Goal: Transaction & Acquisition: Purchase product/service

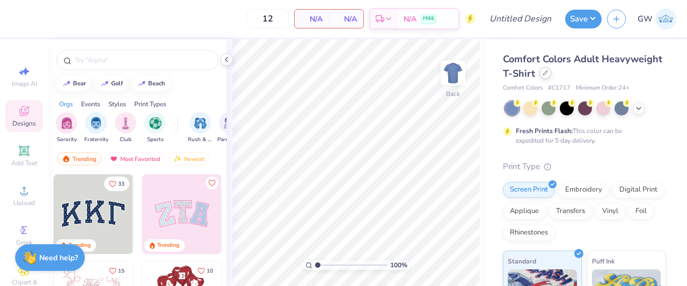
click at [548, 70] on icon at bounding box center [544, 72] width 5 height 5
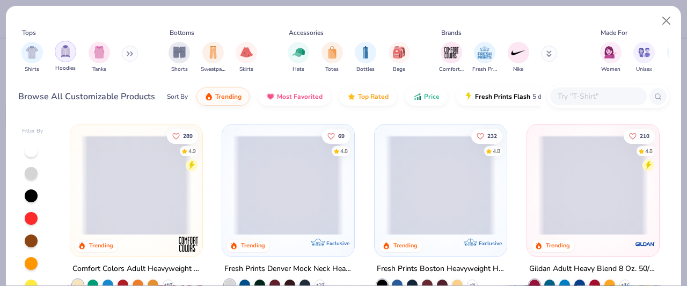
click at [99, 59] on div "filter for Tanks" at bounding box center [98, 52] width 21 height 21
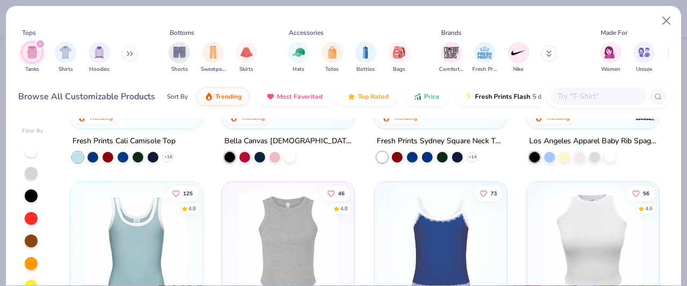
scroll to position [54, 0]
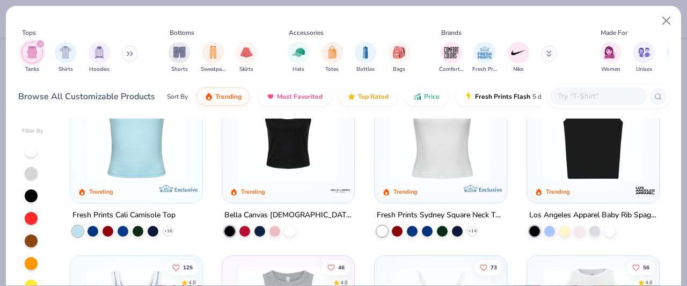
click at [592, 165] on img at bounding box center [592, 132] width 110 height 100
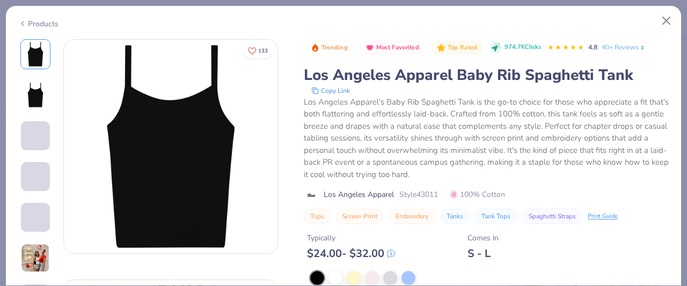
scroll to position [54, 0]
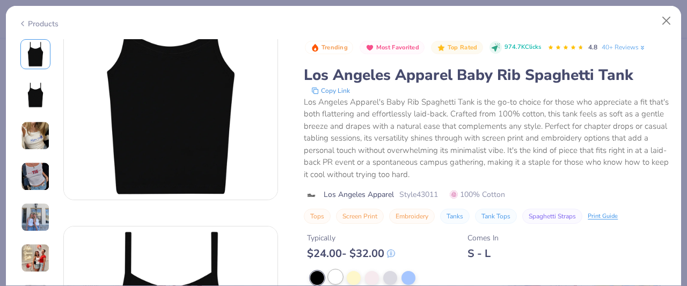
click at [339, 272] on div at bounding box center [335, 277] width 14 height 14
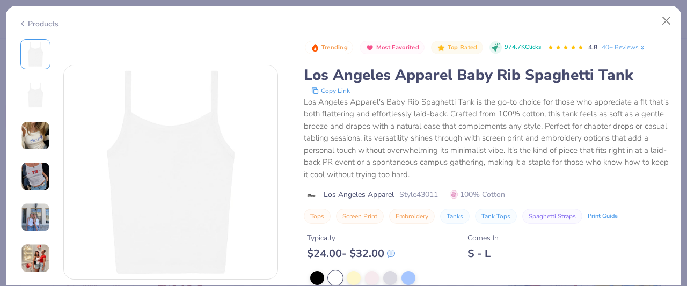
click at [437, 234] on div "Typically $ 24.00 - $ 32.00 Comes In S - L" at bounding box center [486, 242] width 365 height 36
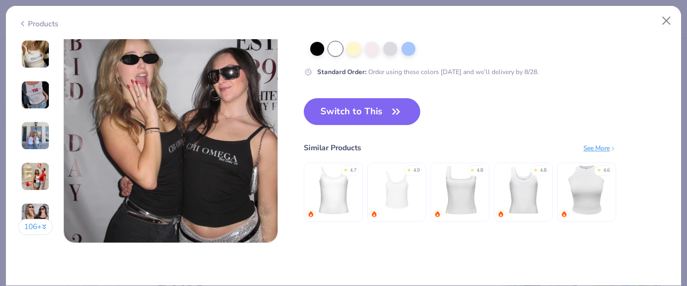
scroll to position [1448, 0]
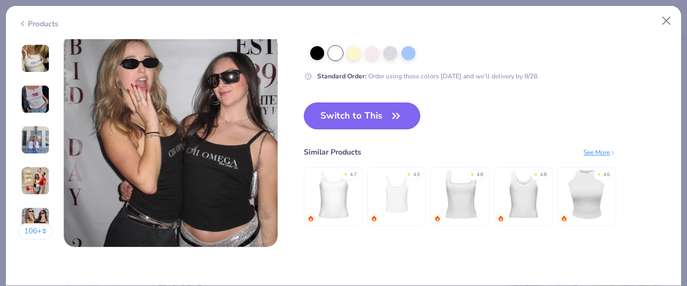
click at [372, 119] on button "Switch to This" at bounding box center [362, 115] width 116 height 27
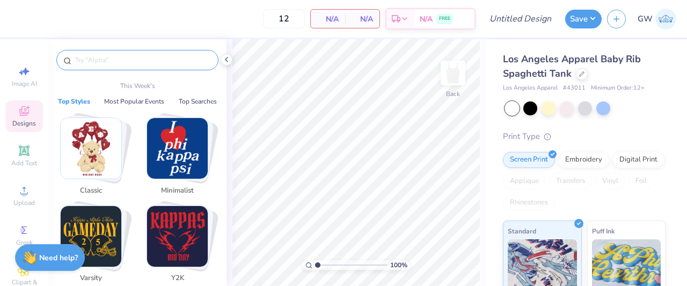
click at [134, 60] on input "text" at bounding box center [142, 60] width 137 height 11
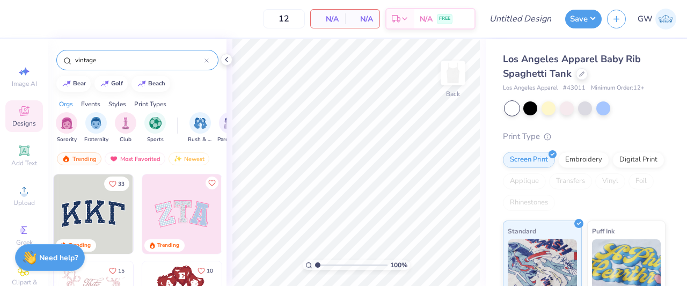
type input "vintage"
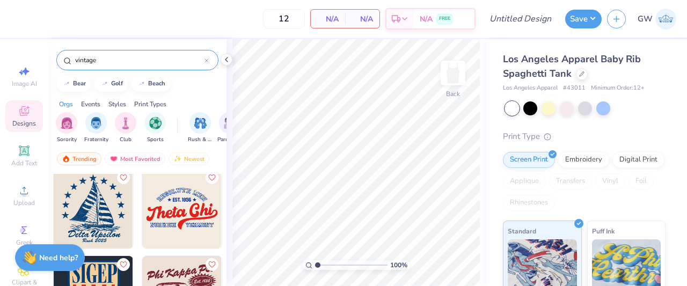
scroll to position [3111, 0]
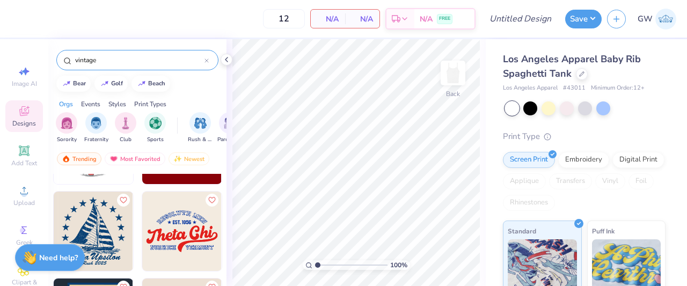
click at [195, 229] on img at bounding box center [181, 230] width 79 height 79
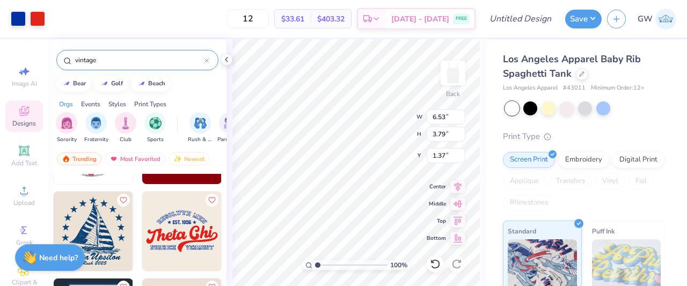
type input "1.37"
click at [431, 68] on img at bounding box center [452, 72] width 43 height 43
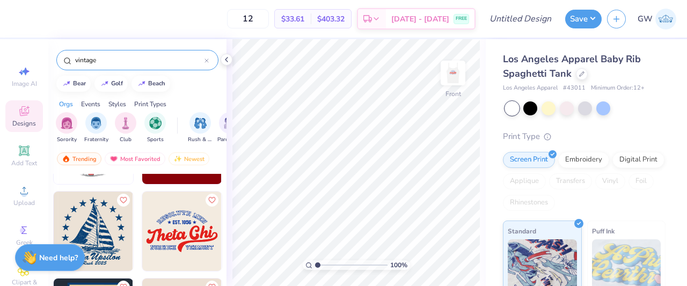
click at [188, 230] on img at bounding box center [181, 230] width 79 height 79
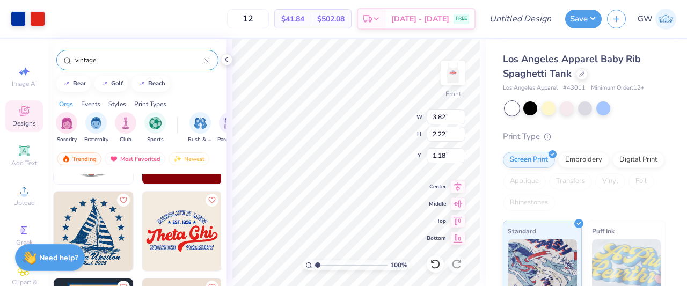
type input "1.18"
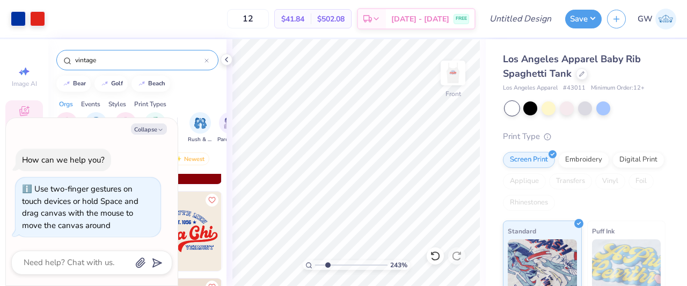
drag, startPoint x: 321, startPoint y: 265, endPoint x: 327, endPoint y: 264, distance: 6.5
type input "2.43"
click at [327, 264] on input "range" at bounding box center [351, 265] width 72 height 10
type textarea "x"
type input "2.72"
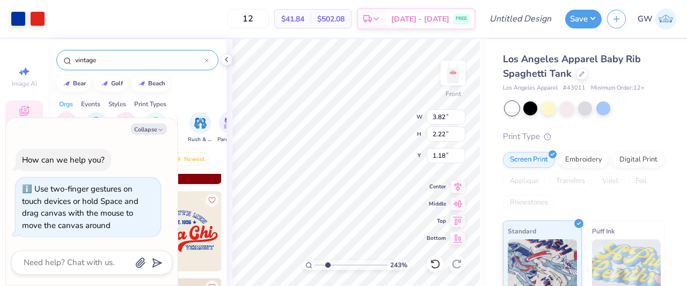
type input "0.73"
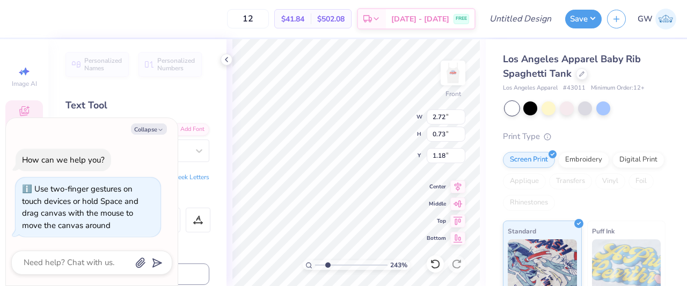
scroll to position [9, 1]
type textarea "x"
type textarea "S"
type textarea "x"
type textarea "Sw"
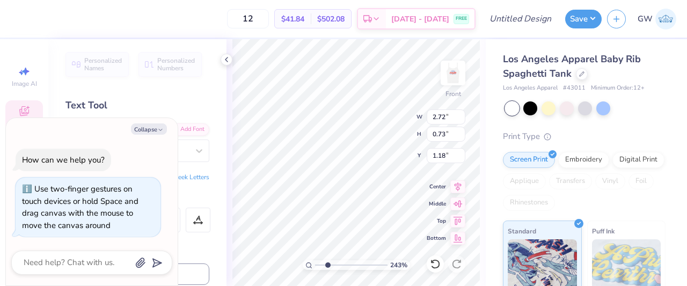
type textarea "x"
type textarea "Swe"
type textarea "x"
type textarea "Swee"
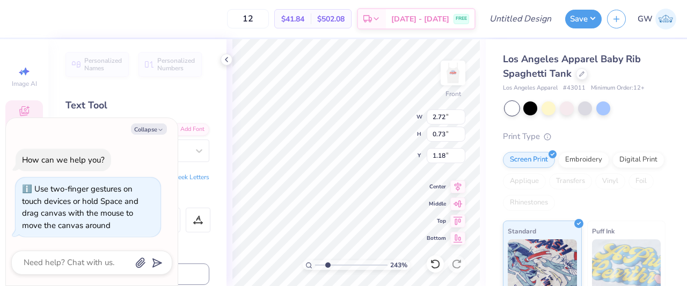
type textarea "x"
type textarea "Sweet"
type textarea "x"
type textarea "Sweet"
type textarea "x"
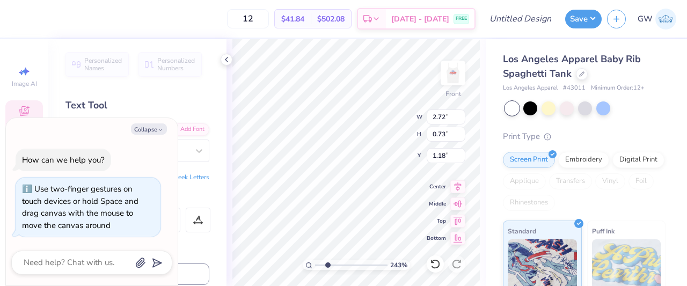
type textarea "Sweet H"
type textarea "x"
type textarea "Sweet Hom"
type textarea "x"
type textarea "Sweet Home"
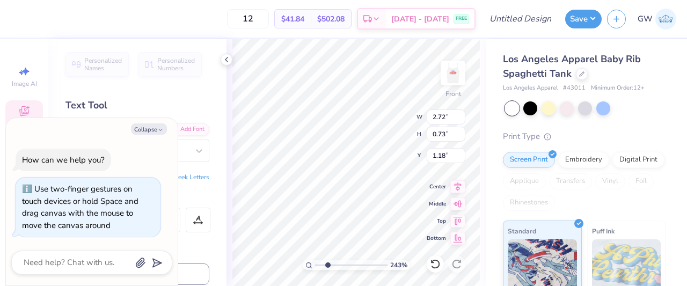
scroll to position [9, 3]
type textarea "x"
type textarea "Sweet Home"
type textarea "x"
type textarea "Sweet Hom"
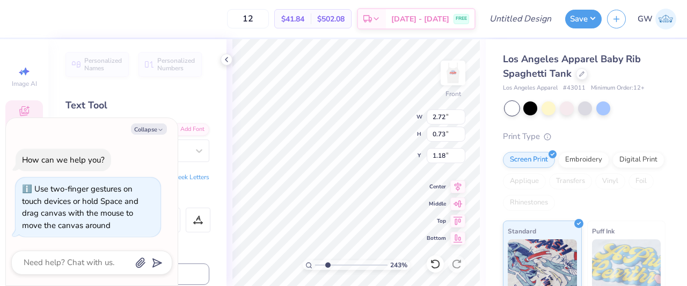
type textarea "x"
type textarea "Sweet Home"
type textarea "x"
type textarea "Sweet Home"
type textarea "x"
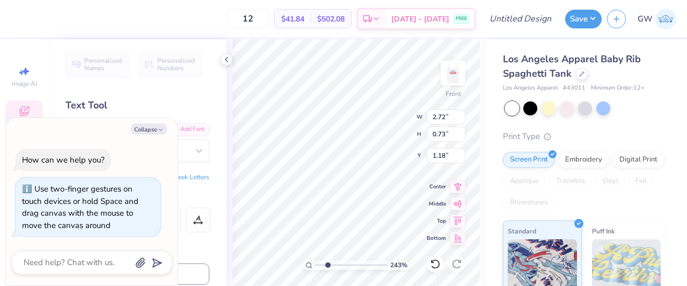
type textarea "Sweet Home Chi"
type textarea "x"
type textarea "Sweet Home Chic"
type textarea "x"
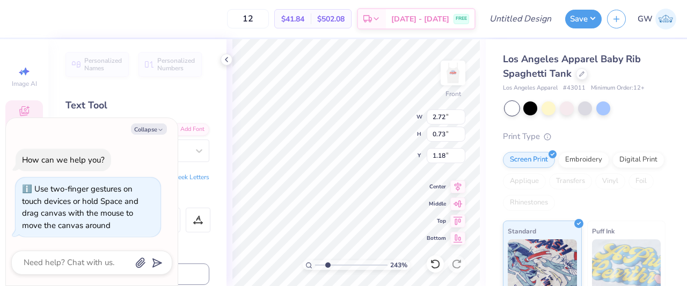
type textarea "Sweet Home Chicag"
type textarea "x"
type textarea "Sweet Home Chicagi"
type textarea "x"
type textarea "Sweet Home Chicag"
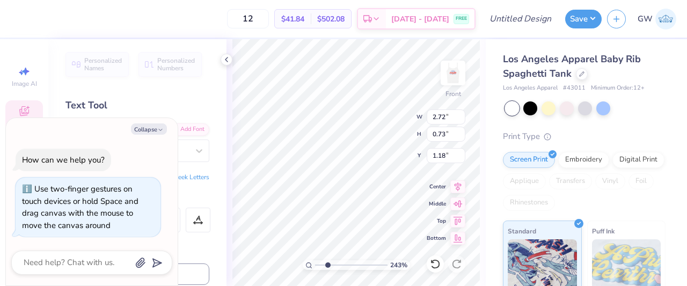
type textarea "x"
type textarea "Sweet Home Chicago"
click at [441, 159] on div "243 % Front W 3.59 3.59 " H 0.97 0.97 " Y 1.98 1.98 " Center Middle Top Bottom" at bounding box center [355, 162] width 259 height 247
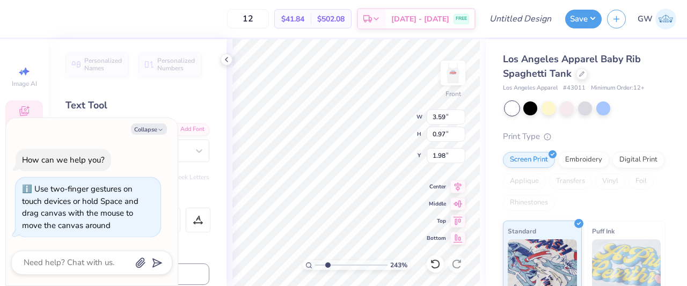
type textarea "x"
type textarea "Theta hi"
type textarea "x"
type textarea "Thetahi"
type textarea "x"
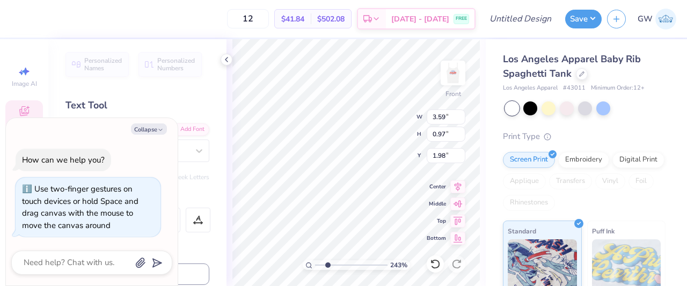
type textarea "Thethi"
type textarea "x"
type textarea "Thhi"
type textarea "x"
type textarea "Thi"
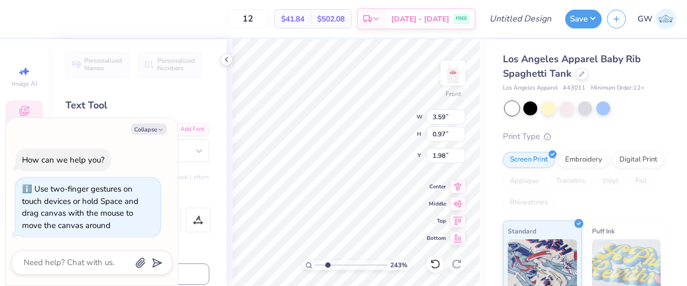
type textarea "x"
type textarea "hi"
type textarea "x"
type textarea "Phi"
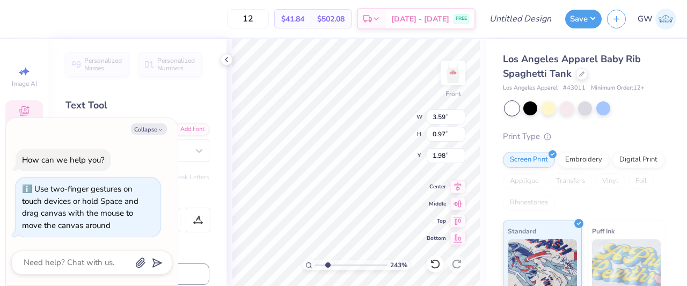
type textarea "x"
type textarea "Phi"
type textarea "x"
type textarea "Phi M"
type textarea "x"
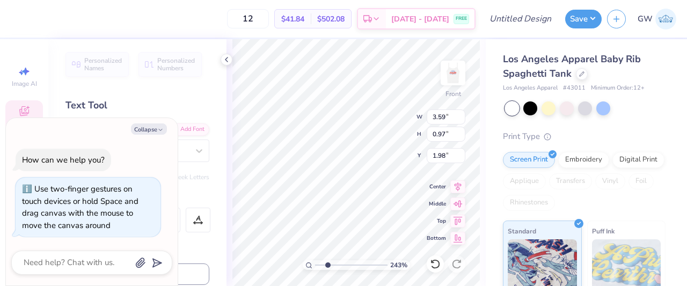
type textarea "Phi MU"
type textarea "x"
type input "1.89"
type textarea "x"
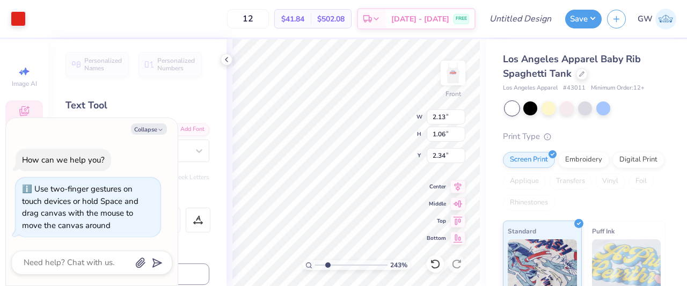
type input "2.42"
type textarea "x"
type input "1.49"
type textarea "x"
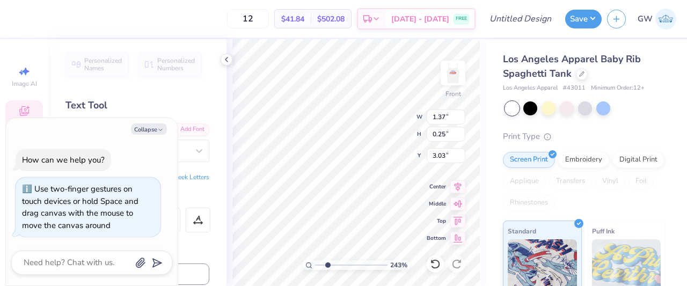
type textarea "NORWIC"
type textarea "x"
type textarea "NORWI"
type textarea "x"
type textarea "NOR"
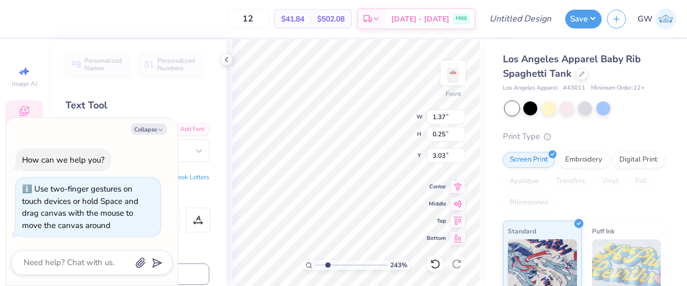
type textarea "x"
type textarea "NO"
type textarea "x"
type textarea "N"
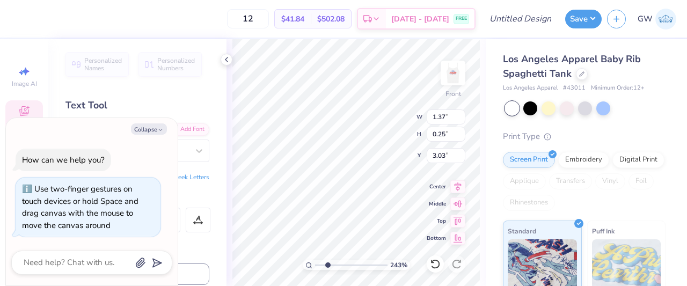
type textarea "x"
type textarea "R"
type textarea "x"
type textarea "Rh"
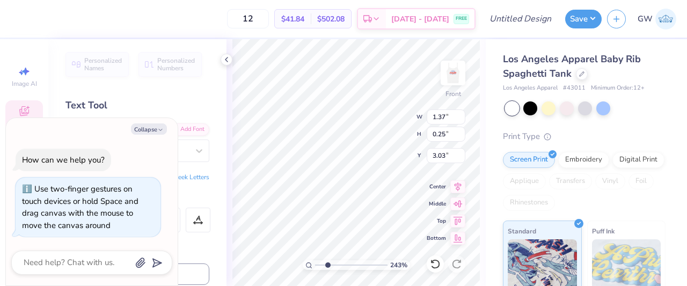
type textarea "x"
type textarea "Rho"
type textarea "x"
type textarea "Rh"
type textarea "x"
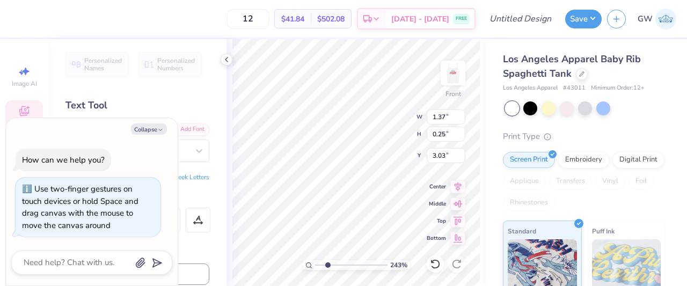
type textarea "R"
type textarea "x"
type textarea "RH"
type textarea "x"
type textarea "RHO"
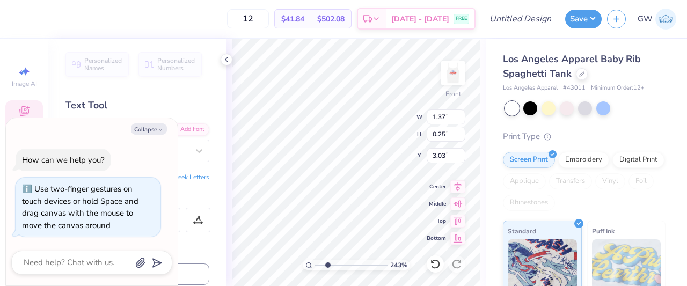
type textarea "x"
type textarea "RHO"
type textarea "x"
type textarea "RHO MY"
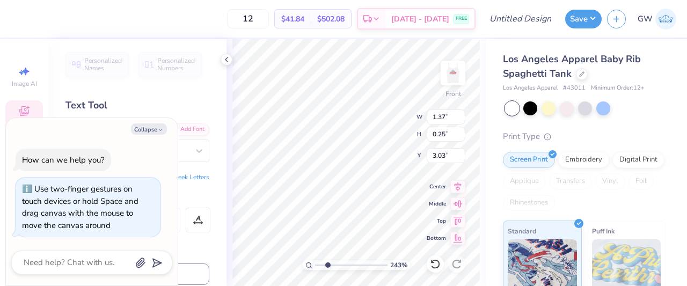
type textarea "x"
type textarea "RHO MY="
type textarea "x"
type textarea "RHO MY"
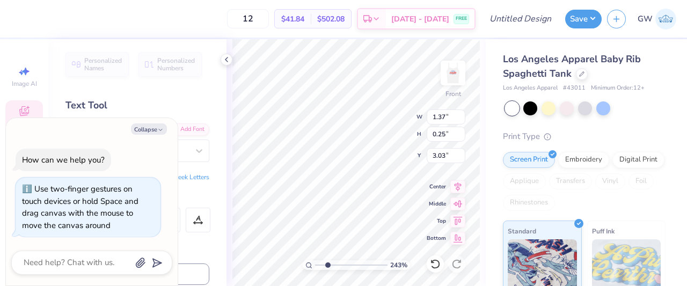
type textarea "x"
type textarea "RHO M"
type textarea "x"
type textarea "RHO MU"
type textarea "x"
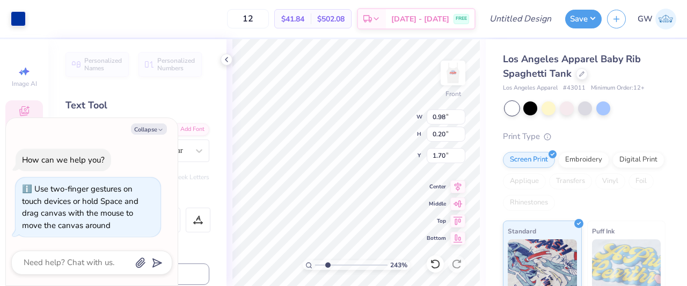
scroll to position [9, 1]
type textarea "EST. 185"
type textarea "x"
type textarea "EST. 1852"
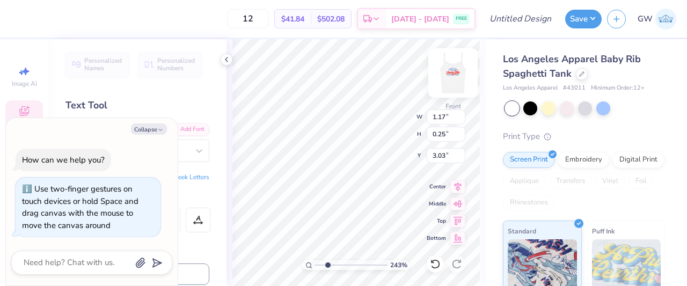
scroll to position [9, 1]
type textarea "x"
type input "1.49"
type textarea "x"
type input "1.17"
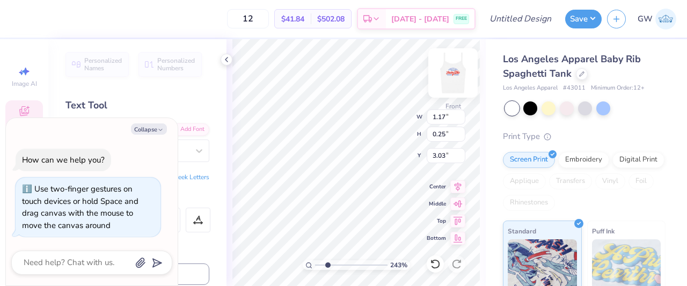
type textarea "x"
type input "2.94"
type input "0.75"
type input "1.22"
type textarea "x"
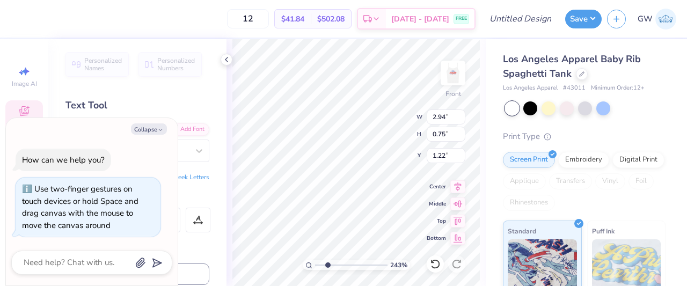
type input "1.14"
type textarea "x"
type textarea "VERMO"
type textarea "x"
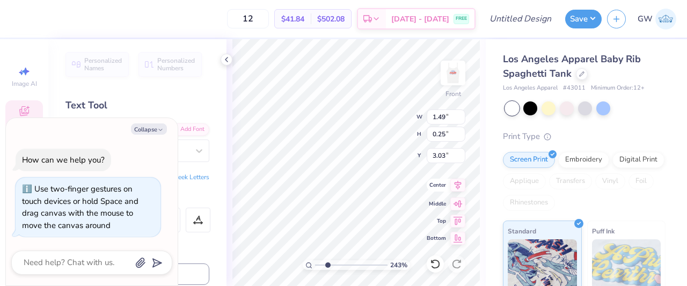
type textarea "VERM"
type textarea "x"
type textarea "VER"
type textarea "x"
type textarea "V"
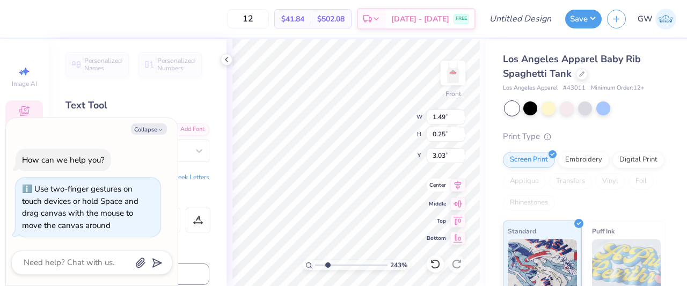
type textarea "x"
type textarea "B"
type textarea "x"
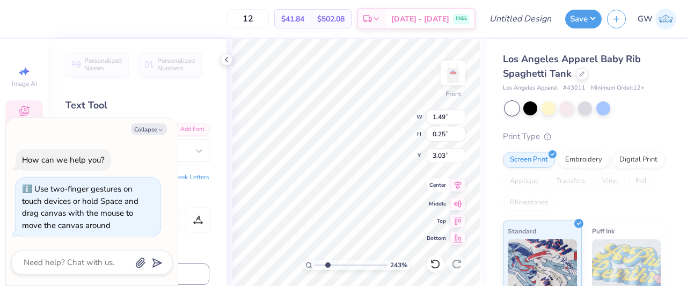
type textarea "BI"
type textarea "x"
type textarea "BID"
type textarea "x"
type textarea "BID D"
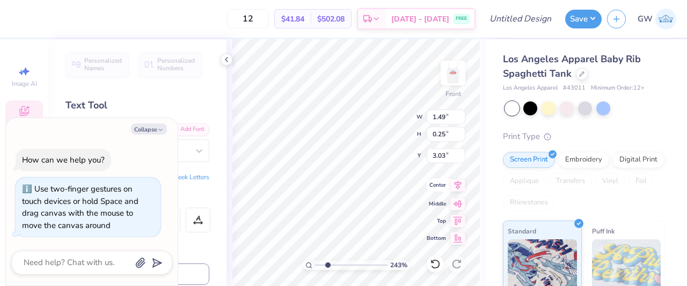
type textarea "x"
type textarea "BID DAY"
type textarea "x"
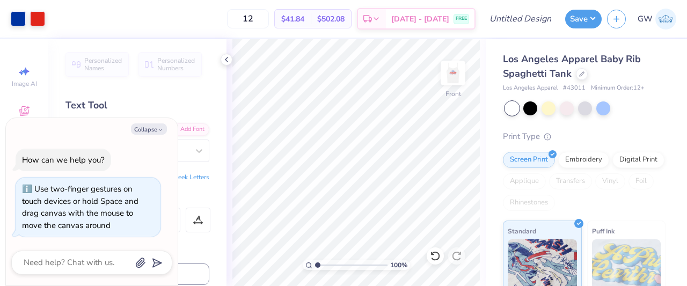
drag, startPoint x: 328, startPoint y: 265, endPoint x: 311, endPoint y: 265, distance: 17.2
type input "1"
click at [315, 265] on input "range" at bounding box center [351, 265] width 72 height 10
click at [594, 20] on button "Save" at bounding box center [583, 17] width 36 height 19
type textarea "x"
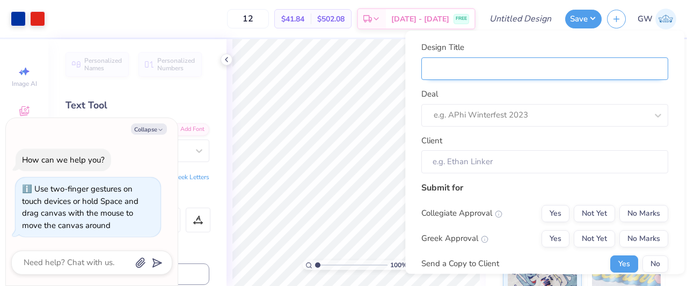
click at [492, 68] on input "Design Title" at bounding box center [544, 68] width 247 height 23
type input "B"
type textarea "x"
type input "B"
type input "Bi"
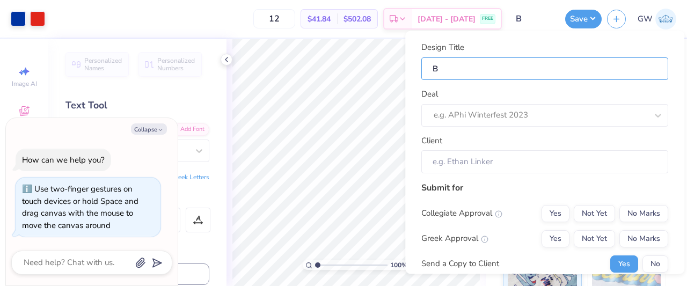
type textarea "x"
type input "Bi"
type input "Bid"
type textarea "x"
type input "Bid"
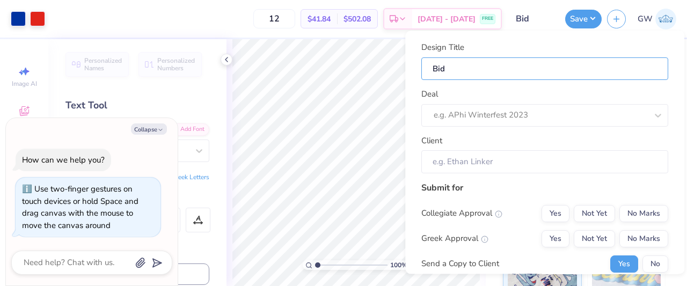
type input "Bid"
type textarea "x"
type input "Bid"
type textarea "x"
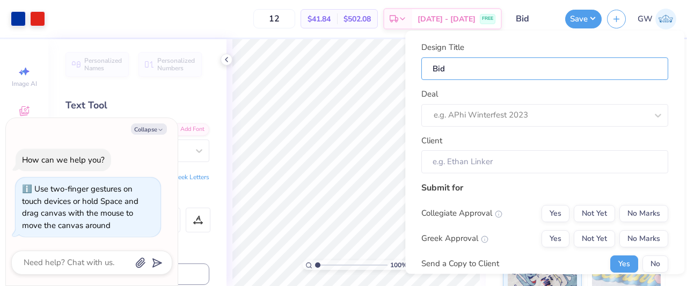
type input "Bid"
type textarea "x"
type input "Bid"
type input "Bid D"
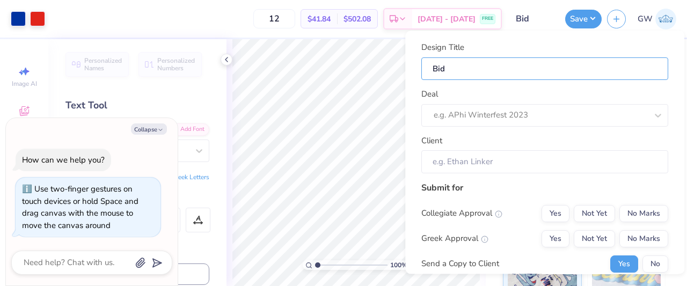
type textarea "x"
type input "Bid D"
type input "Bid Da"
type textarea "x"
type input "Bid Da"
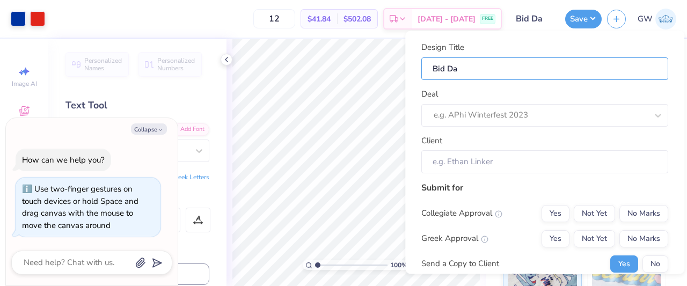
type input "Bid Day"
type textarea "x"
type input "Bid Day"
type textarea "x"
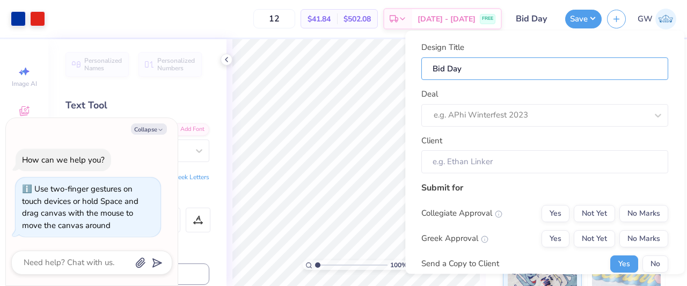
type input "Bid Day"
type input "Bid Day I"
type textarea "x"
type input "Bid Day I"
type input "Bid Day Id"
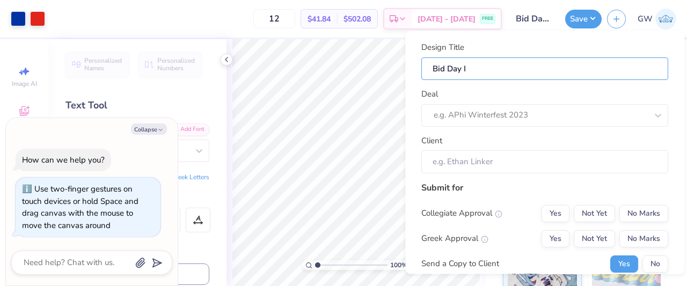
type textarea "x"
type input "Bid Day Id"
type input "Bid Day Ide"
type textarea "x"
type input "Bid Day Ide"
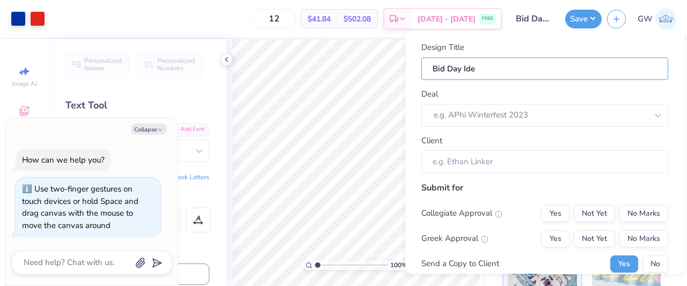
type input "Bid Day Idea"
type textarea "x"
type input "Bid Day Idea"
type textarea "x"
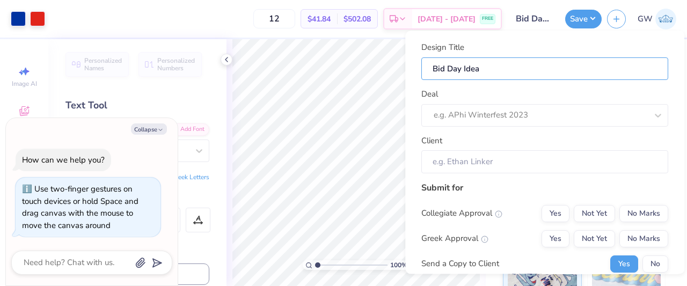
type input "Bid Day Idea"
type input "Bid Day Idea P"
type textarea "x"
type input "Bid Day Idea P"
type input "Bid Day Idea Ph"
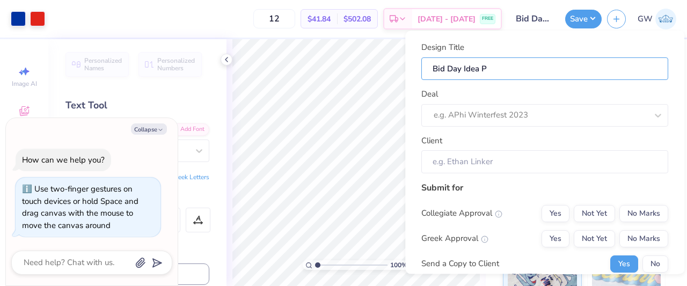
type textarea "x"
type input "Bid Day Idea Ph"
type input "Bid Day Idea Phi"
type textarea "x"
type input "Bid Day Idea Phi"
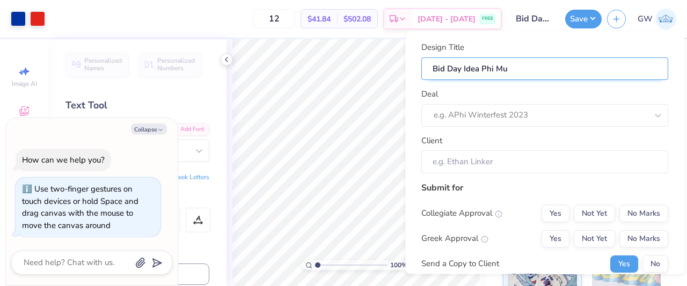
click at [478, 73] on input "Bid Day Idea Phi Mu" at bounding box center [544, 68] width 247 height 23
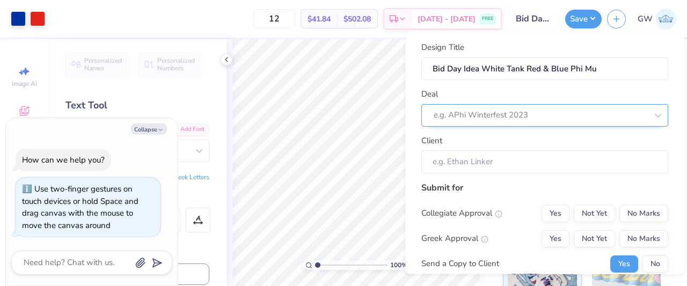
click at [553, 117] on div at bounding box center [539, 115] width 213 height 14
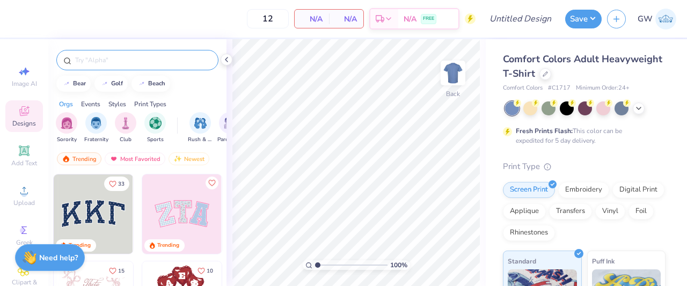
click at [99, 68] on div at bounding box center [137, 60] width 162 height 20
click at [100, 63] on input "text" at bounding box center [142, 60] width 137 height 11
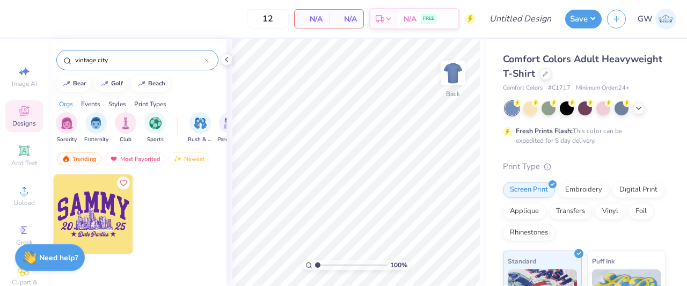
click at [130, 59] on input "vintage city" at bounding box center [139, 60] width 130 height 11
type input "chicago"
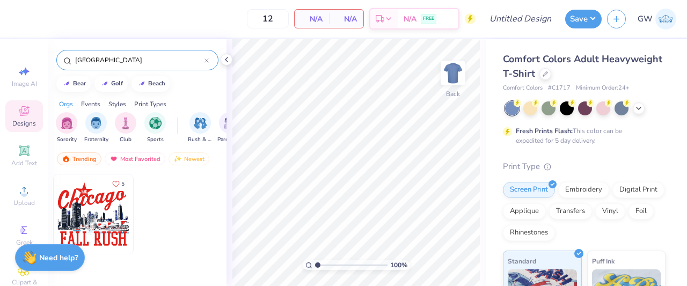
click at [117, 205] on img at bounding box center [93, 213] width 79 height 79
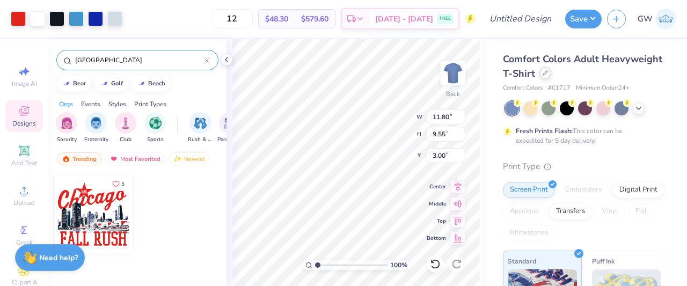
click at [551, 72] on div at bounding box center [545, 73] width 12 height 12
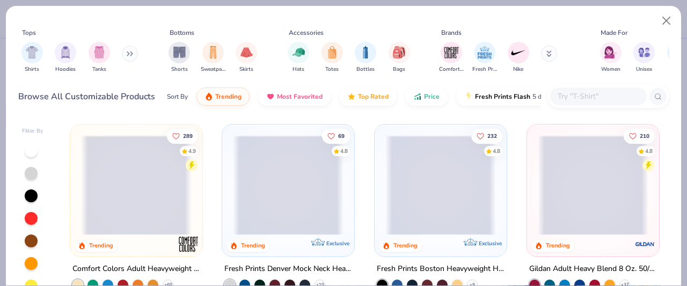
click at [550, 51] on button at bounding box center [549, 54] width 16 height 16
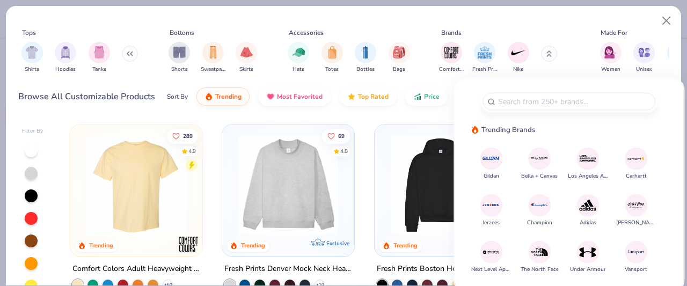
click at [585, 159] on img at bounding box center [587, 158] width 19 height 19
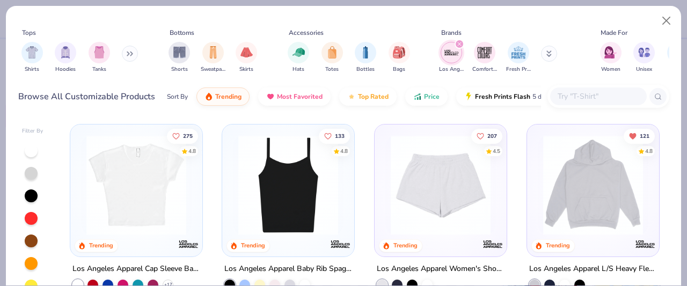
click at [142, 202] on img at bounding box center [136, 185] width 110 height 100
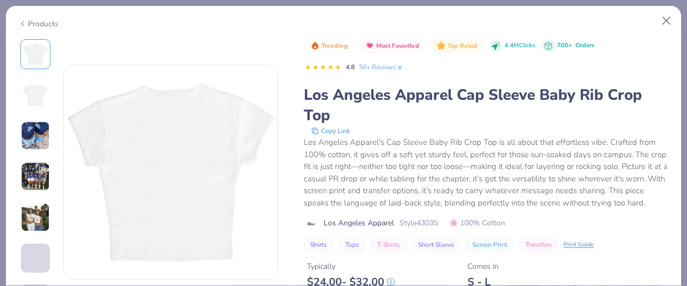
click at [436, 168] on div "Los Angeles Apparel's Cap Sleeve Baby Rib Crop Top is all about that effortless…" at bounding box center [486, 172] width 365 height 72
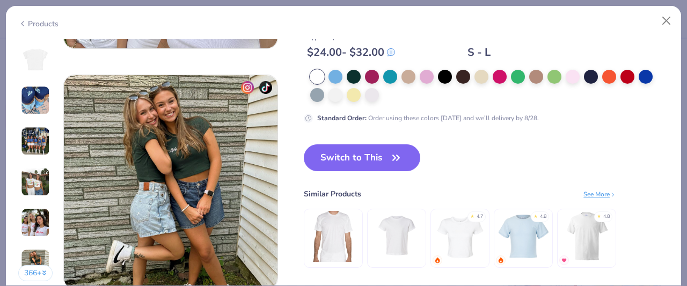
scroll to position [1341, 0]
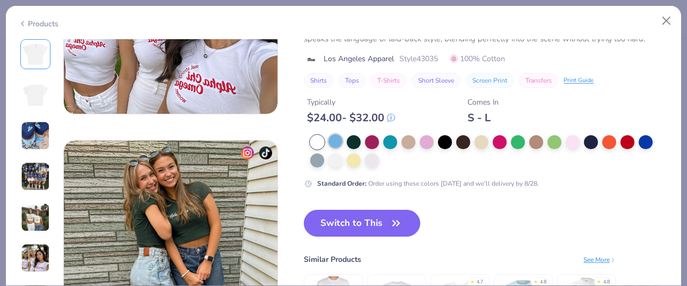
click at [338, 142] on div at bounding box center [335, 141] width 14 height 14
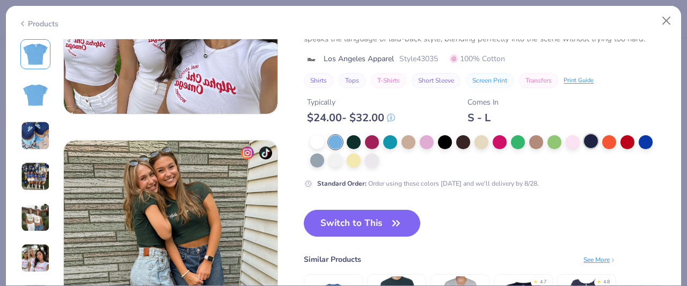
click at [591, 139] on div at bounding box center [591, 141] width 14 height 14
click at [336, 143] on div at bounding box center [335, 141] width 14 height 14
click at [365, 214] on button "Switch to This" at bounding box center [362, 223] width 116 height 27
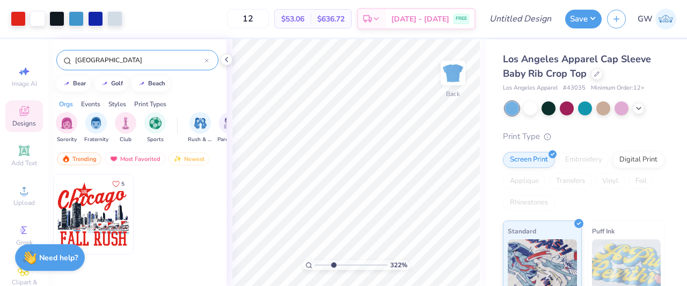
drag, startPoint x: 318, startPoint y: 265, endPoint x: 334, endPoint y: 269, distance: 16.1
type input "3.32"
click at [334, 269] on input "range" at bounding box center [351, 265] width 72 height 10
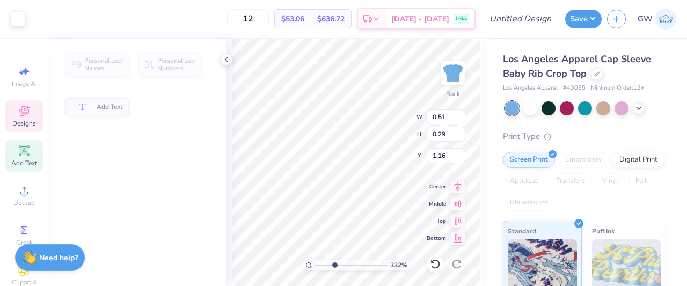
type input "0.51"
type input "0.29"
type input "1.16"
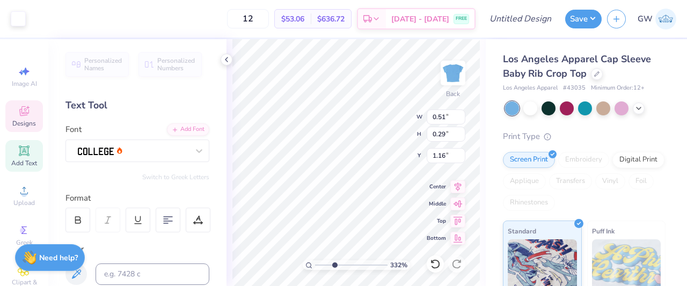
scroll to position [9, 1]
type textarea "S"
type textarea "PHI MU"
type input "0.77"
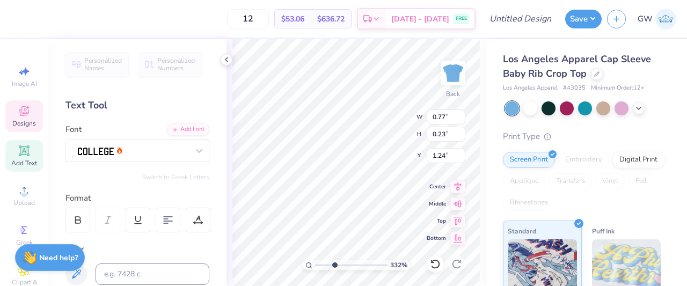
type input "0.23"
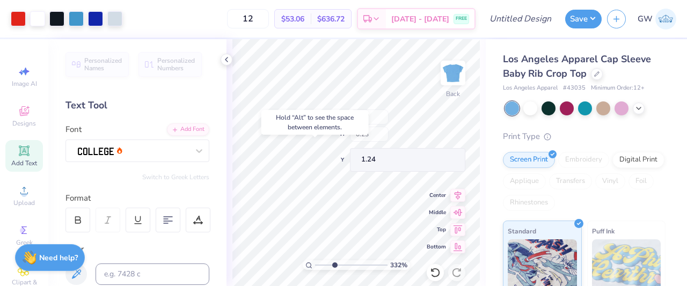
type input "1.18"
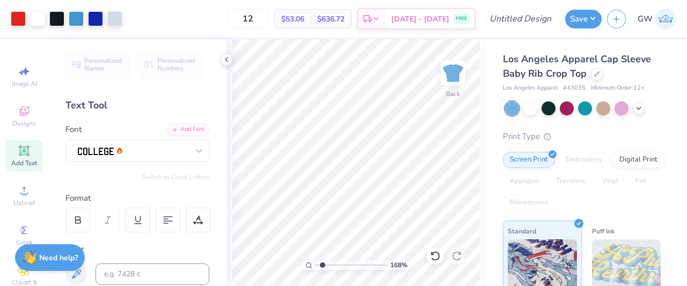
drag, startPoint x: 334, startPoint y: 264, endPoint x: 324, endPoint y: 260, distance: 10.9
click at [322, 263] on input "range" at bounding box center [351, 265] width 72 height 10
type input "1.68"
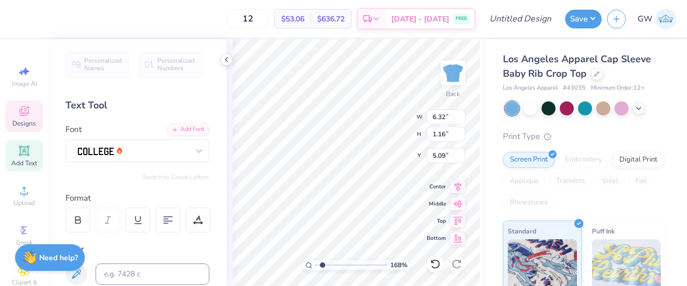
scroll to position [9, 1]
click at [431, 265] on icon at bounding box center [434, 264] width 9 height 10
type input "5.02"
type textarea "F"
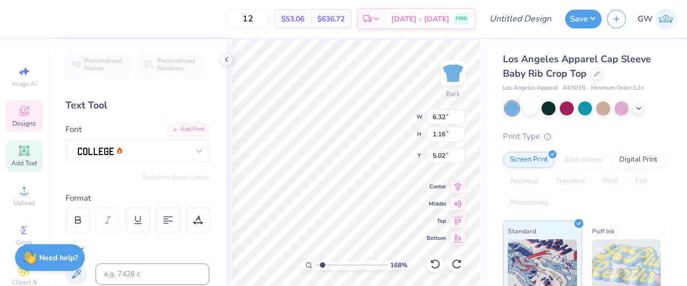
scroll to position [9, 1]
type textarea "b"
type textarea "bid day 2025"
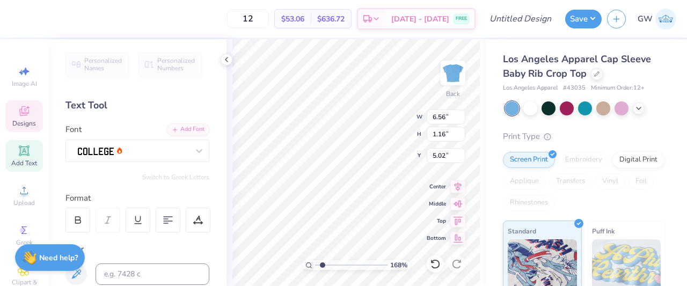
type textarea "b"
type textarea "BID DAY 2025"
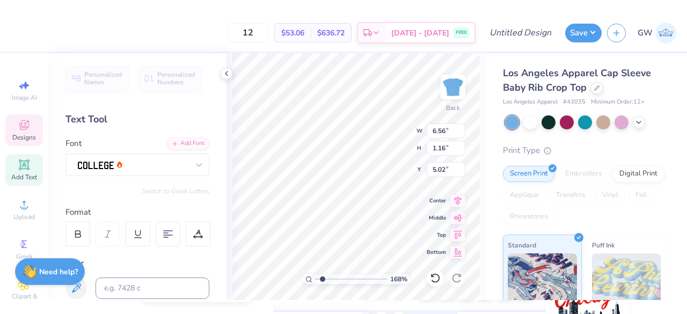
scroll to position [9, 4]
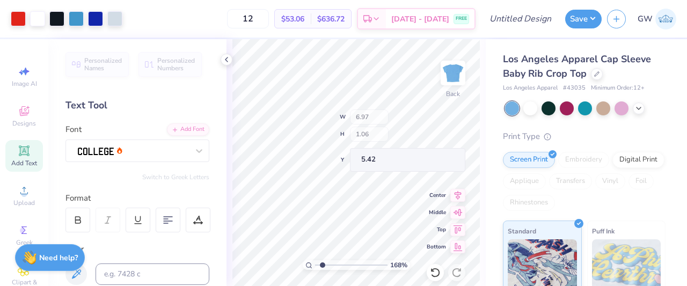
type input "5.42"
drag, startPoint x: 324, startPoint y: 265, endPoint x: 312, endPoint y: 262, distance: 12.7
type input "1"
click at [315, 262] on input "range" at bounding box center [351, 265] width 72 height 10
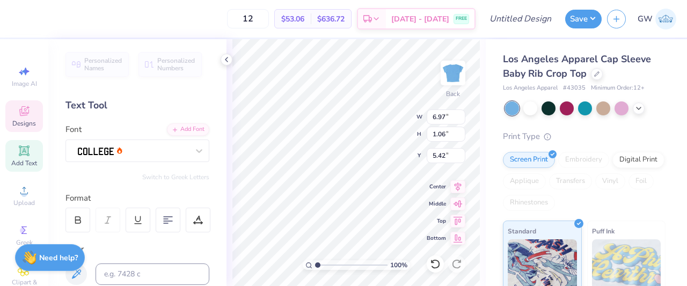
click at [483, 174] on div "100 % Back W 6.97 6.97 " H 1.06 1.06 " Y 5.42 5.42 " Center Middle Top Bottom" at bounding box center [355, 162] width 259 height 247
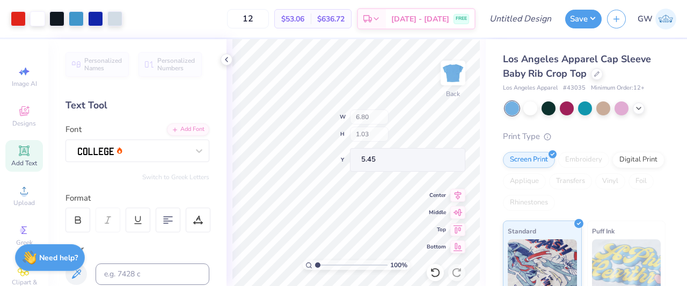
type input "6.80"
type input "1.03"
type input "5.45"
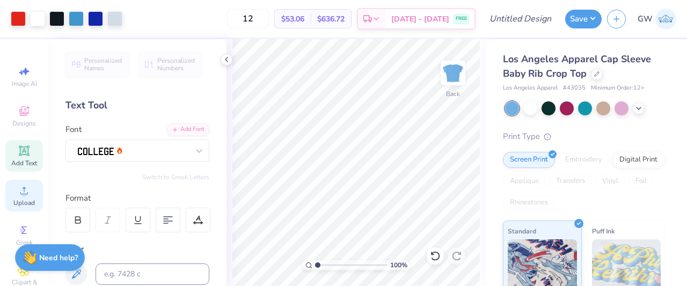
click at [26, 195] on div "Upload" at bounding box center [24, 196] width 38 height 32
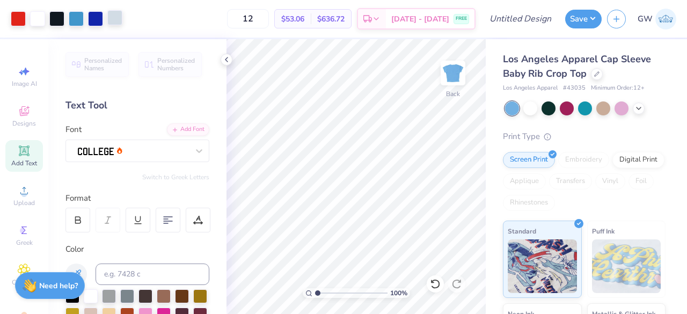
click at [119, 22] on div at bounding box center [114, 17] width 15 height 15
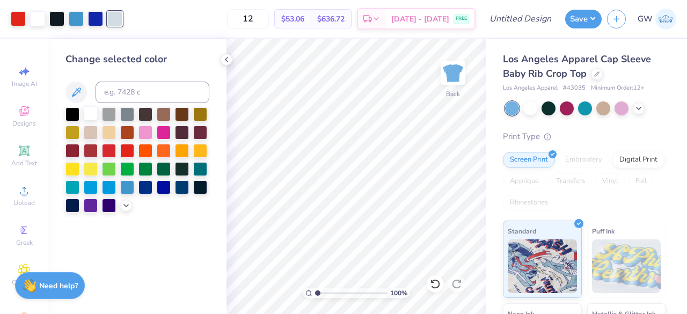
click at [88, 114] on div at bounding box center [91, 113] width 14 height 14
click at [79, 20] on div at bounding box center [76, 17] width 15 height 15
click at [579, 18] on button "Save" at bounding box center [583, 17] width 36 height 19
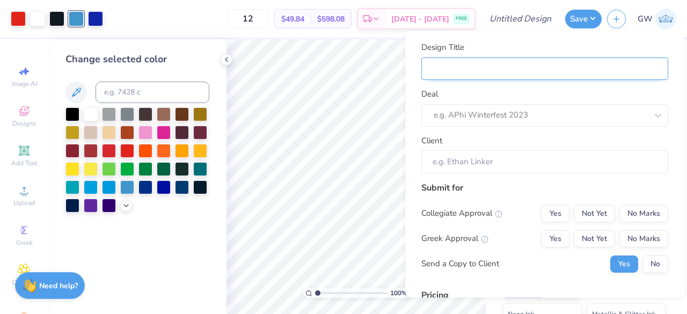
click at [528, 72] on input "Design Title" at bounding box center [544, 68] width 247 height 23
paste input "Bid Day Idea White Tank Red & Blue Phi Mu"
type input "Bid Day Idea White Tank Red & Blue Phi Mu"
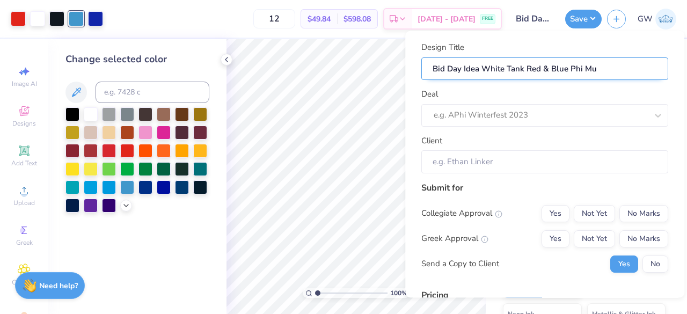
drag, startPoint x: 482, startPoint y: 67, endPoint x: 522, endPoint y: 72, distance: 40.0
click at [522, 71] on input "Bid Day Idea White Tank Red & Blue Phi Mu" at bounding box center [544, 68] width 247 height 23
type input "Bid Day Idea R Red & Blue Phi Mu"
type input "Bid Day Idea Re Red & Blue Phi Mu"
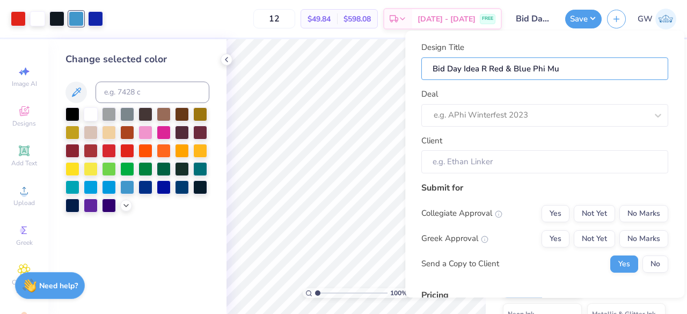
type input "Bid Day Idea Re Red & Blue Phi Mu"
type input "Bid Day Idea Red Red & Blue Phi Mu"
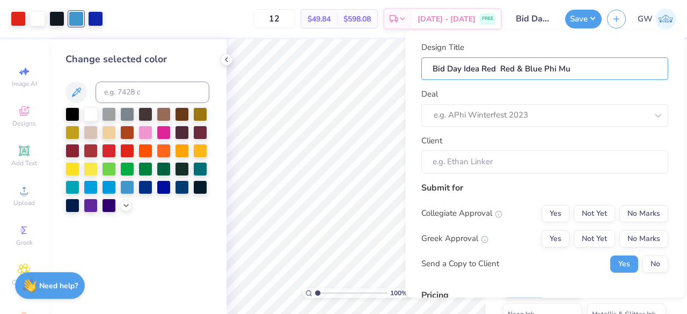
type input "Bid Day Idea Red B Red & Blue Phi Mu"
type input "Bid Day Idea Red Bb Red & Blue Phi Mu"
type input "Bid Day Idea Red Bba Red & Blue Phi Mu"
type input "Bid Day Idea Red Bbay Red & Blue Phi Mu"
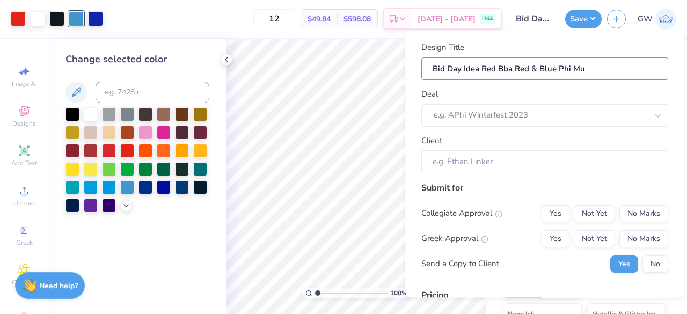
type input "Bid Day Idea Red Bbay Red & Blue Phi Mu"
type input "Bid Day Idea Red Bba Red & Blue Phi Mu"
type input "Bid Day Idea Red Bb Red & Blue Phi Mu"
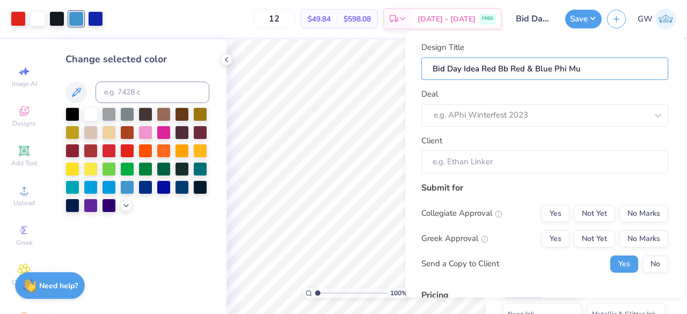
type input "Bid Day Idea Red B Red & Blue Phi Mu"
type input "Bid Day Idea Red Ba Red & Blue Phi Mu"
type input "Bid Day Idea Red Bab Red & Blue Phi Mu"
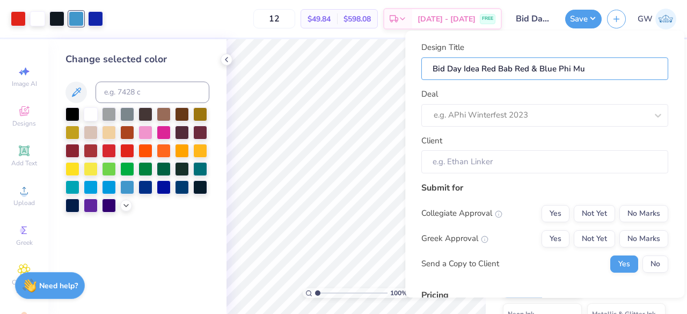
type input "Bid Day Idea Red Baby Red & Blue Phi Mu"
type input "Bid Day Idea Red Babyu Red & Blue Phi Mu"
type input "Bid Day Idea Red Baby Red & Blue Phi Mu"
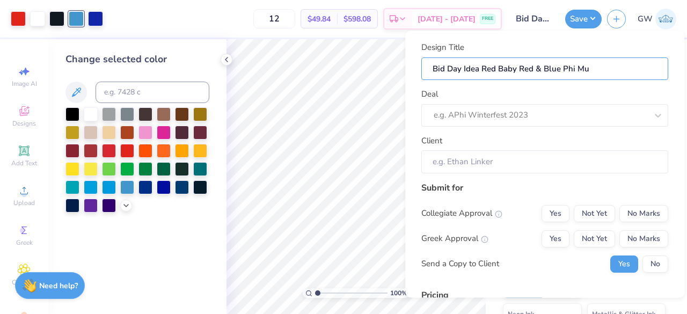
type input "Bid Day Idea Red Baby Red & Blue Phi Mu"
type input "Bid Day Idea Red Baby t Red & Blue Phi Mu"
type input "Bid Day Idea Red Baby te Red & Blue Phi Mu"
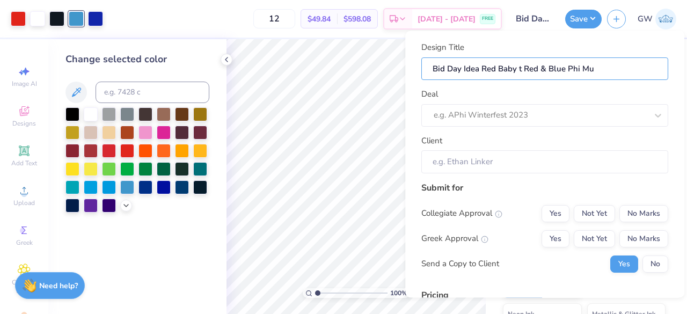
type input "Bid Day Idea Red Baby te Red & Blue Phi Mu"
type input "Bid Day Idea Red Baby tee Red & Blue Phi Mu"
type input "Bid Day Idea Red Baby te Red & Blue Phi Mu"
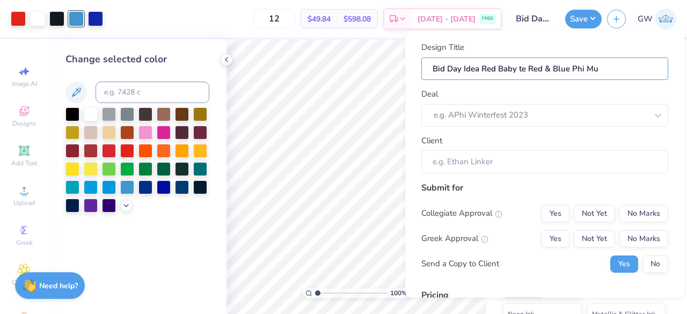
type input "Bid Day Idea Red Baby t Red & Blue Phi Mu"
type input "Bid Day Idea Red Baby Red & Blue Phi Mu"
type input "Bid Day Idea Red Baby T Red & Blue Phi Mu"
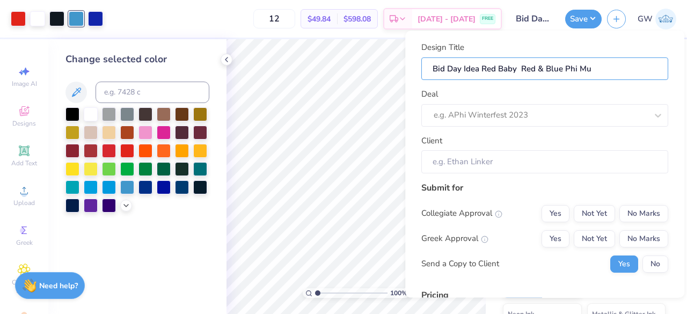
type input "Bid Day Idea Red Baby T Red & Blue Phi Mu"
type input "Bid Day Idea Red Baby Te Red & Blue Phi Mu"
type input "Bid Day Idea Red Baby Tee Red & Blue Phi Mu"
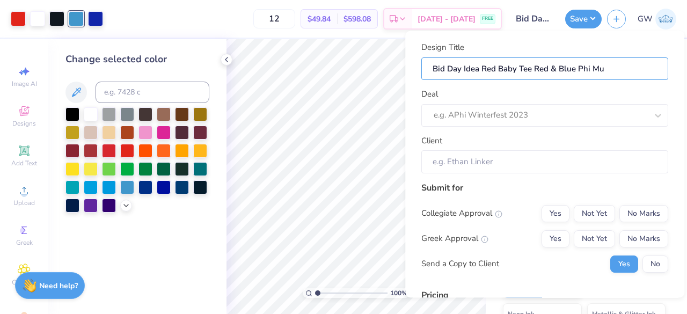
type input "Bid Day Idea Red Baby Teee Red & Blue Phi Mu"
type input "Bid Day Idea Red Baby Tee Red & Blue Phi Mu"
click at [487, 69] on input "Bid Day Idea Red Baby Tee Red & Blue Phi Mu" at bounding box center [544, 68] width 247 height 23
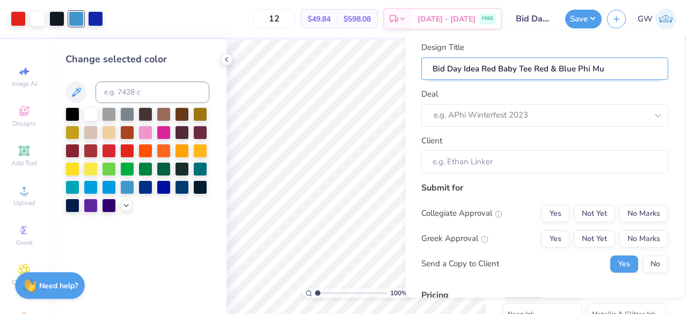
click at [487, 69] on input "Bid Day Idea Red Baby Tee Red & Blue Phi Mu" at bounding box center [544, 68] width 247 height 23
type input "Bid Day Idea BBaby Tee Red & Blue Phi Mu"
type input "Bid Day Idea BlBaby Tee Red & Blue Phi Mu"
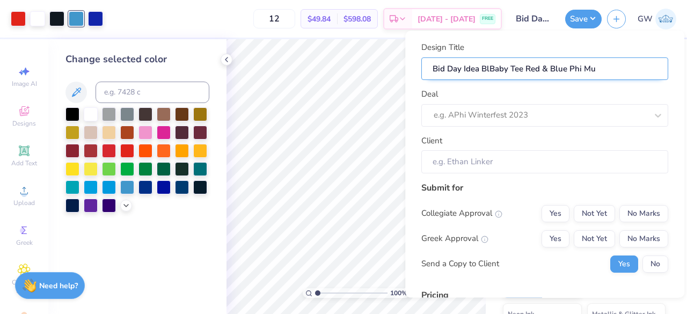
type input "Bid Day Idea BluBaby Tee Red & Blue Phi Mu"
type input "Bid Day Idea BlueBaby Tee Red & Blue Phi Mu"
type input "Bid Day Idea BluerBaby Tee Red & Blue Phi Mu"
type input "Bid Day Idea Bluer=Baby Tee Red & Blue Phi Mu"
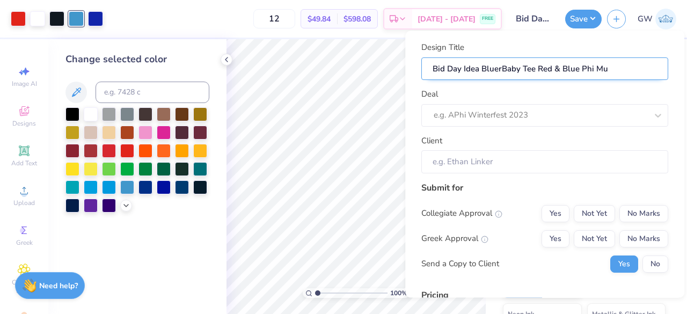
type input "Bid Day Idea Bluer=Baby Tee Red & Blue Phi Mu"
type input "Bid Day Idea BluerBaby Tee Red & Blue Phi Mu"
type input "Bid Day Idea BlueBaby Tee Red & Blue Phi Mu"
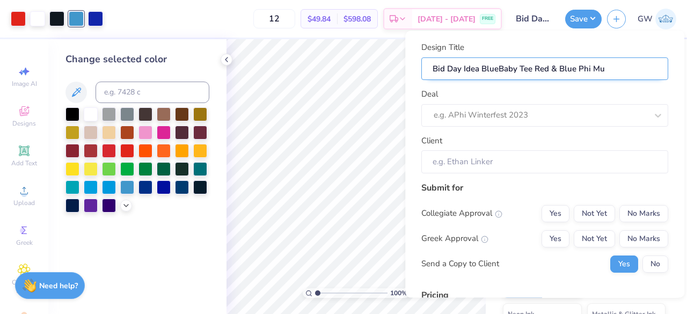
type input "Bid Day Idea Blue Baby Tee Red & Blue Phi Mu"
click at [556, 67] on input "Bid Day Idea Blue Baby Tee Red & Blue Phi Mu" at bounding box center [544, 68] width 247 height 23
drag, startPoint x: 556, startPoint y: 68, endPoint x: 576, endPoint y: 69, distance: 19.9
click at [576, 69] on input "Bid Day Idea Blue Baby Tee Red & Blue Phi Mu" at bounding box center [544, 68] width 247 height 23
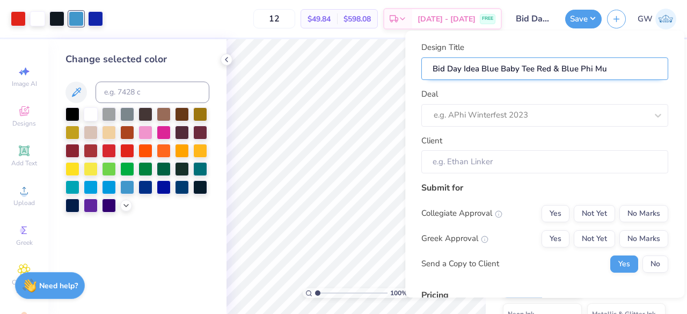
type input "Bid Day Idea Blue Baby Tee Red F Phi Mu"
type input "Bid Day Idea Blue Baby Tee Red Fo Phi Mu"
type input "Bid Day Idea Blue Baby Tee Red Fon Phi Mu"
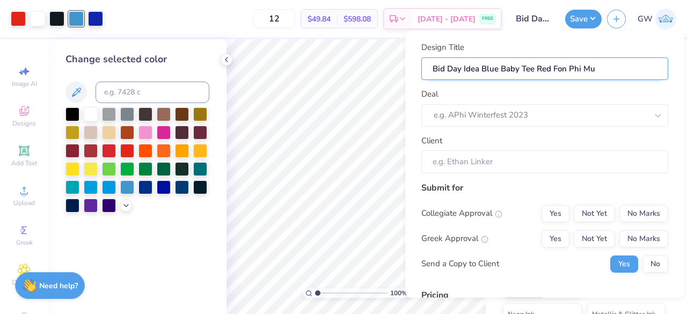
type input "Bid Day Idea Blue Baby Tee Red Font Phi Mu"
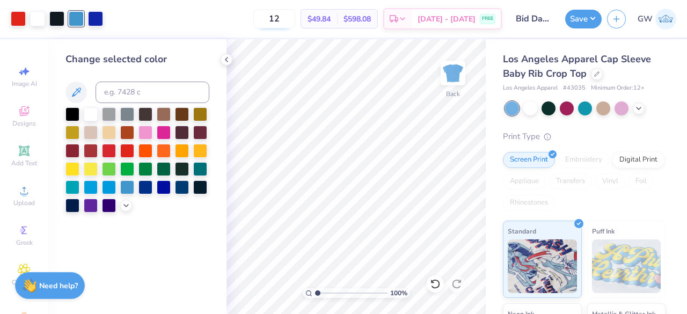
click at [290, 11] on input "12" at bounding box center [274, 18] width 42 height 19
type input "5"
type input "1"
type input "50"
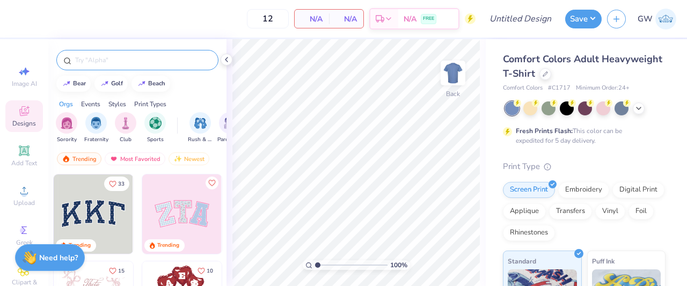
click at [108, 62] on input "text" at bounding box center [142, 60] width 137 height 11
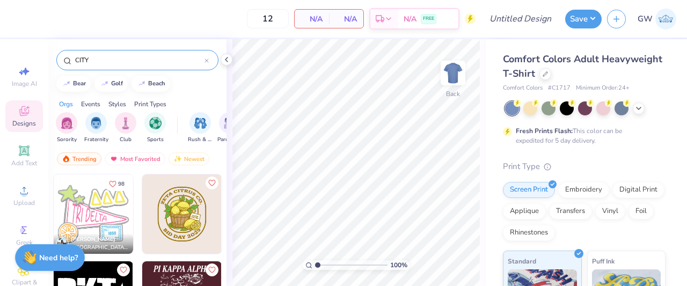
scroll to position [1238, 0]
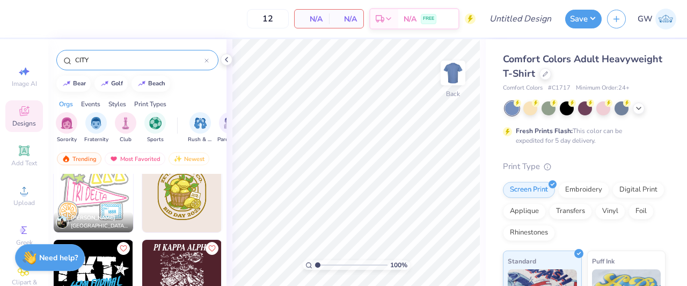
click at [122, 59] on input "CITY" at bounding box center [139, 60] width 130 height 11
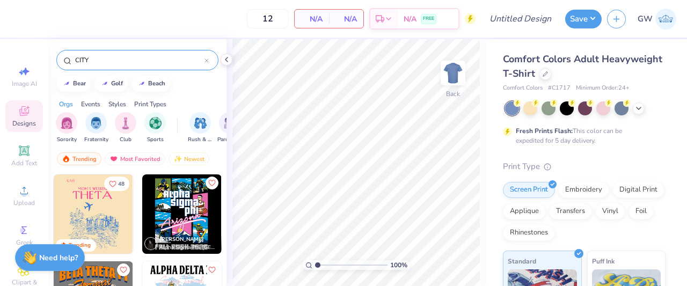
click at [122, 59] on input "CITY" at bounding box center [139, 60] width 130 height 11
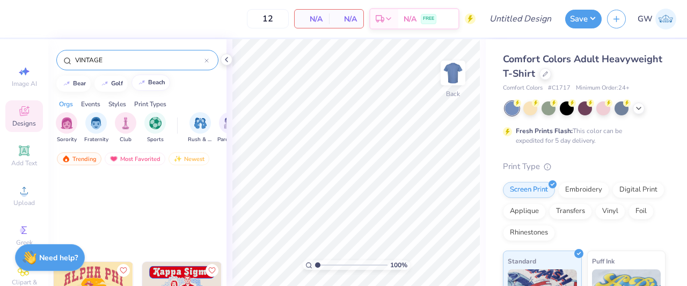
scroll to position [17676, 0]
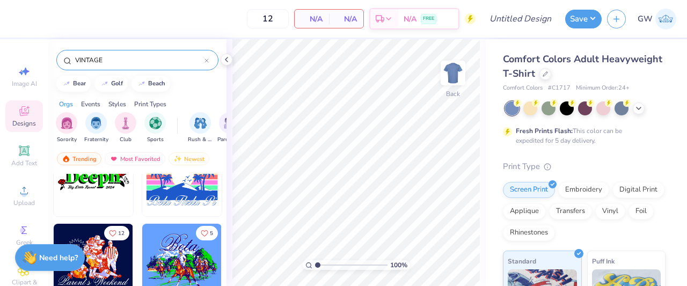
click at [139, 61] on input "VINTAGE" at bounding box center [139, 60] width 130 height 11
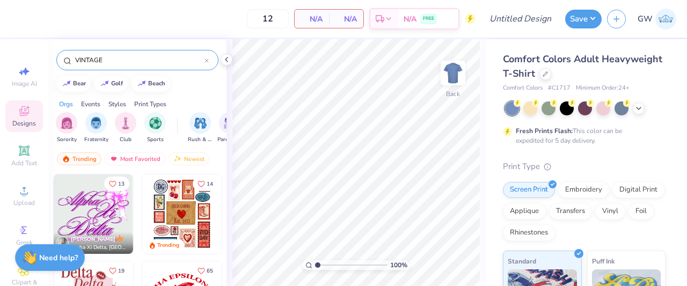
click at [139, 61] on input "VINTAGE" at bounding box center [139, 60] width 130 height 11
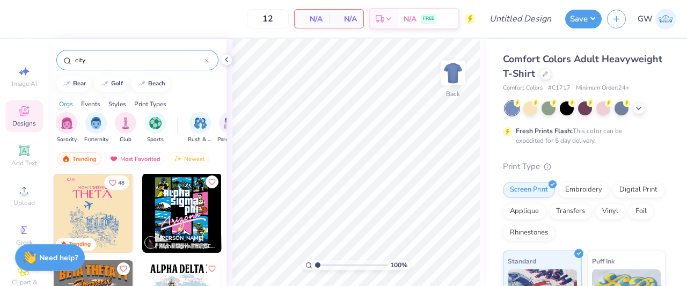
scroll to position [0, 0]
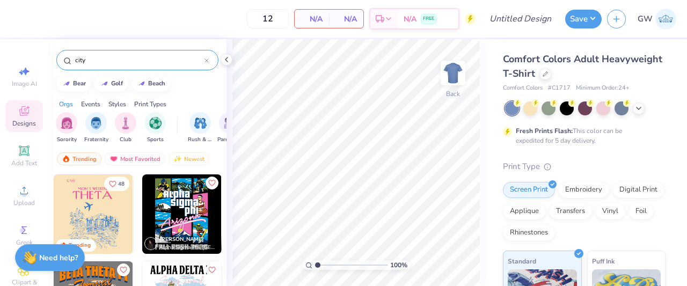
click at [89, 59] on input "city" at bounding box center [139, 60] width 130 height 11
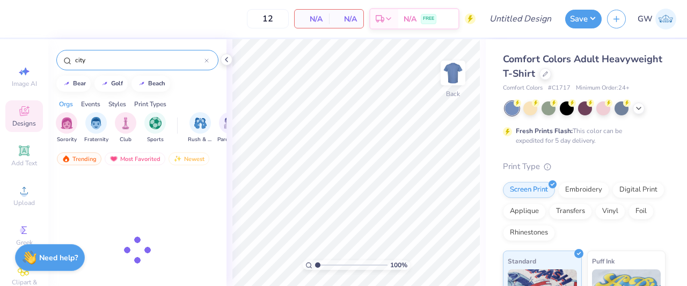
click at [88, 63] on input "city" at bounding box center [139, 60] width 130 height 11
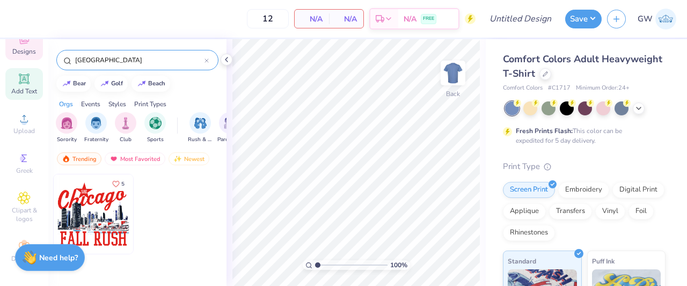
scroll to position [83, 0]
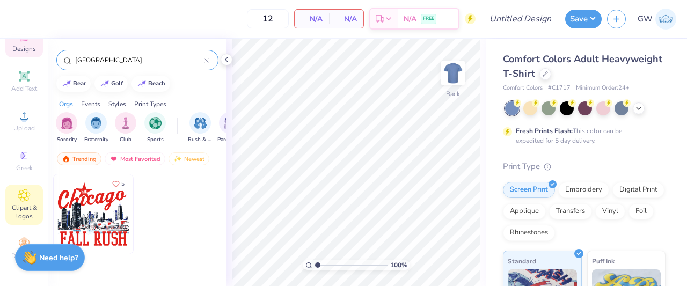
type input "chicago"
click at [23, 203] on span "Clipart & logos" at bounding box center [24, 211] width 38 height 17
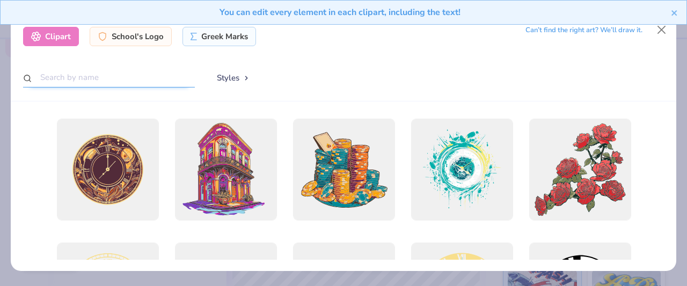
click at [78, 83] on input "text" at bounding box center [109, 78] width 172 height 20
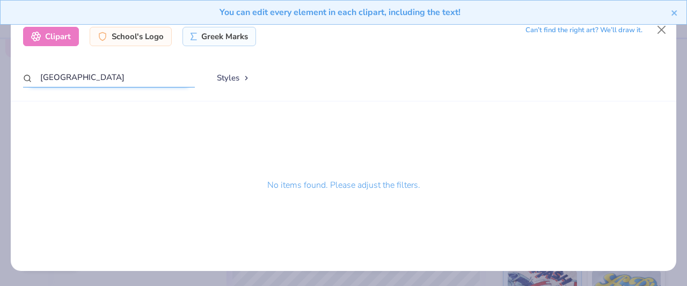
click at [78, 78] on input "chicago" at bounding box center [109, 78] width 172 height 20
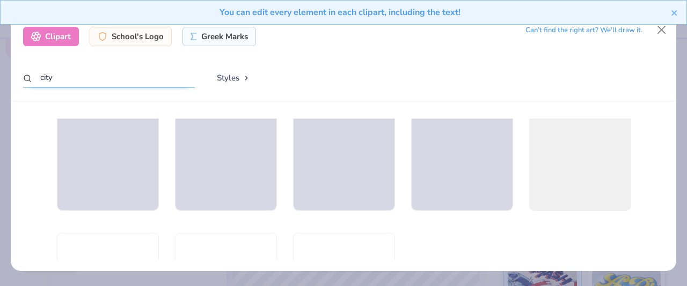
scroll to position [3004, 0]
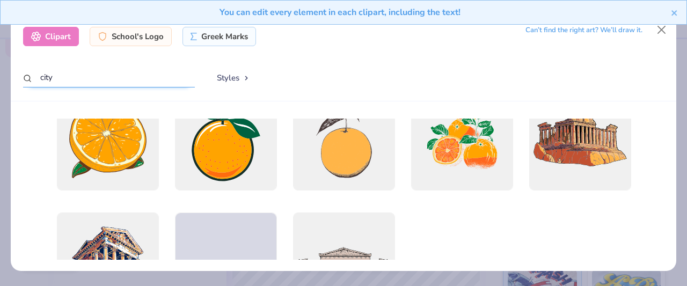
click at [111, 68] on input "city" at bounding box center [109, 78] width 172 height 20
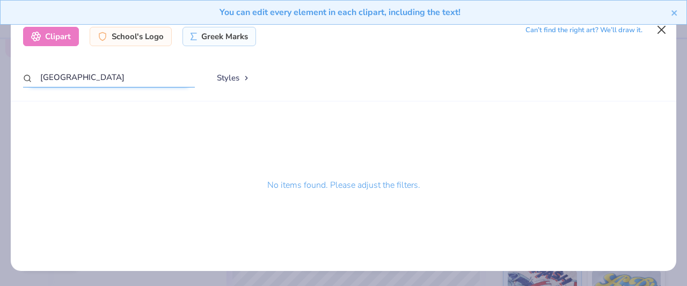
type input "Chicago"
click at [666, 34] on button "Close" at bounding box center [661, 29] width 20 height 20
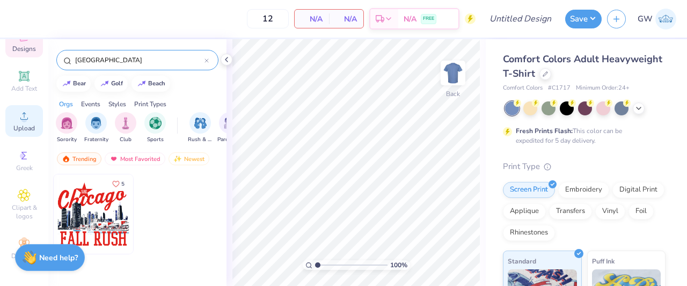
click at [23, 124] on span "Upload" at bounding box center [23, 128] width 21 height 9
click at [5, 107] on div "Upload" at bounding box center [24, 121] width 38 height 32
click at [28, 124] on span "Upload" at bounding box center [23, 128] width 21 height 9
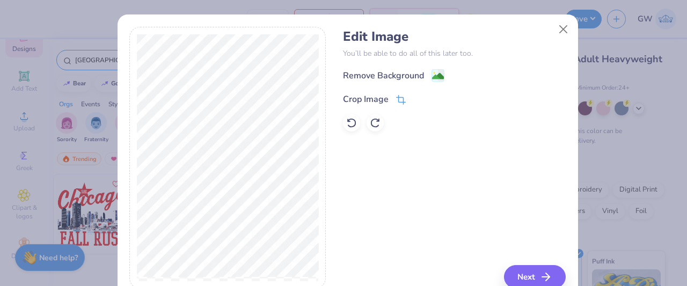
click at [396, 95] on icon at bounding box center [401, 100] width 10 height 10
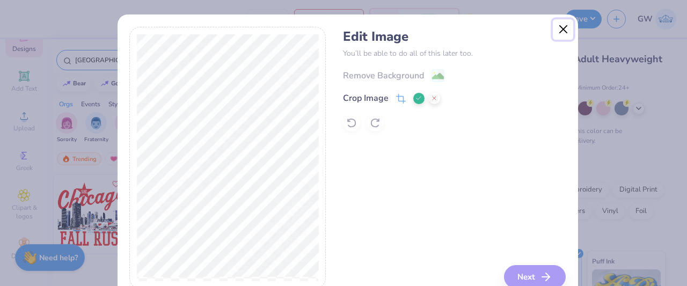
click at [552, 26] on button "Close" at bounding box center [562, 29] width 20 height 20
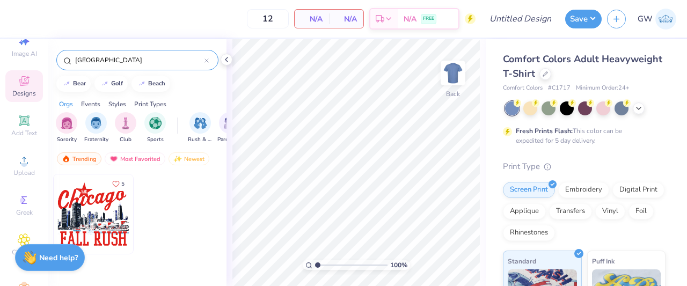
scroll to position [0, 0]
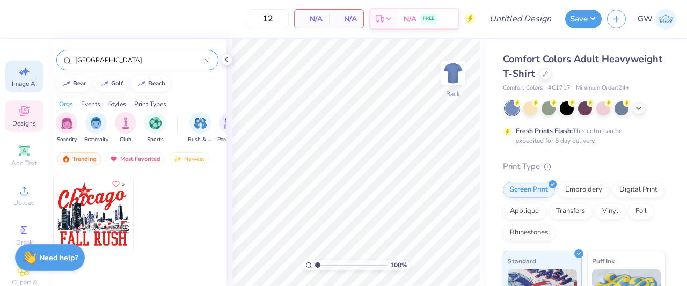
click at [23, 76] on icon at bounding box center [24, 71] width 13 height 13
select select "4"
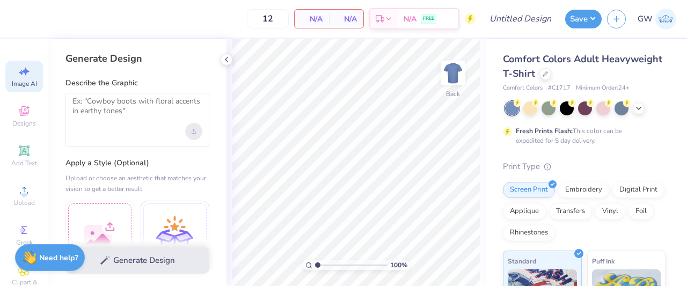
click at [195, 129] on icon "Upload image" at bounding box center [193, 131] width 4 height 4
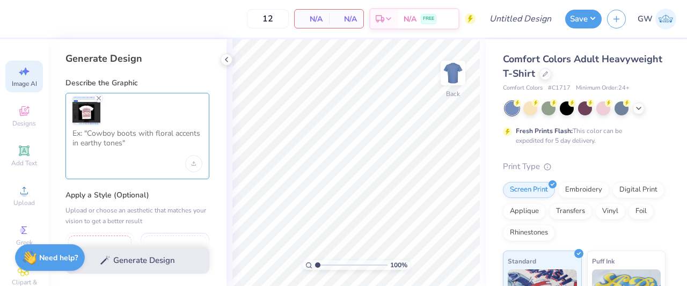
click at [146, 137] on textarea at bounding box center [137, 142] width 130 height 27
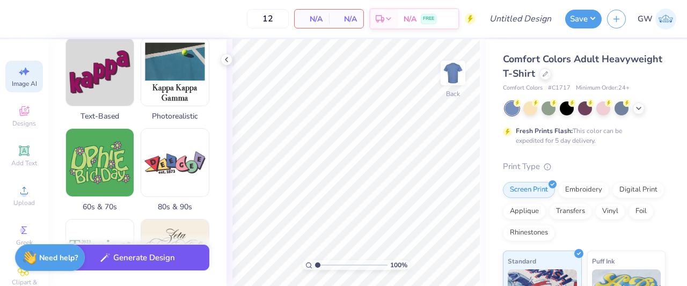
scroll to position [322, 0]
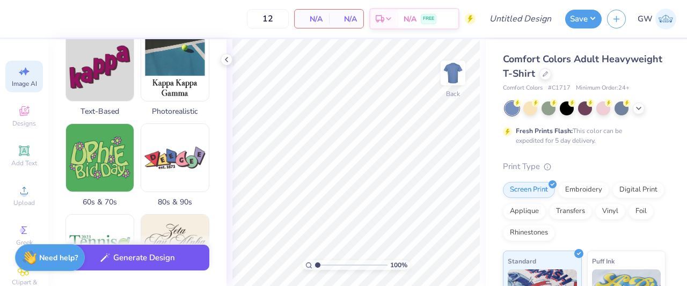
type textarea "On the shirt instead of saying "I got this shirt in" make it say "Sweet Home" i…"
click at [139, 259] on button "Generate Design" at bounding box center [137, 258] width 144 height 26
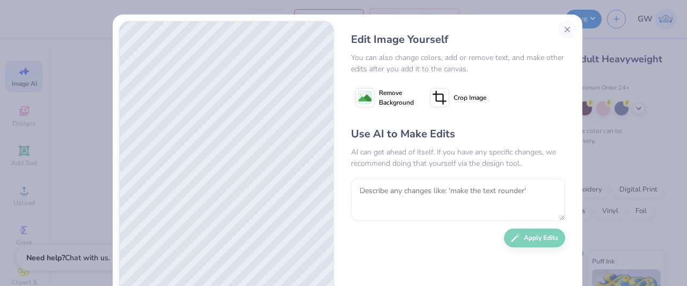
click at [440, 95] on icon at bounding box center [439, 97] width 19 height 19
click at [340, 124] on div "Edit Image Yourself You can also change colors, add or remove text, and make ot…" at bounding box center [347, 181] width 469 height 335
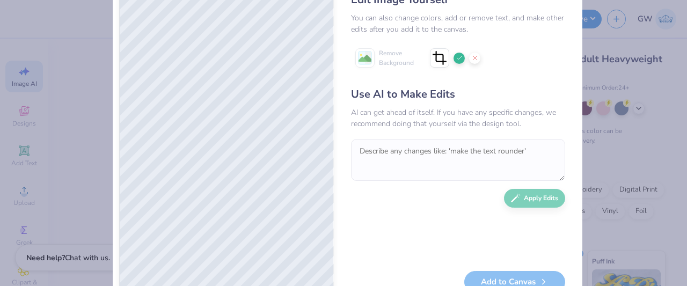
scroll to position [24, 0]
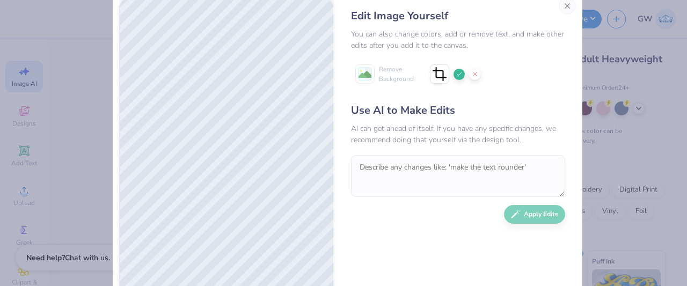
click at [456, 74] on icon at bounding box center [459, 74] width 6 height 6
click at [405, 176] on textarea at bounding box center [458, 176] width 214 height 42
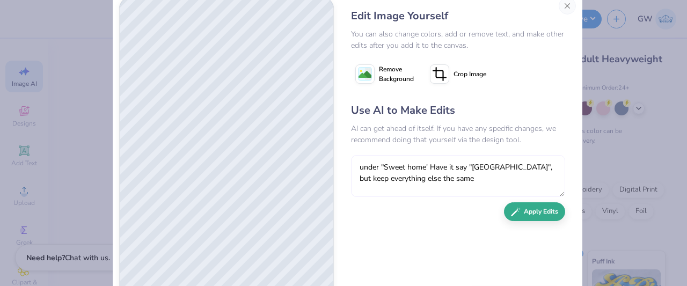
type textarea "under "Sweet home' Have it say "Chicago", but keep everything else the same"
click at [515, 214] on icon "button" at bounding box center [516, 212] width 10 height 10
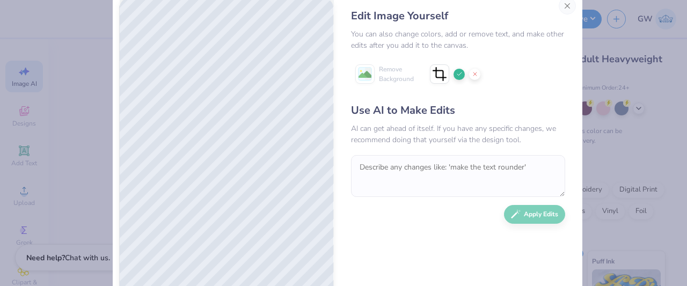
scroll to position [77, 0]
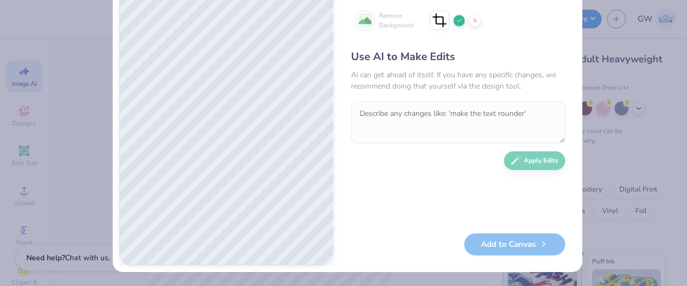
click at [456, 20] on icon at bounding box center [459, 20] width 6 height 6
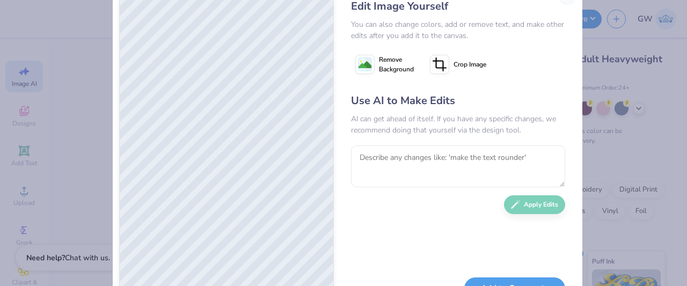
scroll to position [0, 0]
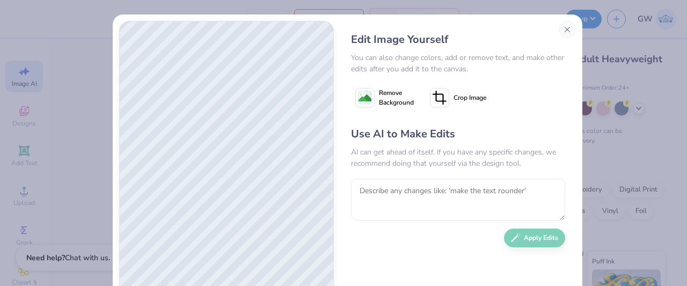
click at [362, 103] on image at bounding box center [364, 98] width 13 height 13
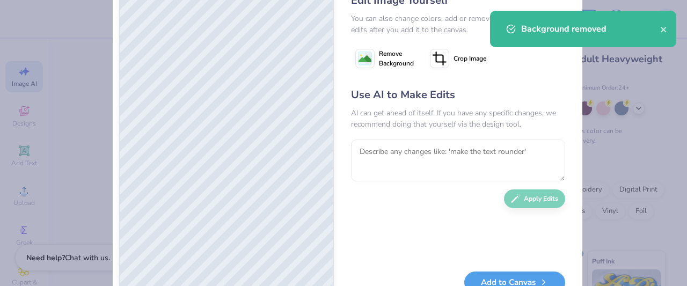
scroll to position [24, 0]
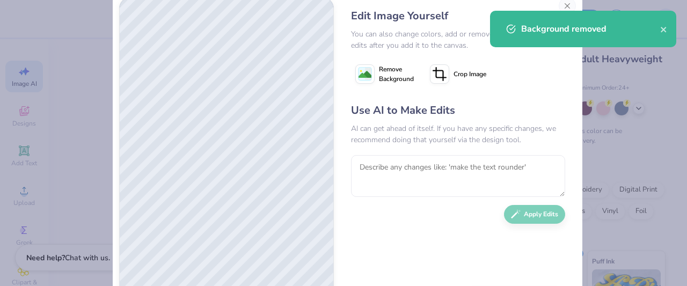
click at [368, 75] on icon at bounding box center [364, 73] width 19 height 19
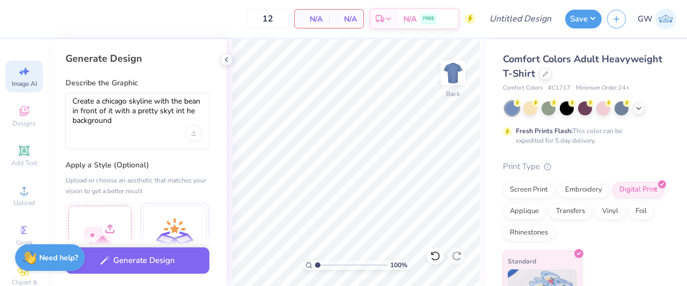
select select "4"
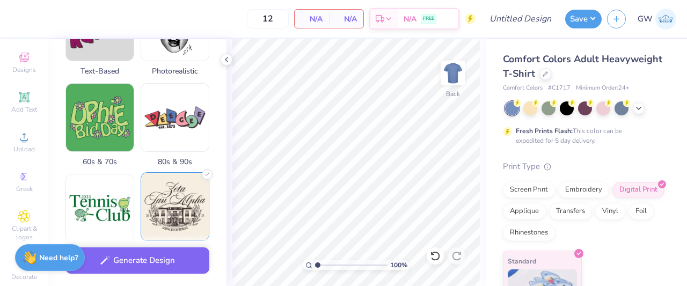
scroll to position [311, 0]
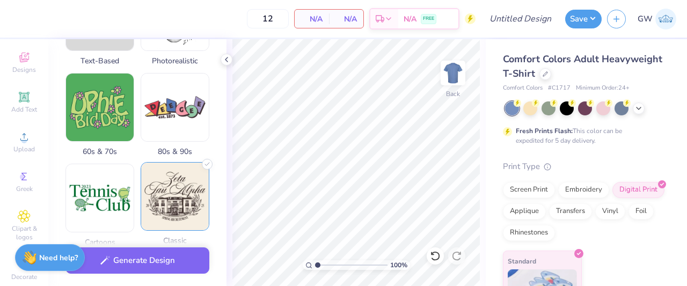
type textarea "Create a chicago skyline with the bean in front of it with a pretty skyt int he…"
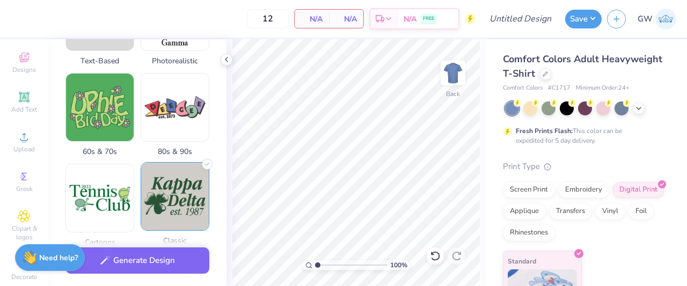
click at [169, 202] on img at bounding box center [175, 197] width 68 height 68
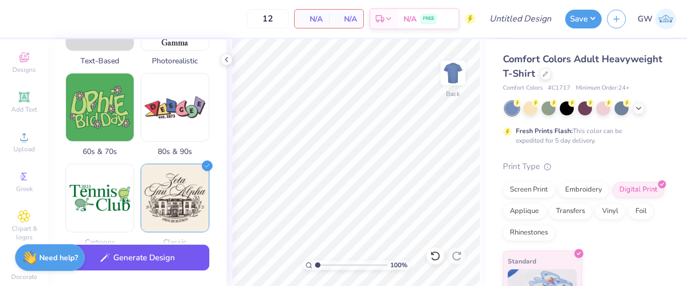
click at [163, 255] on button "Generate Design" at bounding box center [137, 258] width 144 height 26
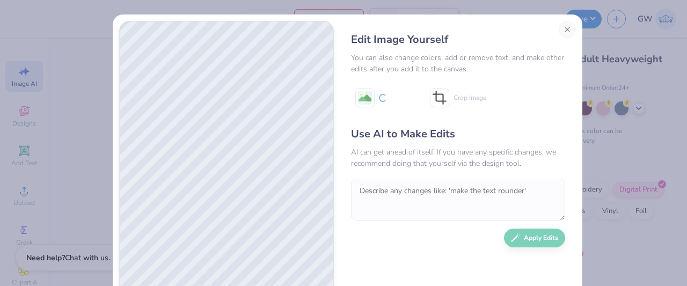
scroll to position [24, 0]
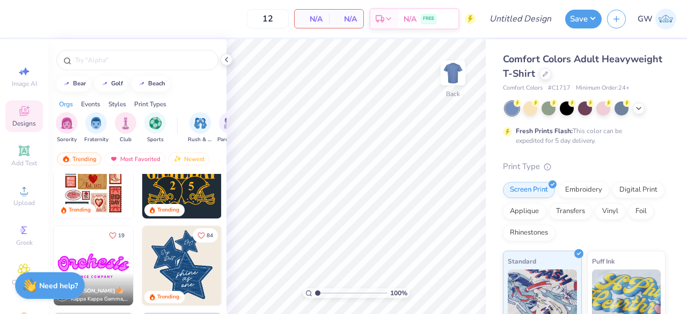
scroll to position [590, 0]
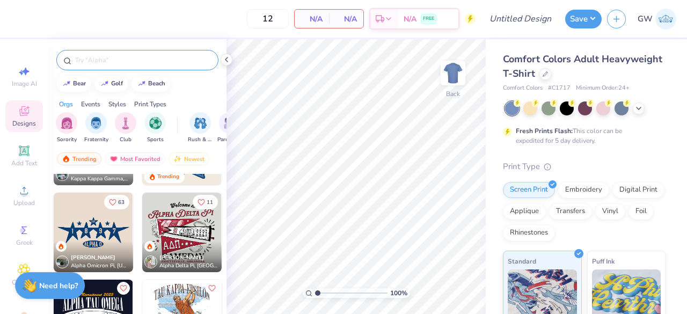
click at [148, 64] on input "text" at bounding box center [142, 60] width 137 height 11
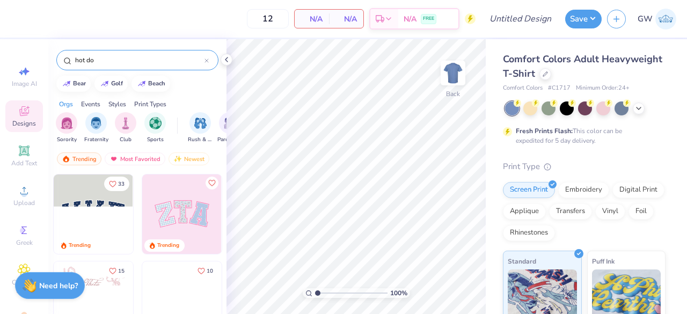
type input "hot dog"
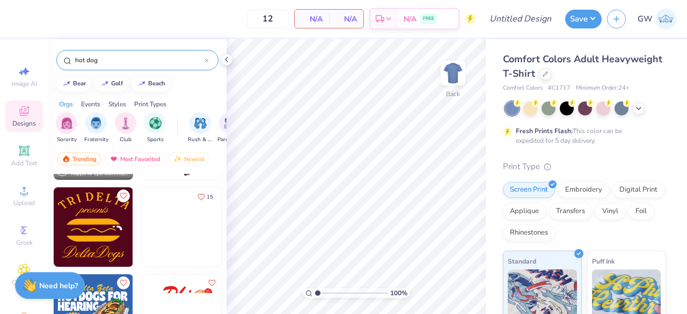
scroll to position [0, 0]
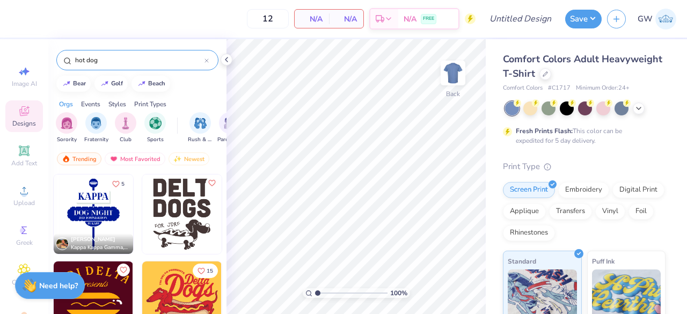
click at [191, 62] on input "hot dog" at bounding box center [139, 60] width 130 height 11
click at [207, 61] on icon at bounding box center [206, 60] width 4 height 4
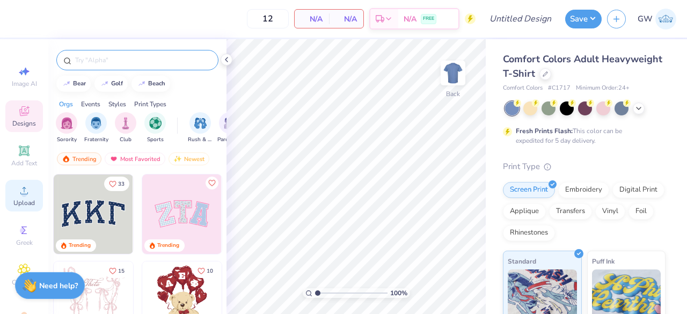
click at [20, 201] on span "Upload" at bounding box center [23, 202] width 21 height 9
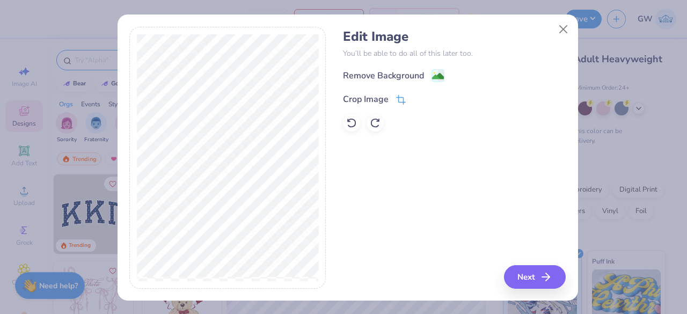
click at [398, 99] on icon at bounding box center [401, 100] width 10 height 10
click at [415, 97] on icon at bounding box center [418, 98] width 6 height 6
click at [432, 75] on image at bounding box center [438, 77] width 12 height 12
click at [536, 272] on button "Next" at bounding box center [536, 277] width 62 height 24
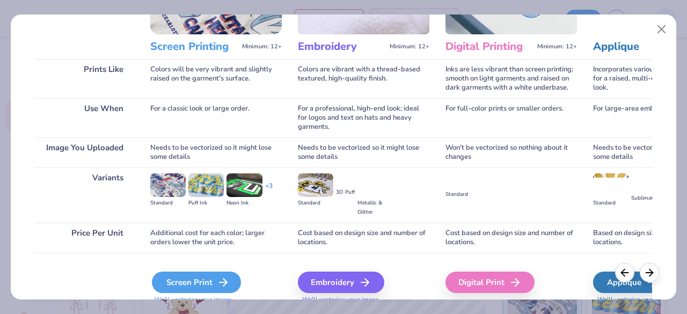
scroll to position [167, 0]
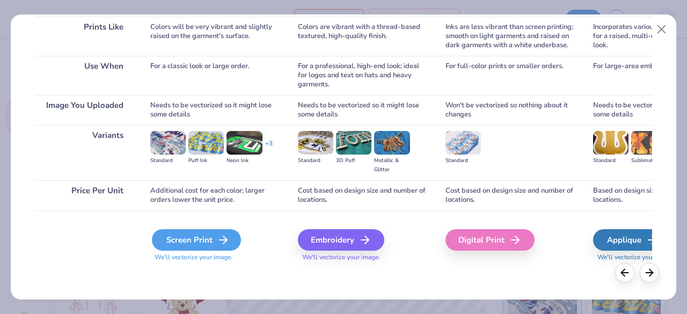
click at [203, 246] on div "Screen Print" at bounding box center [196, 239] width 89 height 21
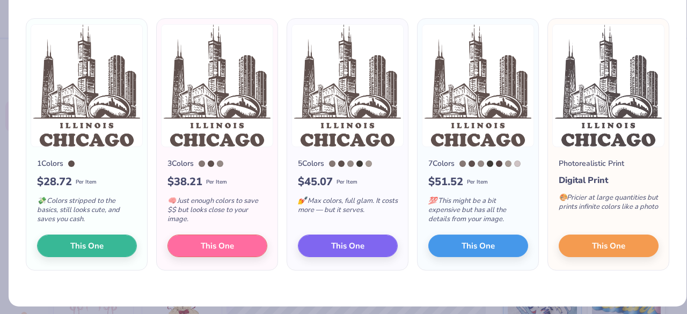
scroll to position [76, 0]
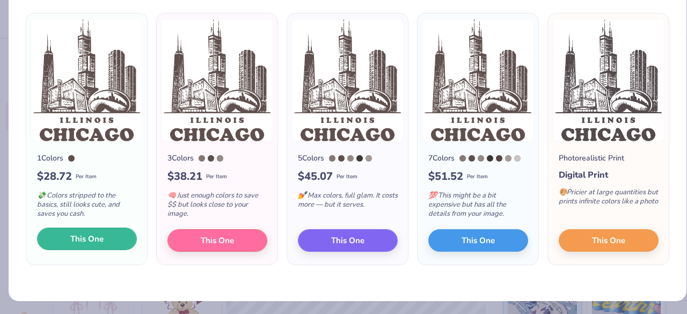
click at [108, 238] on button "This One" at bounding box center [87, 238] width 100 height 23
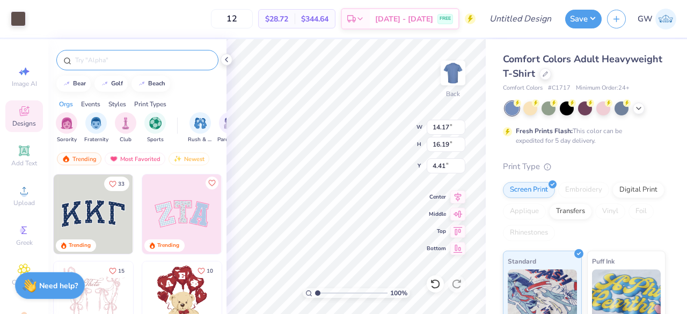
type input "9.43"
type input "10.76"
type input "4.65"
type input "7.24"
type input "8.26"
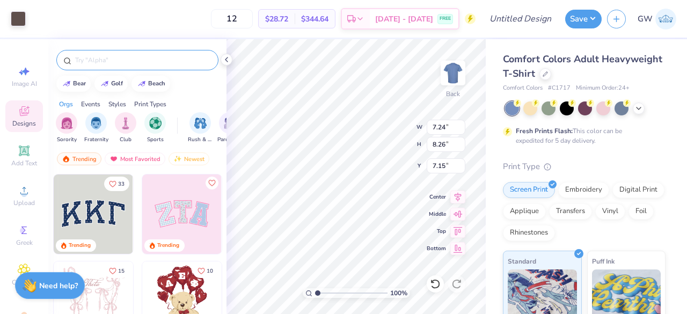
type input "5.56"
click at [548, 73] on icon at bounding box center [544, 72] width 5 height 5
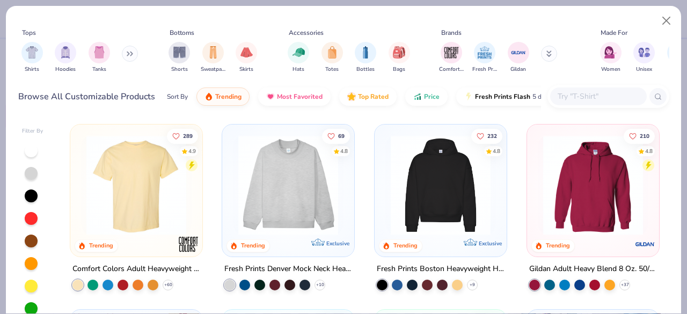
click at [548, 52] on button at bounding box center [549, 54] width 16 height 16
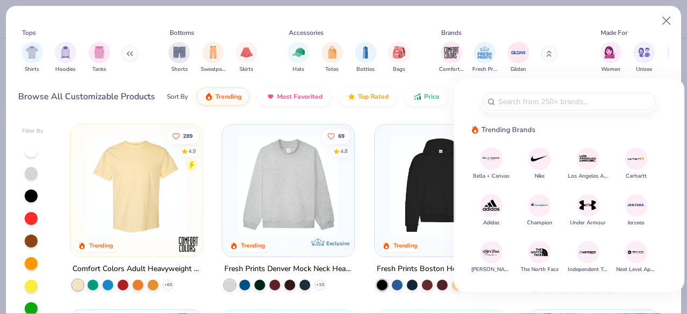
click at [486, 161] on img at bounding box center [491, 158] width 19 height 19
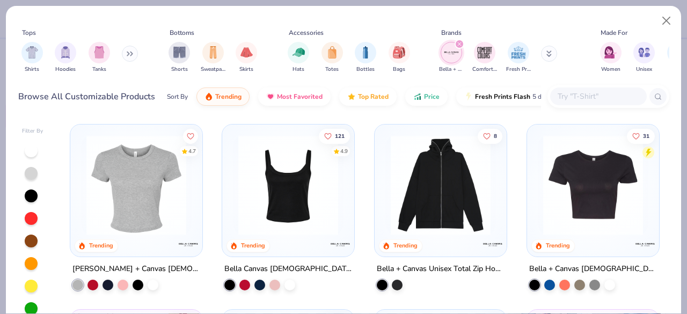
click at [132, 191] on img at bounding box center [136, 185] width 110 height 100
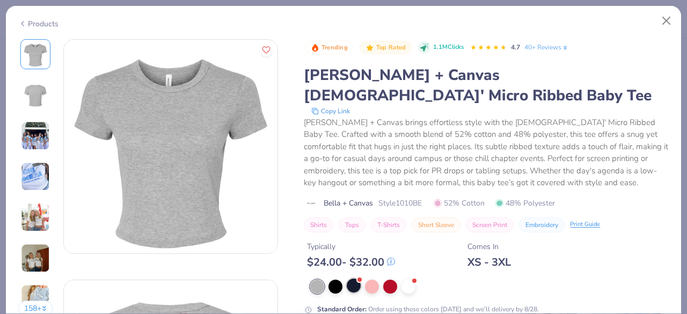
click at [351, 278] on div at bounding box center [353, 285] width 14 height 14
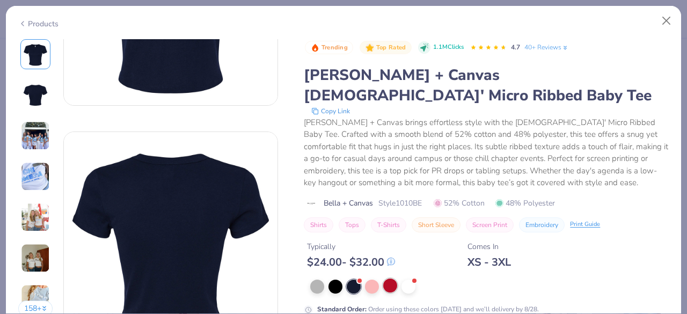
scroll to position [161, 0]
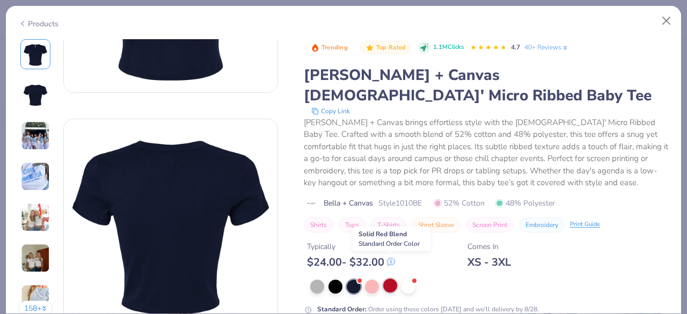
click at [388, 278] on div at bounding box center [390, 285] width 14 height 14
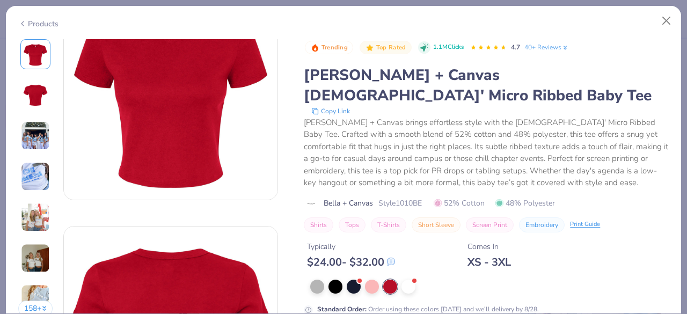
click at [542, 234] on div "Typically $ 24.00 - $ 32.00 Comes In XS - 3XL" at bounding box center [486, 250] width 365 height 36
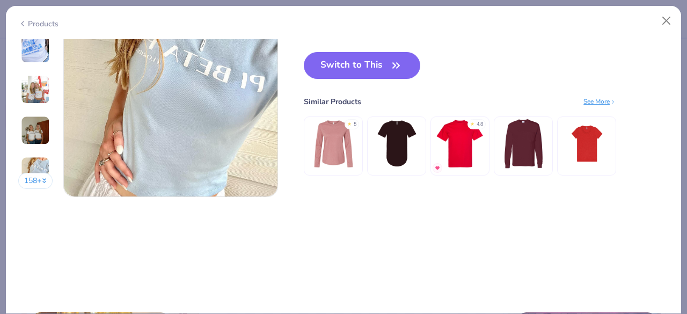
scroll to position [1502, 0]
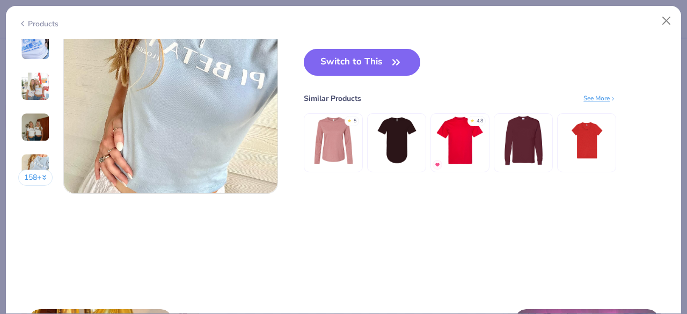
click at [378, 59] on button "Switch to This" at bounding box center [362, 62] width 116 height 27
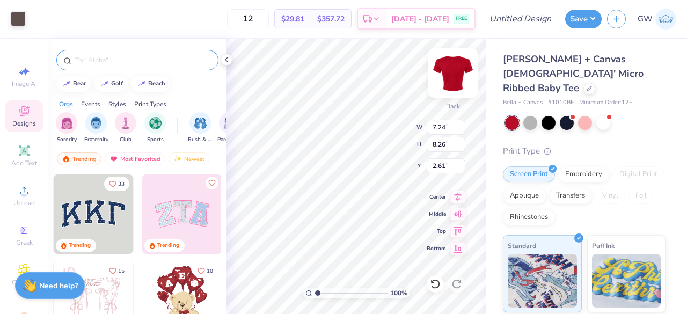
type input "2.61"
click at [21, 12] on div at bounding box center [18, 17] width 15 height 15
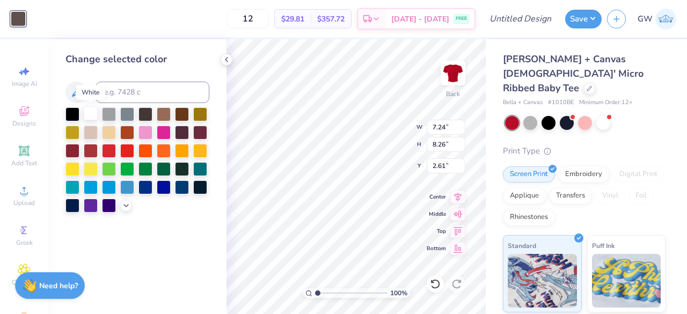
click at [91, 110] on div at bounding box center [91, 113] width 14 height 14
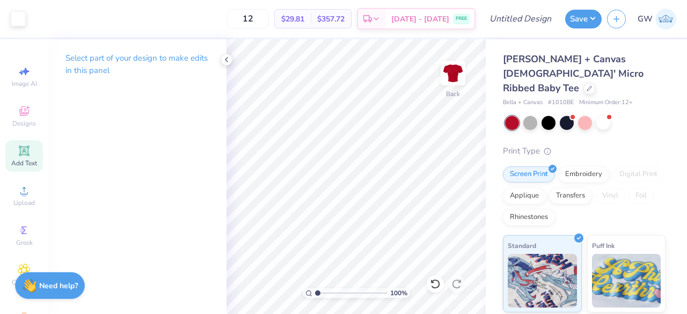
click at [18, 171] on div "Add Text" at bounding box center [24, 156] width 38 height 32
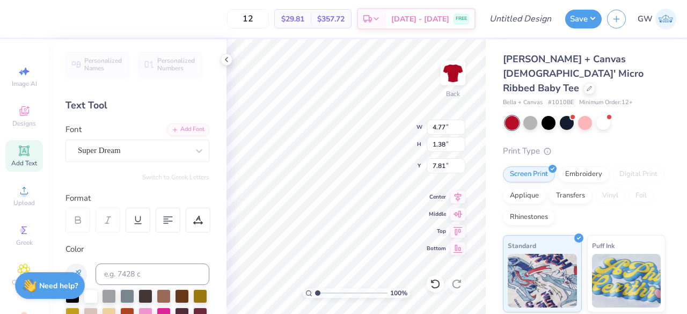
type input "0.90"
type textarea "Sweet Home"
click at [189, 144] on div at bounding box center [198, 150] width 19 height 19
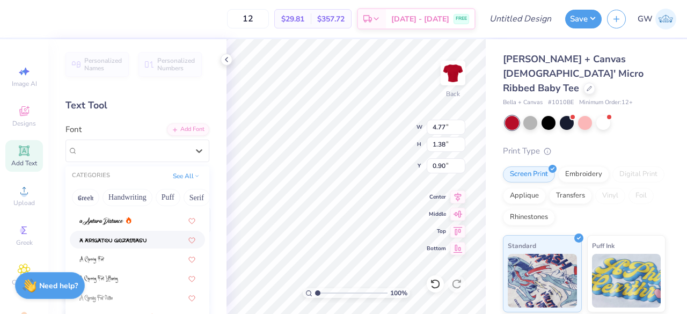
scroll to position [0, 0]
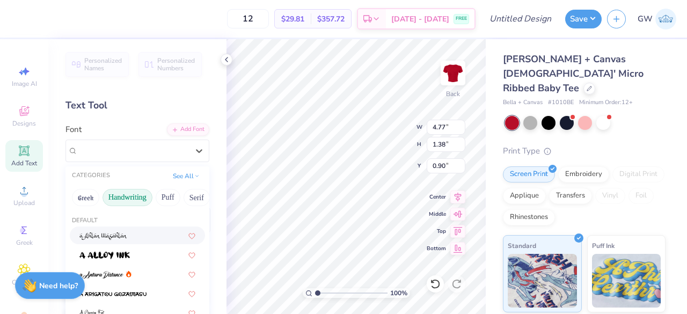
click at [121, 198] on button "Handwriting" at bounding box center [127, 197] width 50 height 17
click at [134, 239] on div at bounding box center [137, 235] width 116 height 11
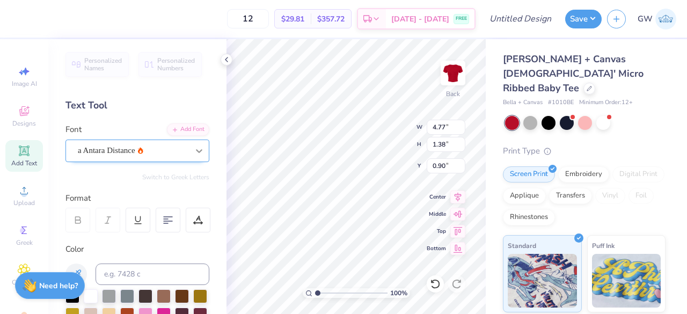
click at [189, 150] on div at bounding box center [198, 150] width 19 height 19
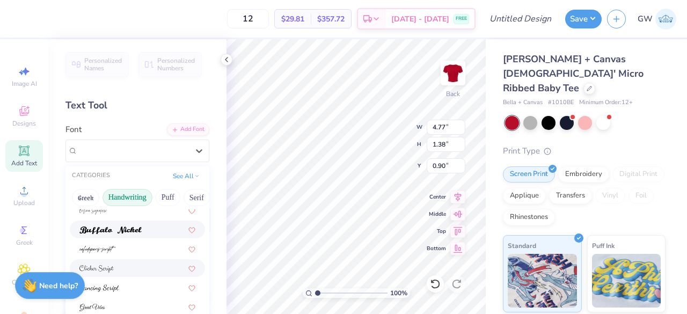
scroll to position [107, 0]
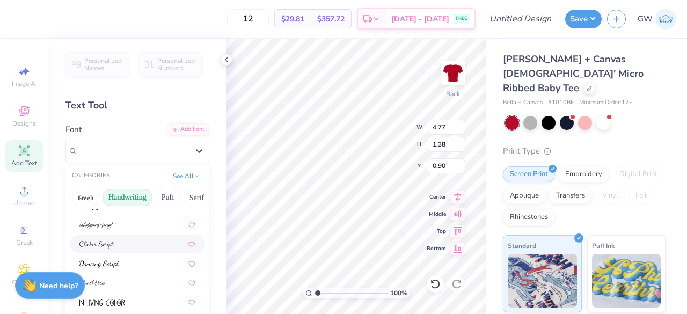
click at [130, 246] on div at bounding box center [137, 243] width 116 height 11
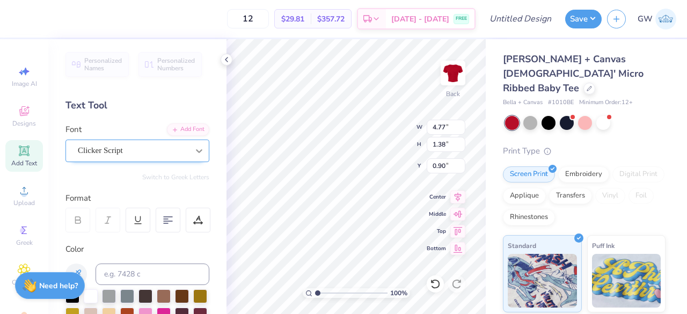
click at [189, 147] on div at bounding box center [198, 150] width 19 height 19
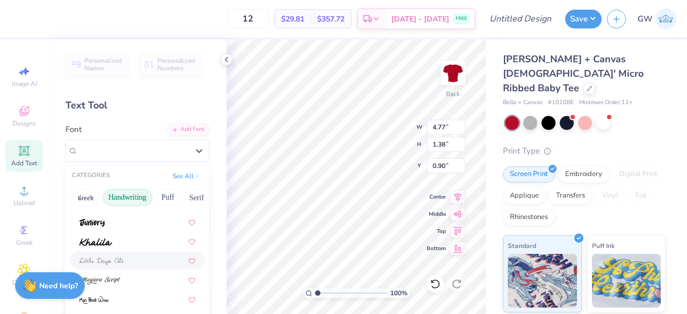
scroll to position [190, 0]
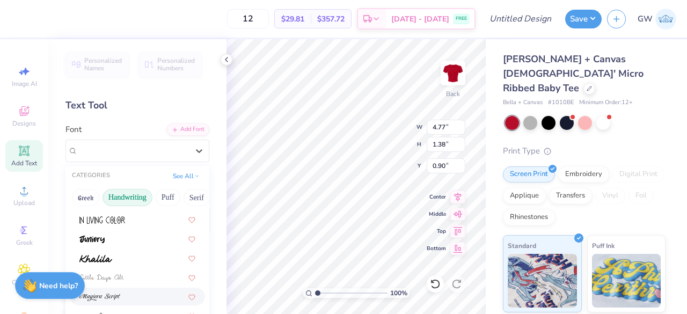
click at [124, 291] on div at bounding box center [137, 296] width 116 height 11
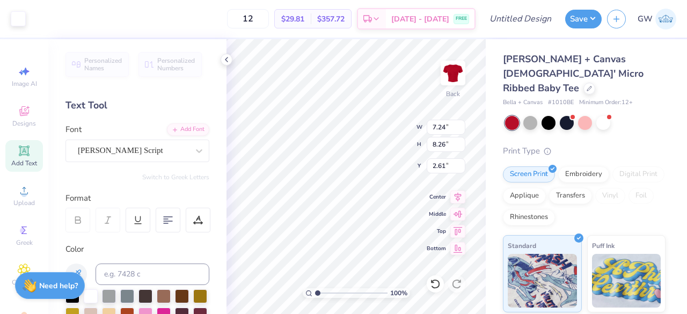
type input "7.24"
type input "8.26"
type input "2.61"
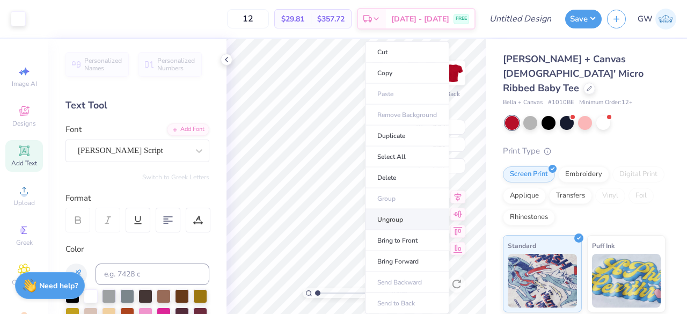
click at [402, 210] on li "Ungroup" at bounding box center [407, 219] width 84 height 21
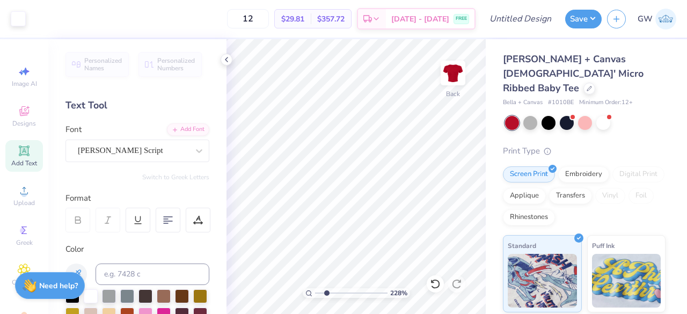
drag, startPoint x: 315, startPoint y: 293, endPoint x: 326, endPoint y: 292, distance: 10.8
click at [326, 292] on input "range" at bounding box center [351, 293] width 72 height 10
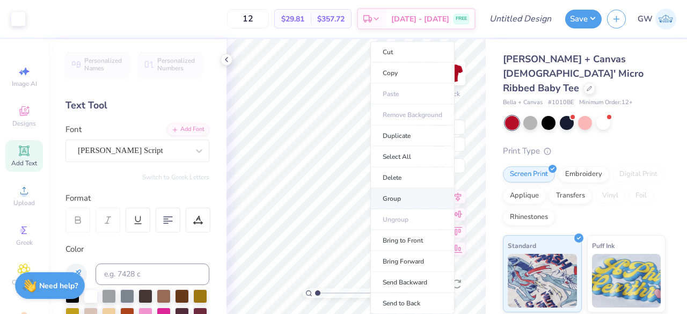
click at [401, 201] on li "Group" at bounding box center [412, 198] width 84 height 21
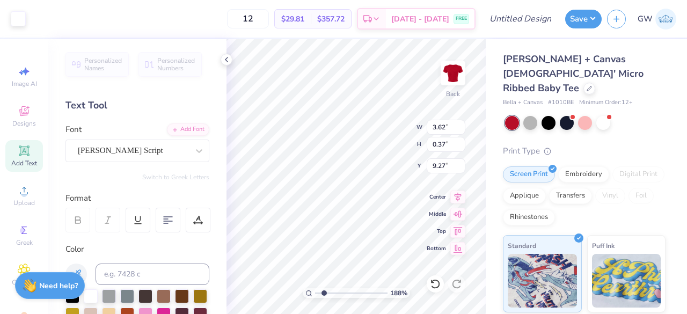
drag, startPoint x: 318, startPoint y: 296, endPoint x: 323, endPoint y: 297, distance: 5.5
type input "1.88"
click at [323, 297] on input "range" at bounding box center [351, 293] width 72 height 10
type input "11.31"
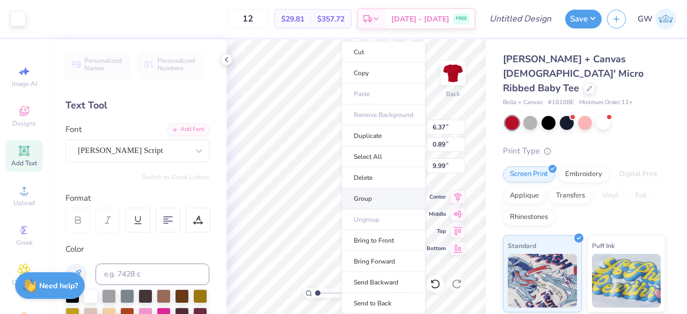
click at [381, 200] on li "Group" at bounding box center [383, 198] width 84 height 21
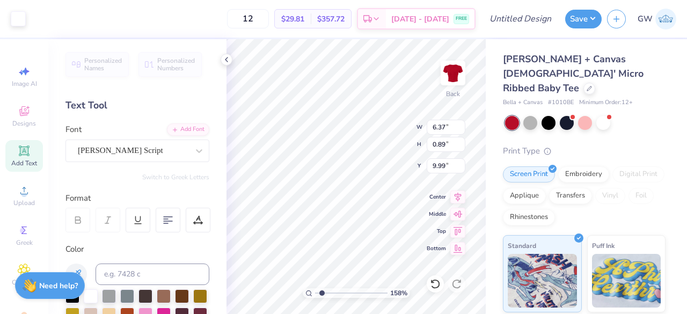
click at [321, 292] on input "range" at bounding box center [351, 293] width 72 height 10
drag, startPoint x: 329, startPoint y: 295, endPoint x: 322, endPoint y: 297, distance: 7.7
type input "1.68"
click at [322, 297] on input "range" at bounding box center [351, 293] width 72 height 10
type input "9.28"
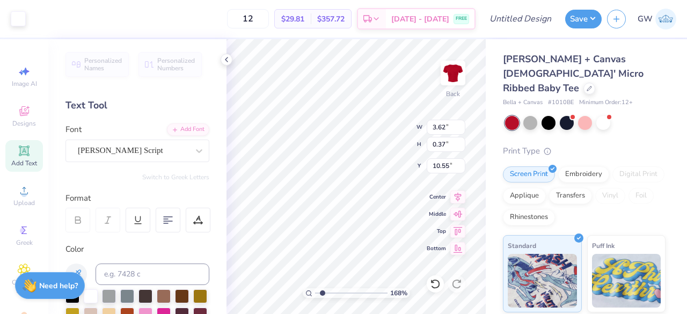
type input "10.55"
drag, startPoint x: 319, startPoint y: 293, endPoint x: 311, endPoint y: 290, distance: 8.0
type input "1"
click at [315, 291] on input "range" at bounding box center [351, 293] width 72 height 10
type input "0.97"
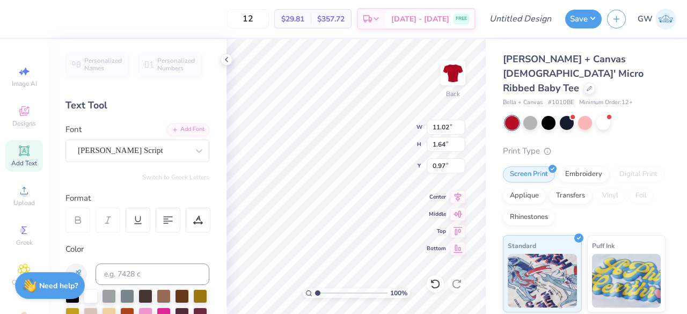
click at [486, 108] on div "Bella + Canvas Ladies' Micro Ribbed Baby Tee Bella + Canvas # 1010BE Minimum Or…" at bounding box center [585, 258] width 201 height 438
click at [20, 149] on icon at bounding box center [24, 150] width 8 height 8
type input "10.92"
type textarea "T"
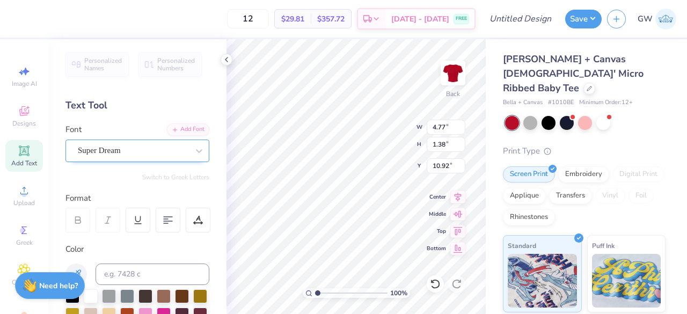
type textarea "Phi Mu"
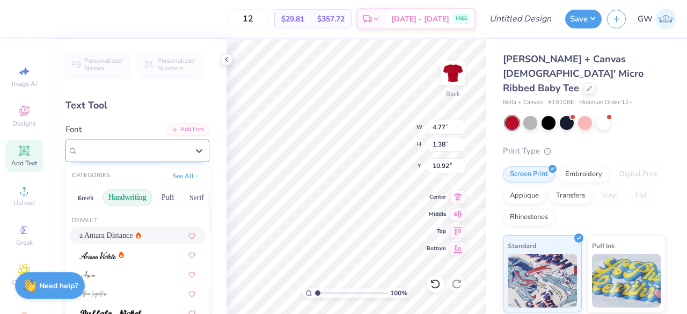
click at [110, 144] on div "Super Dream" at bounding box center [133, 150] width 113 height 17
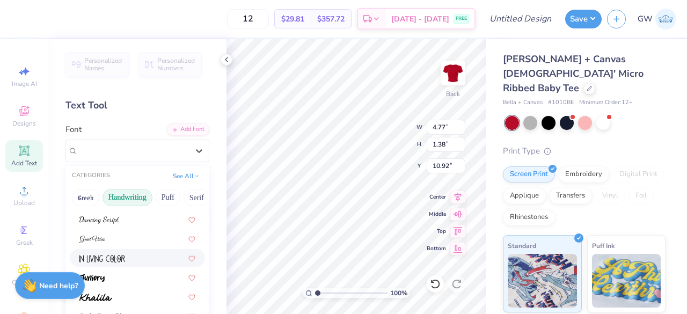
scroll to position [161, 0]
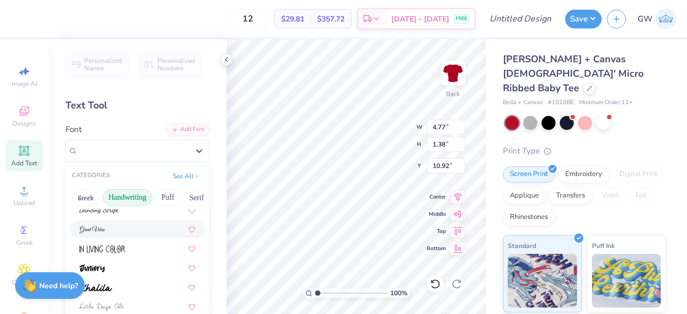
click at [127, 227] on div at bounding box center [137, 228] width 116 height 11
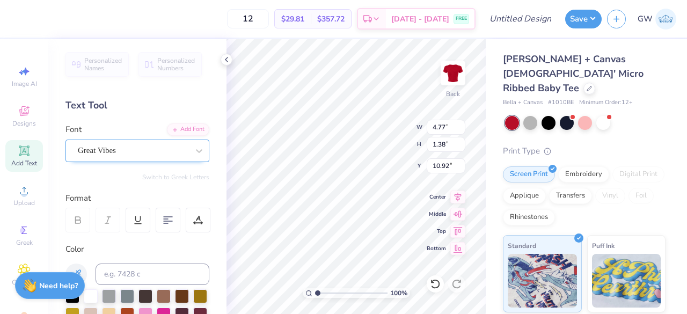
click at [160, 148] on div "Great Vibes" at bounding box center [133, 150] width 113 height 17
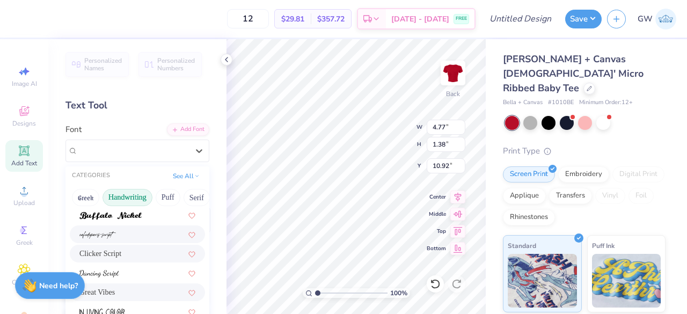
scroll to position [83, 0]
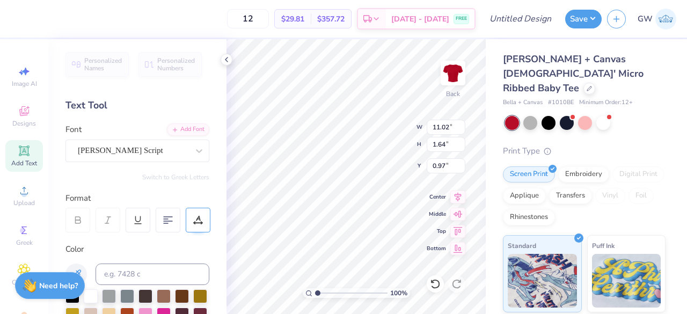
type input "11.02"
type input "1.64"
type input "0.97"
type input "6.78"
type input "1.83"
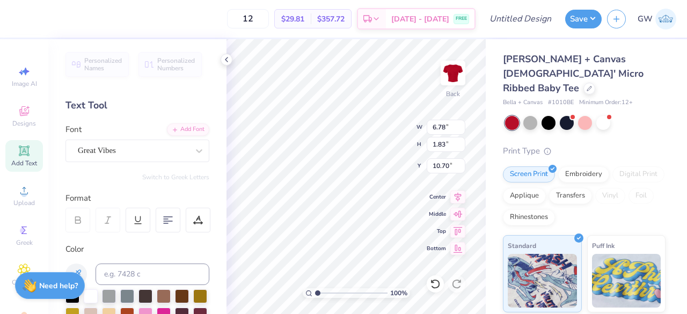
type input "10.74"
drag, startPoint x: 188, startPoint y: 149, endPoint x: 184, endPoint y: 165, distance: 16.1
click at [196, 150] on icon at bounding box center [199, 151] width 6 height 4
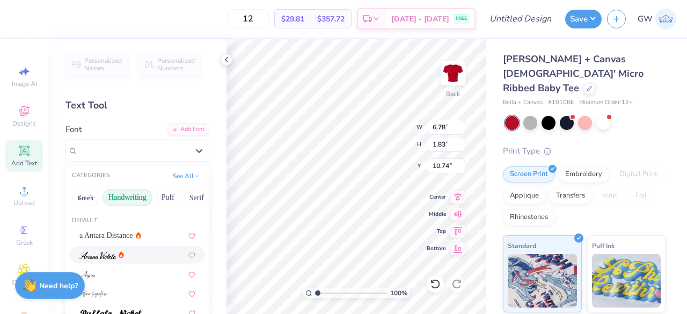
scroll to position [244, 0]
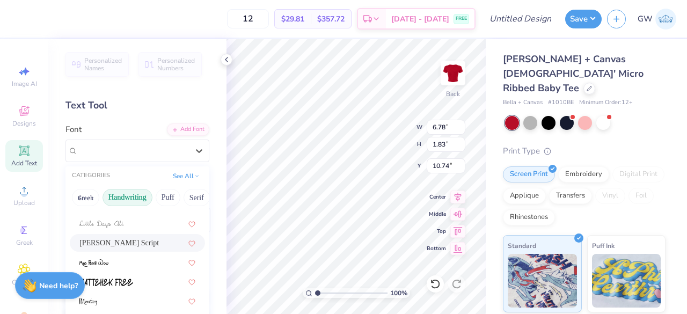
click at [138, 241] on div "Magiera Script" at bounding box center [137, 242] width 116 height 11
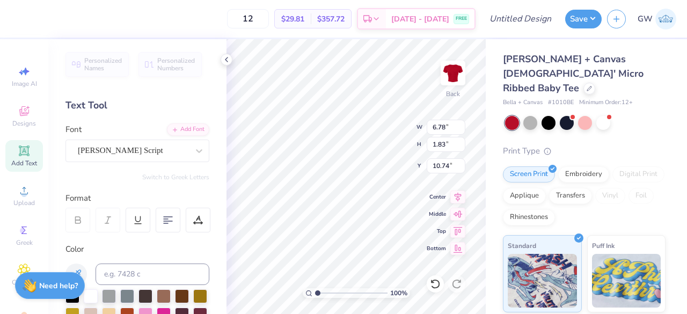
type input "9.15"
type input "1.73"
type input "10.79"
type input "7.15"
type input "1.35"
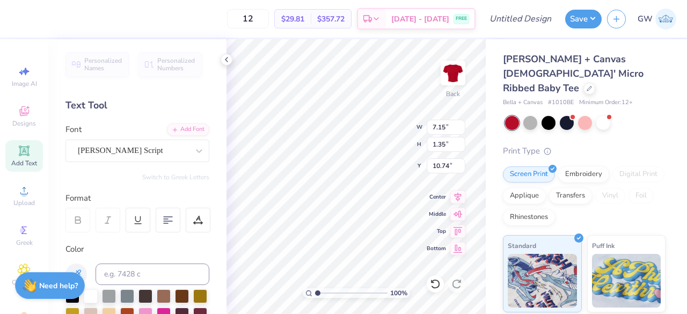
type input "11.24"
click at [487, 220] on div "Bella + Canvas Ladies' Micro Ribbed Baby Tee Bella + Canvas # 1010BE Minimum Or…" at bounding box center [585, 258] width 201 height 438
type input "1.36"
type input "5.91"
type input "1.12"
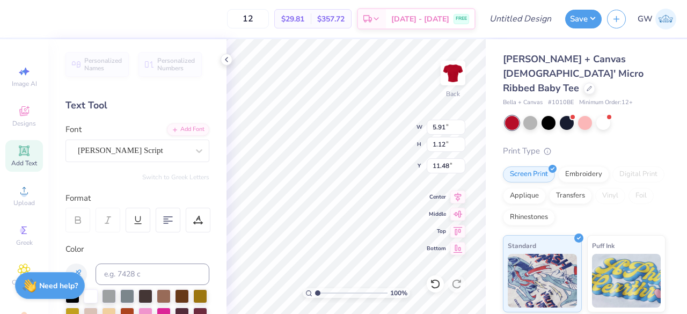
type input "11.48"
type input "11.24"
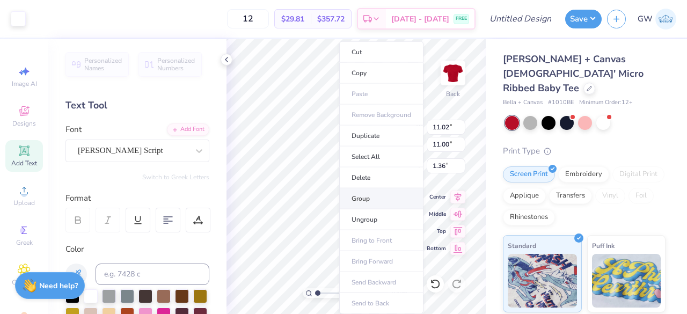
click at [367, 201] on li "Group" at bounding box center [381, 198] width 84 height 21
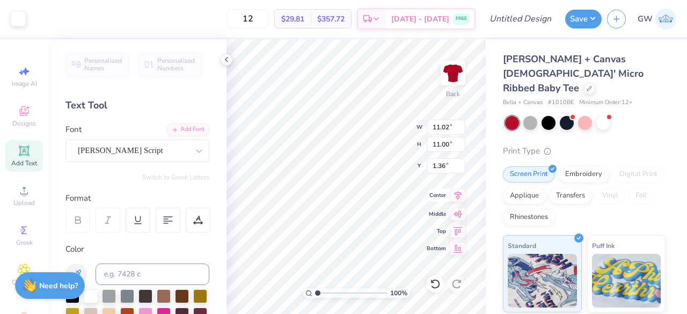
type input "9.39"
type input "9.37"
type input "2.99"
type input "1.74"
click at [570, 115] on div at bounding box center [566, 122] width 14 height 14
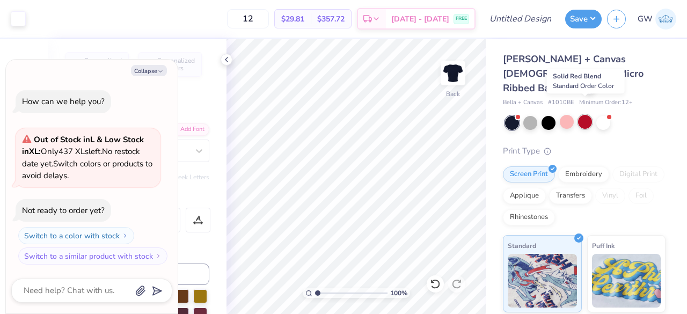
click at [586, 115] on div at bounding box center [585, 122] width 14 height 14
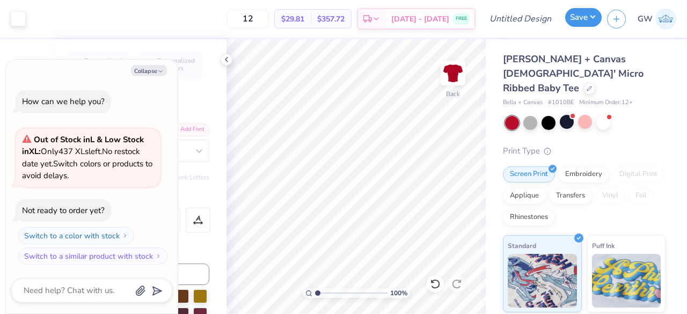
click at [577, 22] on button "Save" at bounding box center [583, 17] width 36 height 19
type textarea "x"
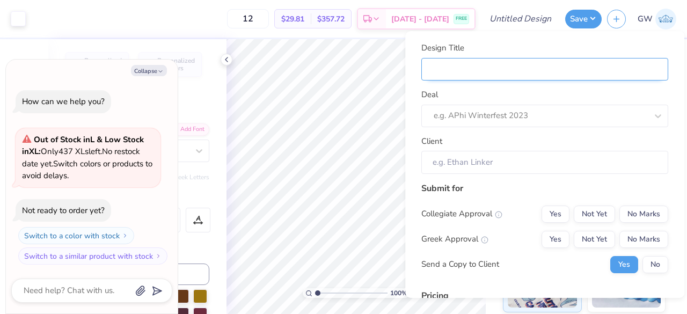
click at [482, 72] on input "Design Title" at bounding box center [544, 69] width 247 height 23
paste input "Bid Day Idea White Tank Red & Blue Phi Mu"
type input "Bid Day Idea White Tank Red & Blue Phi Mu"
type textarea "x"
type input "Bid Day Idea White Tank Red & Blue Phi Mu"
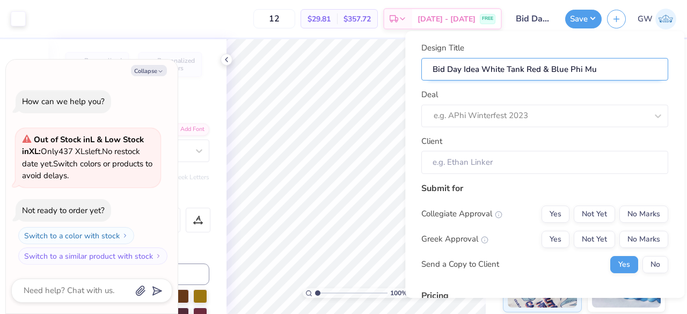
drag, startPoint x: 478, startPoint y: 69, endPoint x: 613, endPoint y: 71, distance: 135.2
click at [613, 71] on input "Bid Day Idea White Tank Red & Blue Phi Mu" at bounding box center [544, 69] width 247 height 23
type input "Bid Day IdeaR"
type textarea "x"
type input "Bid Day IdeaR"
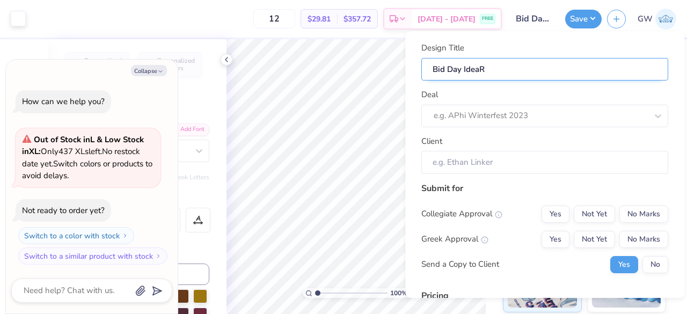
type input "Bid Day IdeaRe"
type textarea "x"
type input "Bid Day IdeaRe"
type input "Bid Day IdeaRed"
type textarea "x"
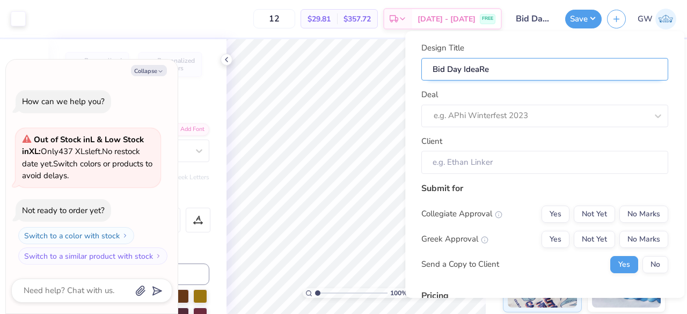
type input "Bid Day IdeaRed"
type textarea "x"
type input "Bid Day IdeaRed"
type input "Bid Day IdeaRed B"
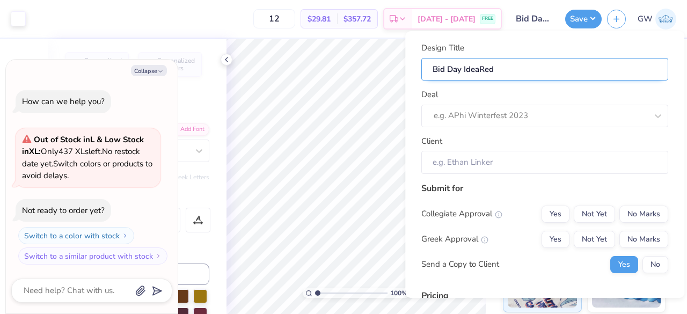
type textarea "x"
type input "Bid Day IdeaRed B"
type input "Bid Day IdeaRed Ba"
type textarea "x"
type input "Bid Day IdeaRed Bab"
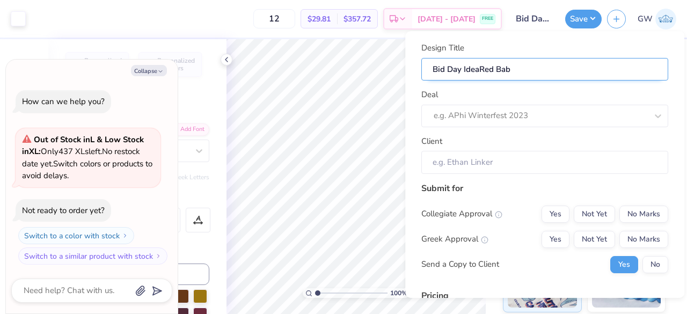
type input "Bid Day IdeaRed Bab"
type textarea "x"
type input "Bid Day IdeaRed Baby"
type textarea "x"
type input "Bid Day IdeaRed Baby"
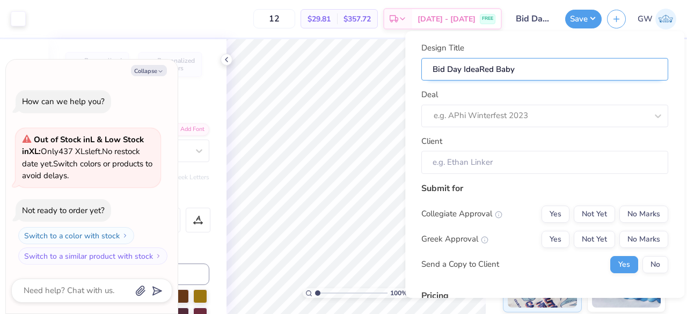
type input "Bid Day IdeaRed Baby"
type textarea "x"
type input "Bid Day IdeaRed Baby T"
type textarea "x"
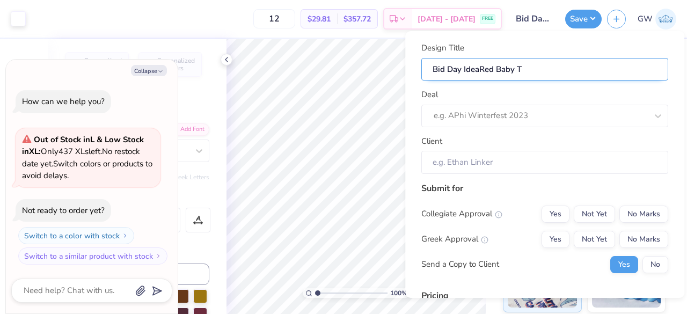
type input "Bid Day IdeaRed Baby Te"
type textarea "x"
type input "Bid Day IdeaRed Baby Tee"
type textarea "x"
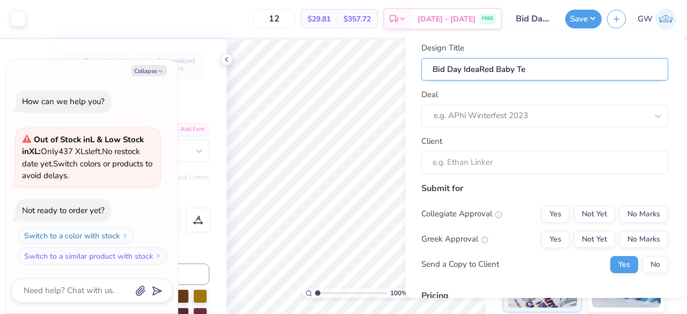
type input "Bid Day IdeaRed Baby Tee"
type textarea "x"
type input "Bid Day IdeaRed Baby Tee"
type input "Bid Day IdeaRed Baby Tee P"
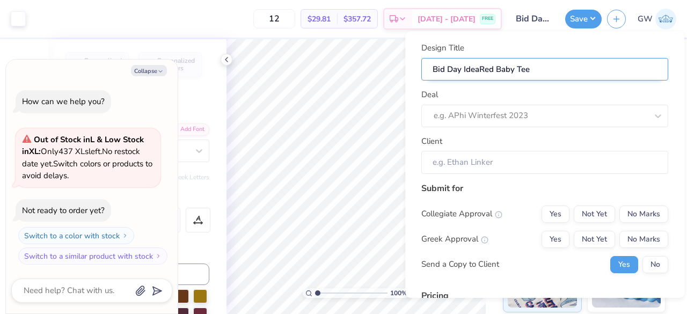
type textarea "x"
type input "Bid Day IdeaRed Baby Tee P"
type input "Bid Day IdeaRed Baby Tee Ph"
type textarea "x"
type input "Bid Day IdeaRed Baby Tee Ph"
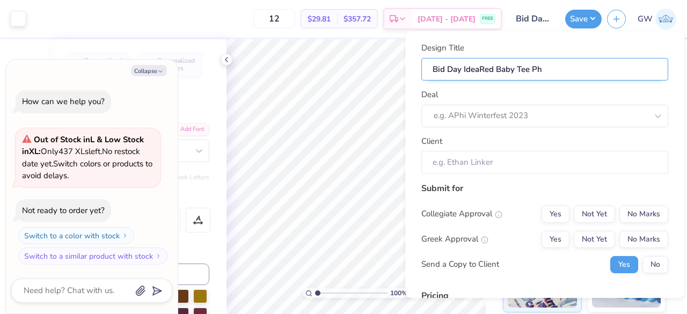
type input "Bid Day IdeaRed Baby Tee Phi"
type textarea "x"
type input "Bid Day IdeaRed Baby Tee Phi"
type textarea "x"
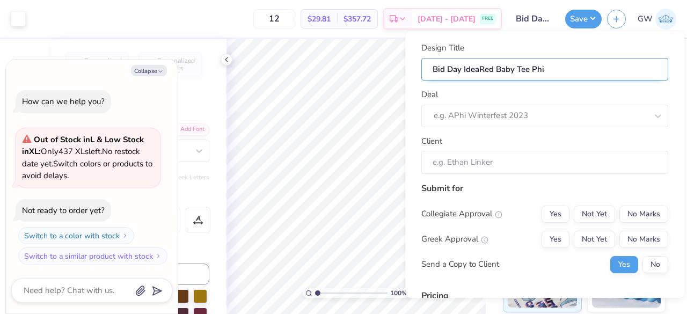
type input "Bid Day IdeaRed Baby Tee Phi"
type input "Bid Day IdeaRed Baby Tee Phi M"
type textarea "x"
type input "Bid Day IdeaRed Baby Tee Phi M"
type input "Bid Day IdeaRed Baby Tee Phi Mu"
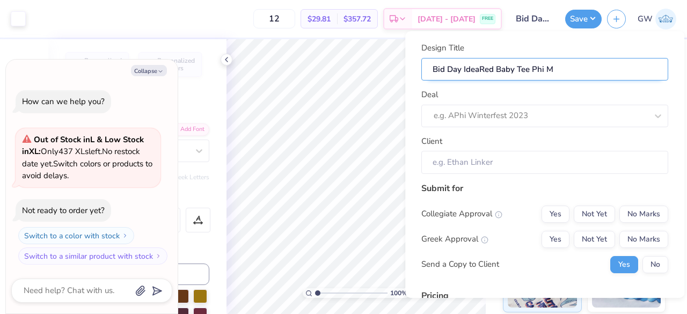
type textarea "x"
type input "Bid Day IdeaRed Baby Tee Phi Mu"
type textarea "x"
type input "Bid Day IdeaRed Baby Tee Phi Mu"
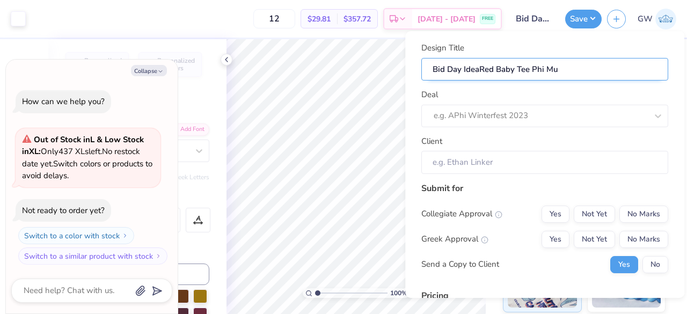
click at [477, 69] on input "Bid Day IdeaRed Baby Tee Phi Mu" at bounding box center [544, 69] width 247 height 23
type input "Bid Day Idea Red Baby Tee Phi Mu"
type textarea "x"
type input "Bid Day Idea Red Baby Tee Phi Mu"
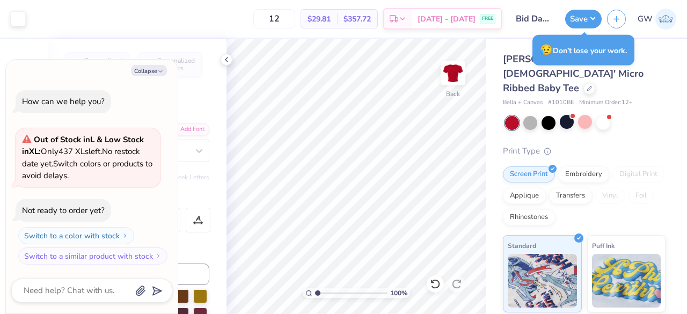
type textarea "x"
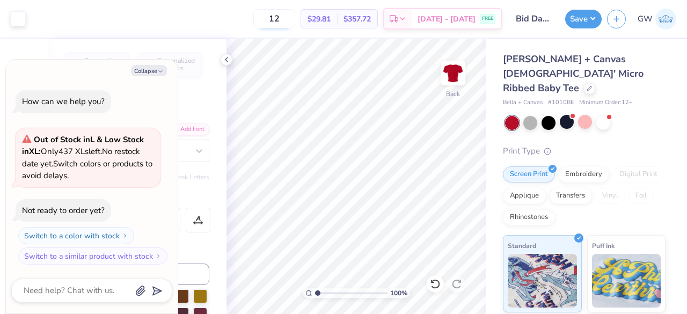
click at [287, 20] on input "12" at bounding box center [274, 18] width 42 height 19
type input "50"
click at [163, 71] on icon "button" at bounding box center [160, 71] width 6 height 6
type textarea "x"
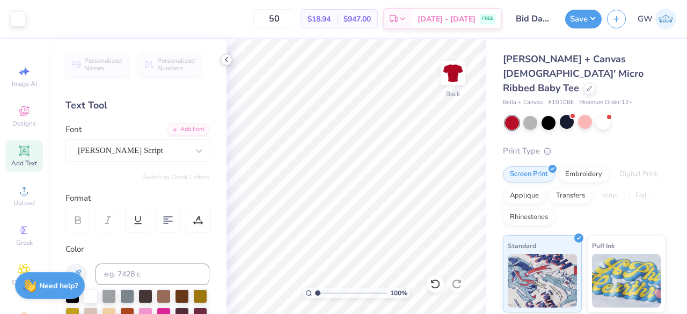
click at [226, 56] on icon at bounding box center [226, 59] width 9 height 9
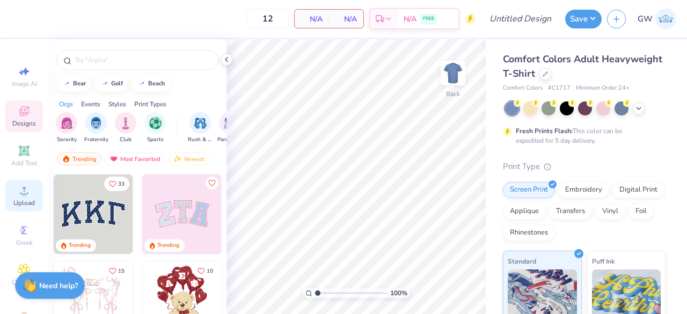
click at [8, 189] on div "Upload" at bounding box center [24, 196] width 38 height 32
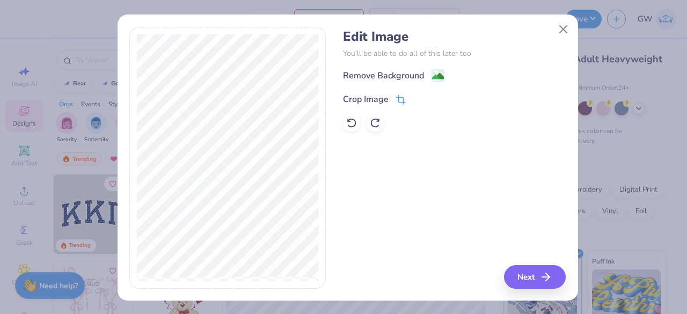
click at [396, 101] on icon at bounding box center [401, 100] width 10 height 10
click at [413, 98] on button at bounding box center [418, 98] width 11 height 11
click at [397, 97] on icon at bounding box center [401, 100] width 10 height 10
click at [220, 278] on div at bounding box center [227, 157] width 181 height 247
click at [413, 97] on button at bounding box center [418, 98] width 11 height 11
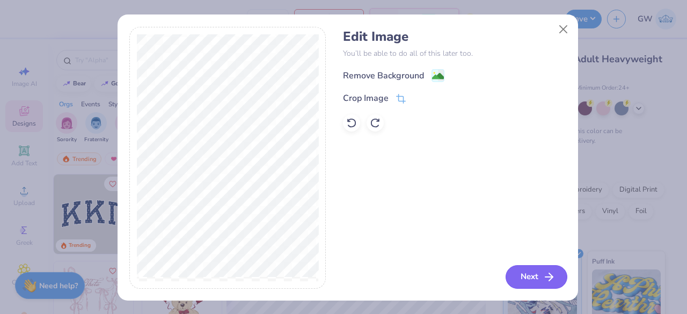
click at [526, 271] on button "Next" at bounding box center [536, 277] width 62 height 24
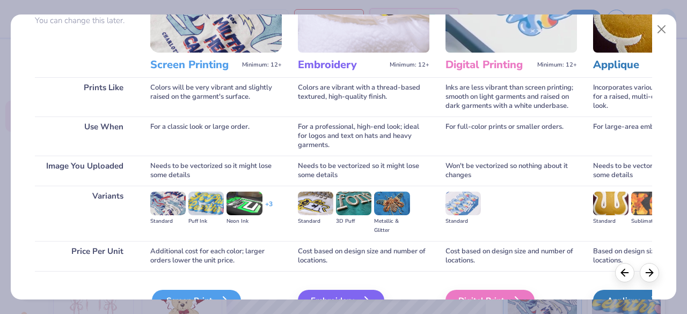
scroll to position [167, 0]
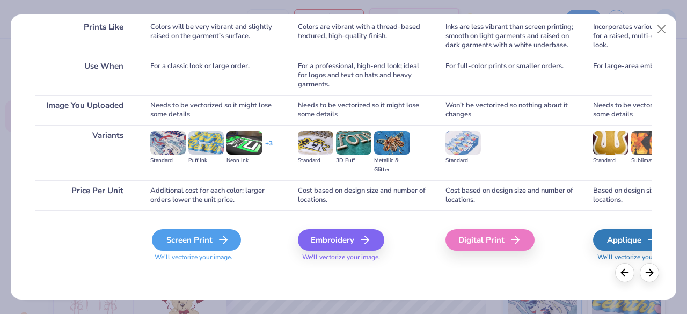
click at [201, 247] on div "Screen Print" at bounding box center [196, 239] width 89 height 21
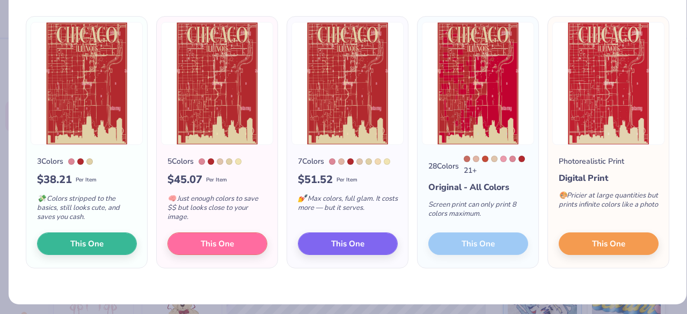
scroll to position [76, 0]
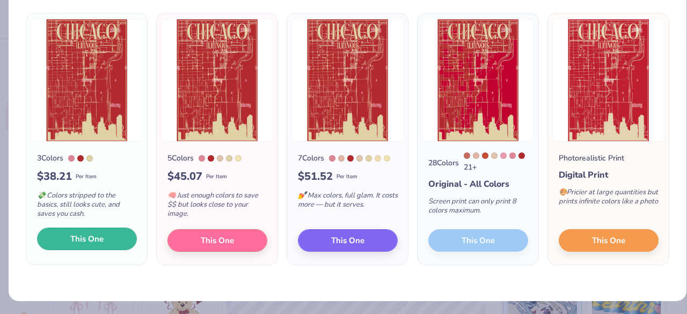
click at [99, 240] on span "This One" at bounding box center [86, 239] width 33 height 12
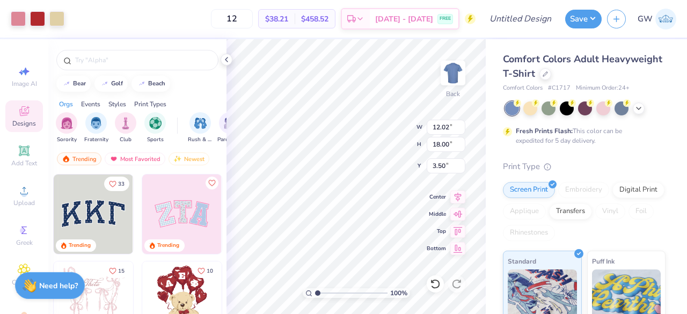
click at [328, 295] on div at bounding box center [343, 157] width 687 height 314
drag, startPoint x: 316, startPoint y: 292, endPoint x: 324, endPoint y: 292, distance: 8.0
type input "2.18"
click at [326, 293] on input "range" at bounding box center [351, 293] width 72 height 10
click at [18, 17] on div at bounding box center [18, 17] width 15 height 15
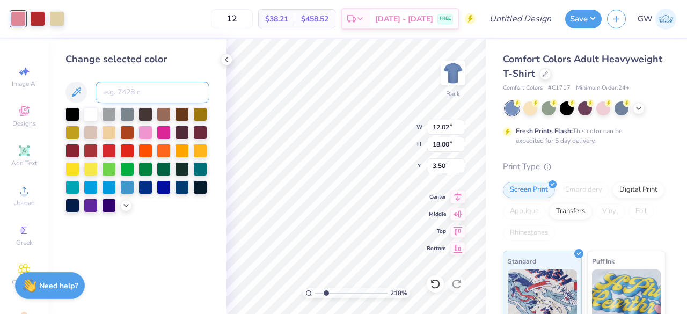
click at [122, 83] on input at bounding box center [152, 92] width 114 height 21
type input "1805"
click at [32, 21] on div at bounding box center [37, 17] width 15 height 15
click at [84, 114] on div at bounding box center [91, 113] width 14 height 14
click at [104, 129] on div at bounding box center [109, 131] width 14 height 14
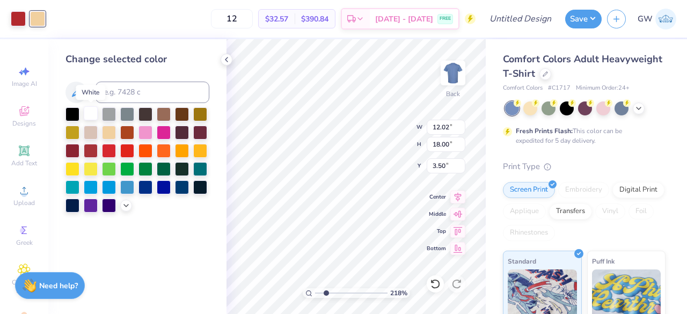
click at [93, 115] on div at bounding box center [91, 113] width 14 height 14
drag, startPoint x: 325, startPoint y: 293, endPoint x: 312, endPoint y: 293, distance: 13.4
type input "1"
click at [315, 293] on input "range" at bounding box center [351, 293] width 72 height 10
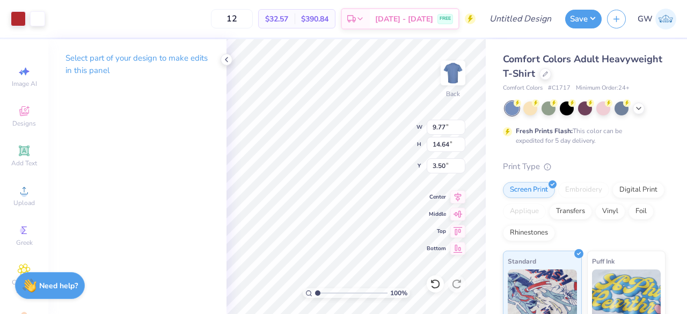
type input "9.77"
type input "14.64"
type input "4.81"
type input "7.80"
type input "11.69"
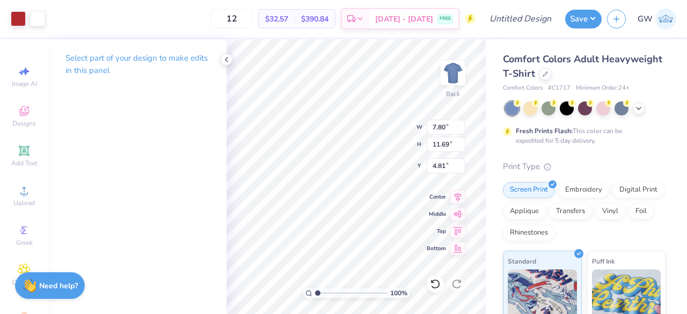
type input "5.32"
click at [548, 72] on icon at bounding box center [544, 72] width 5 height 5
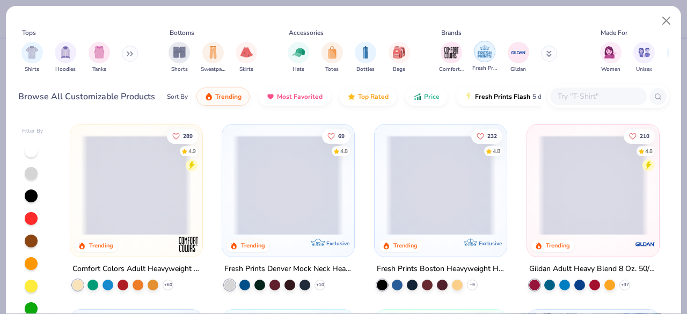
click at [486, 49] on img "filter for Fresh Prints" at bounding box center [484, 51] width 16 height 16
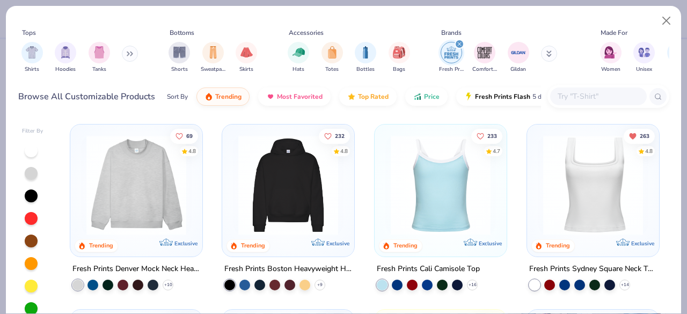
click at [551, 50] on button at bounding box center [549, 54] width 16 height 16
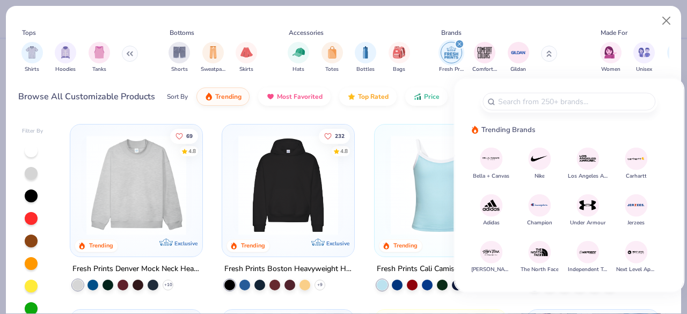
click at [503, 158] on button "Bella + Canvas" at bounding box center [491, 163] width 36 height 33
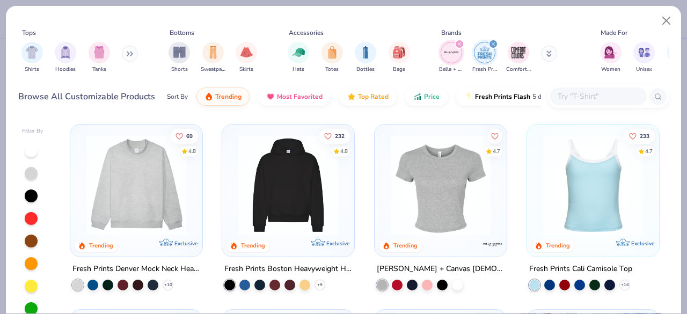
click at [495, 42] on div "filter for Fresh Prints" at bounding box center [493, 44] width 10 height 10
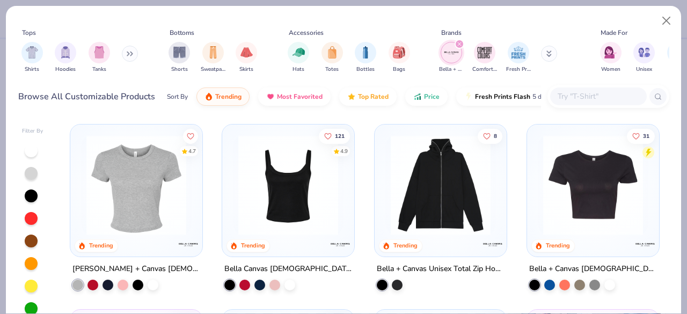
click at [294, 176] on img at bounding box center [288, 185] width 110 height 100
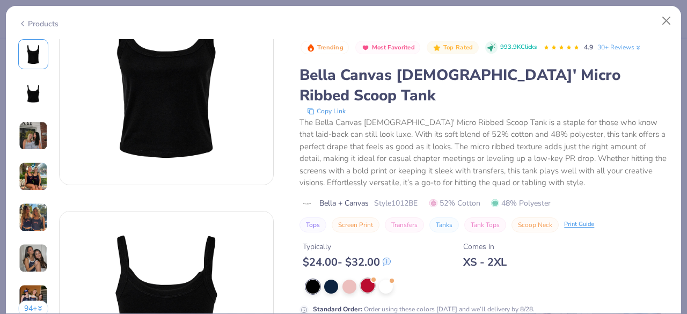
scroll to position [107, 0]
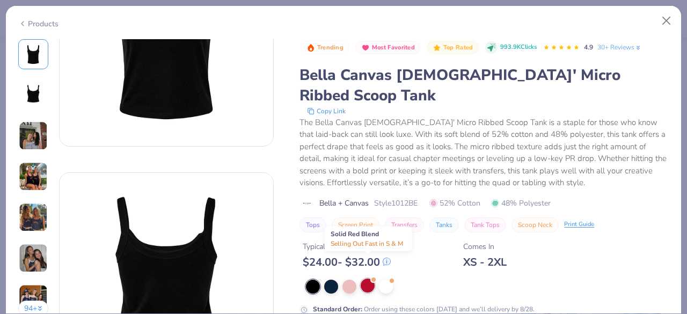
click at [372, 278] on div at bounding box center [367, 285] width 14 height 14
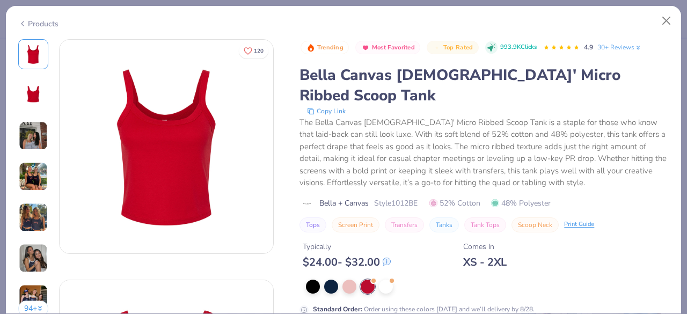
click at [459, 232] on div "Typically $ 24.00 - $ 32.00 Comes In XS - 2XL" at bounding box center [483, 250] width 369 height 36
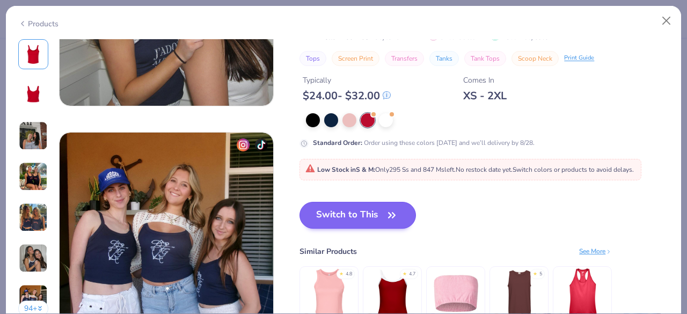
scroll to position [1341, 0]
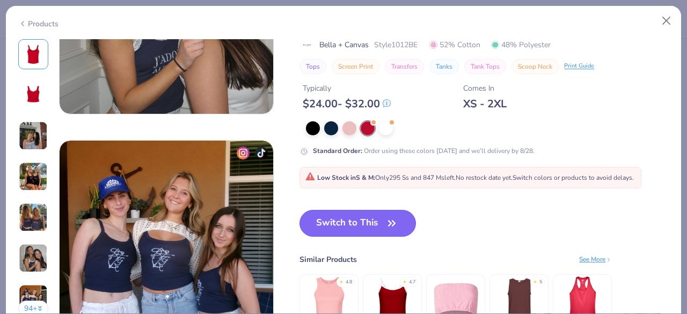
click at [366, 220] on button "Switch to This" at bounding box center [357, 223] width 116 height 27
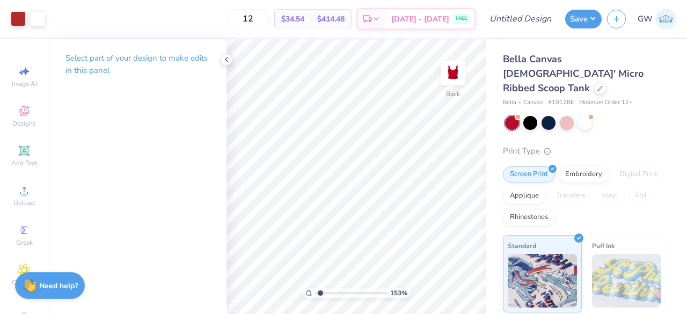
type input "1.43"
click at [320, 293] on input "range" at bounding box center [351, 293] width 72 height 10
type input "5.02"
type input "7.52"
type input "2.00"
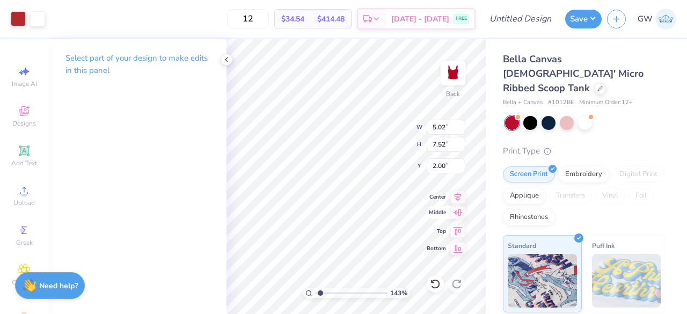
type input "4.17"
type input "6.25"
type input "2.37"
drag, startPoint x: 17, startPoint y: 153, endPoint x: 121, endPoint y: 90, distance: 121.8
click at [20, 153] on icon at bounding box center [24, 150] width 8 height 8
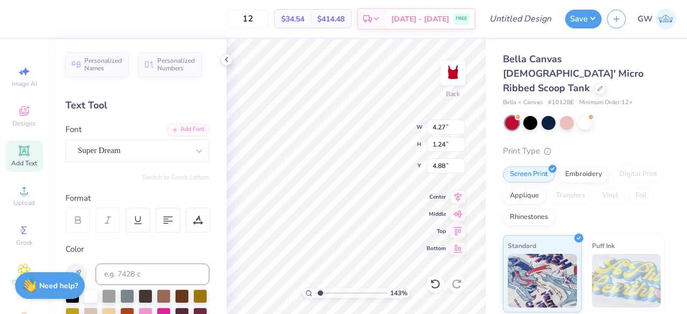
scroll to position [9, 3]
type textarea "Sweet Home"
click at [128, 162] on div "Personalized Names Personalized Numbers Text Tool Add Font Font Super Dream Swi…" at bounding box center [137, 176] width 178 height 275
click at [129, 156] on div "Super Dream" at bounding box center [133, 150] width 113 height 17
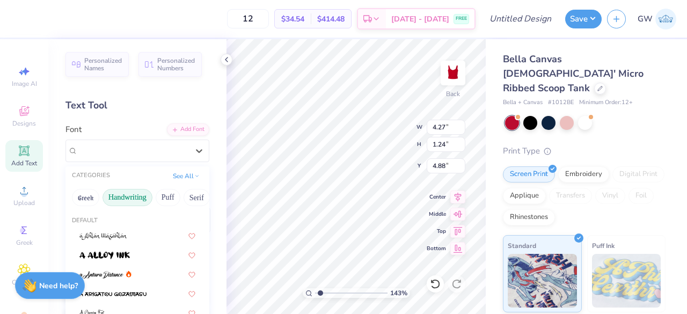
click at [138, 192] on button "Handwriting" at bounding box center [127, 197] width 50 height 17
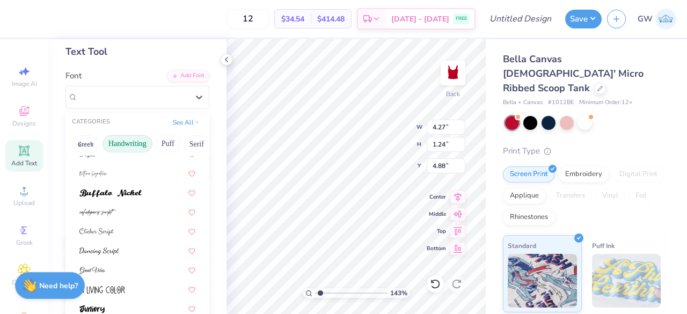
scroll to position [83, 0]
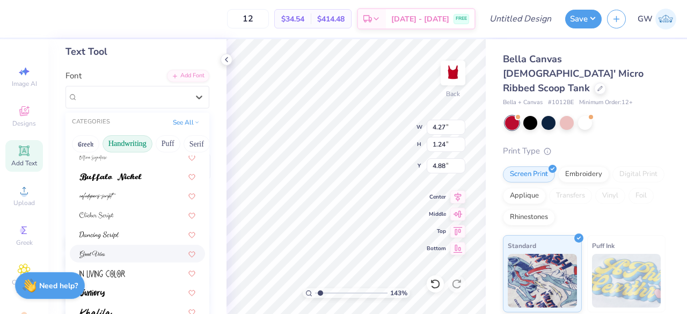
click at [127, 252] on div at bounding box center [137, 253] width 116 height 11
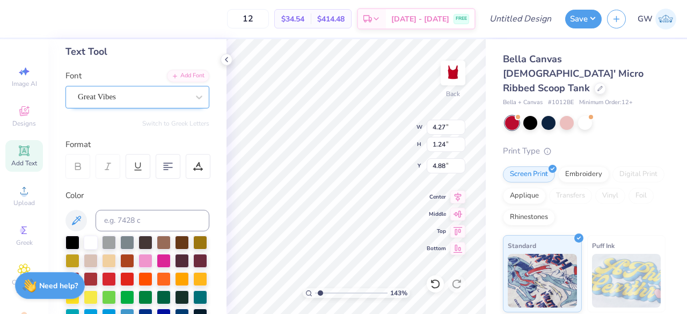
click at [138, 94] on div "Great Vibes" at bounding box center [133, 96] width 113 height 17
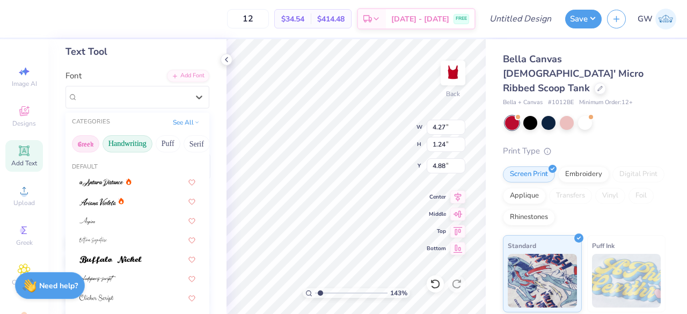
click at [88, 140] on button "Greek" at bounding box center [85, 143] width 27 height 17
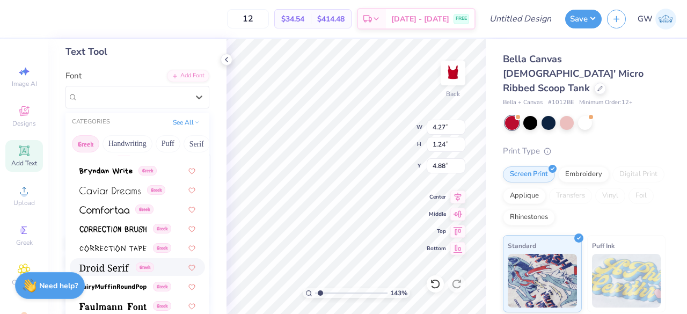
scroll to position [220, 0]
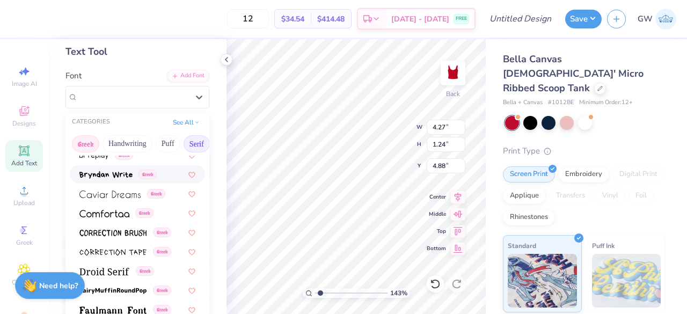
click at [194, 141] on button "Serif" at bounding box center [196, 143] width 26 height 17
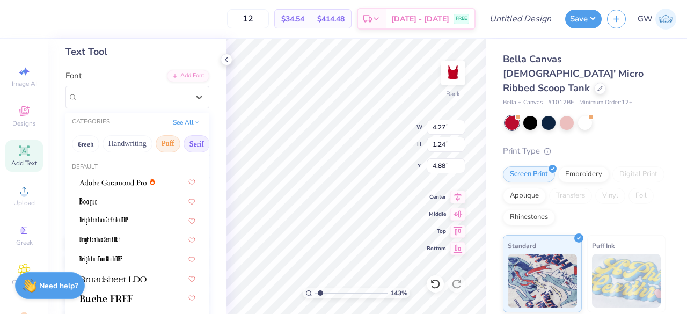
click at [167, 145] on button "Puff" at bounding box center [168, 143] width 25 height 17
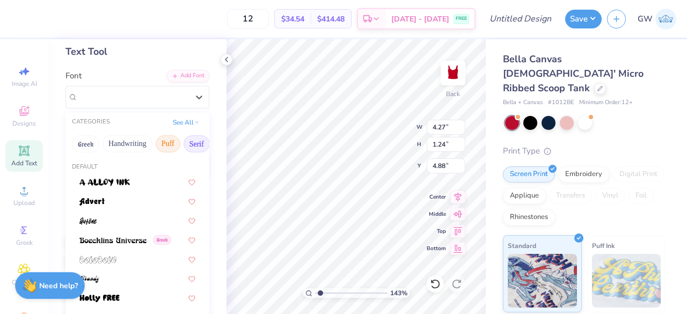
click at [183, 145] on button "Serif" at bounding box center [196, 143] width 26 height 17
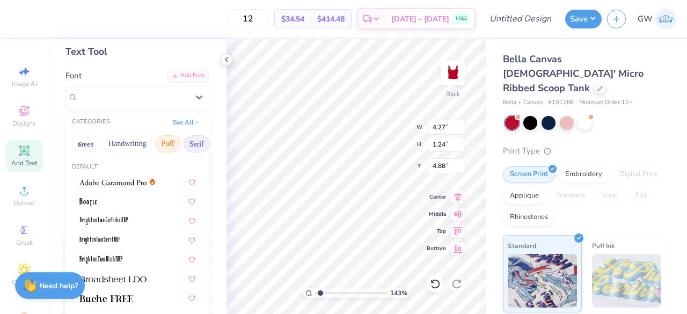
click at [169, 145] on button "Puff" at bounding box center [168, 143] width 25 height 17
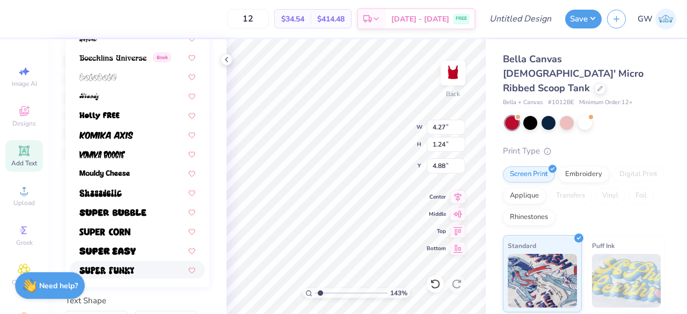
scroll to position [0, 0]
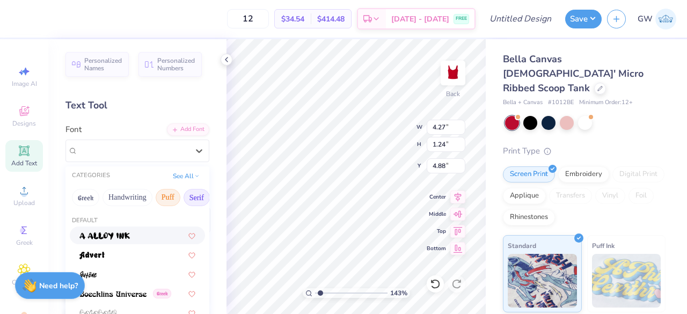
click at [188, 194] on button "Serif" at bounding box center [196, 197] width 26 height 17
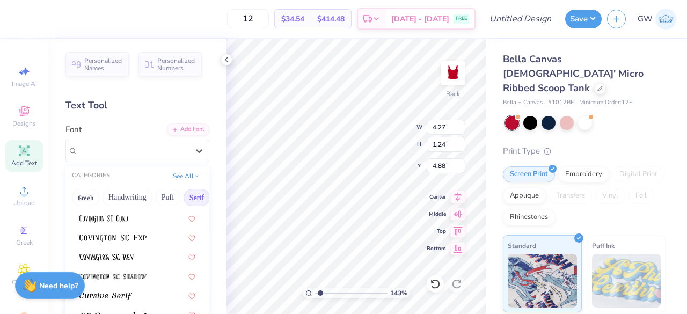
scroll to position [590, 0]
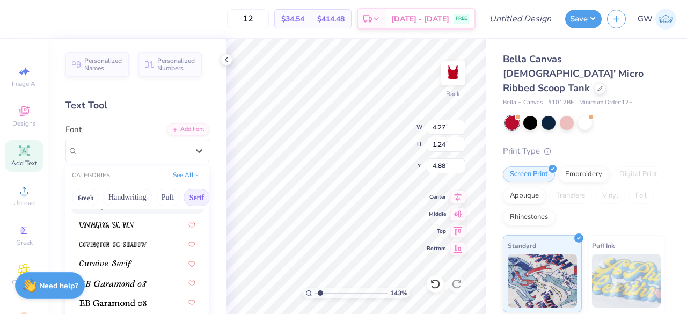
click at [177, 179] on button "See All" at bounding box center [185, 174] width 33 height 11
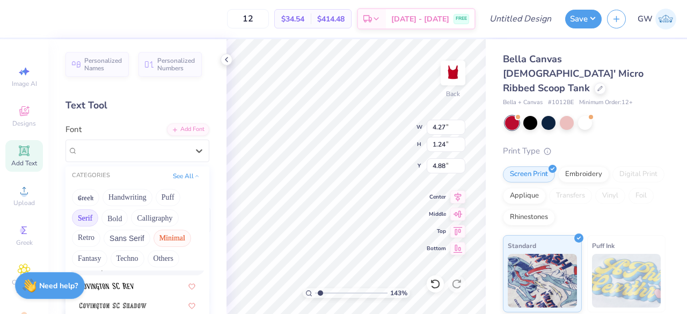
click at [157, 243] on button "Minimal" at bounding box center [172, 238] width 38 height 17
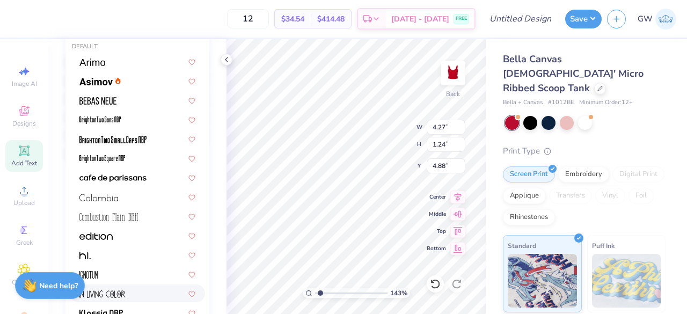
scroll to position [220, 0]
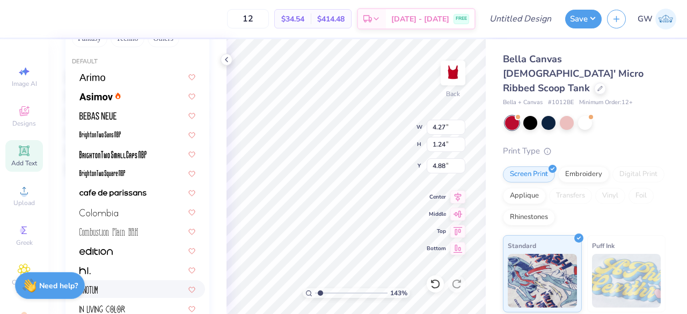
click at [136, 282] on div at bounding box center [137, 289] width 135 height 18
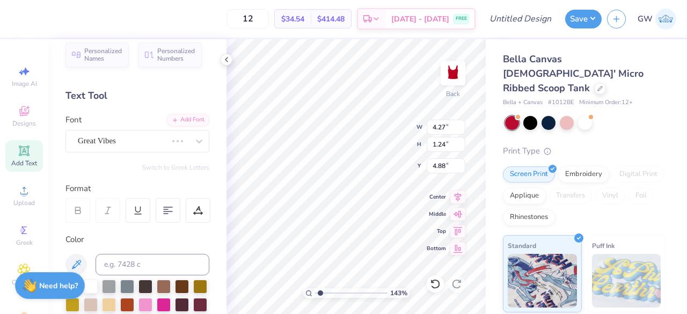
scroll to position [0, 0]
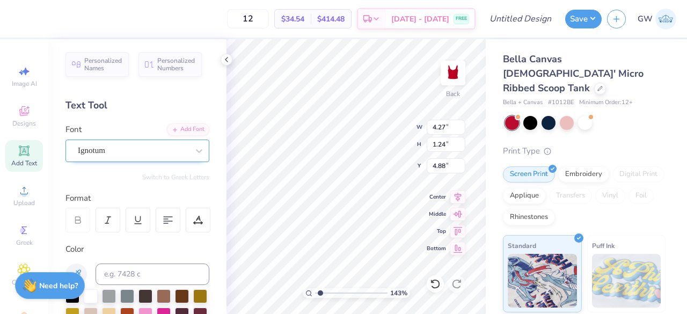
click at [154, 159] on div "Ignotum" at bounding box center [137, 150] width 144 height 23
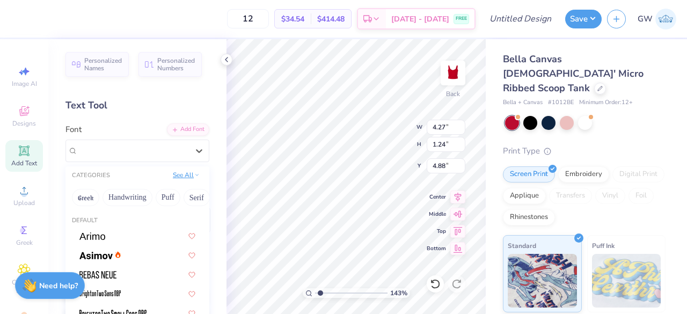
click at [185, 177] on button "See All" at bounding box center [185, 174] width 33 height 11
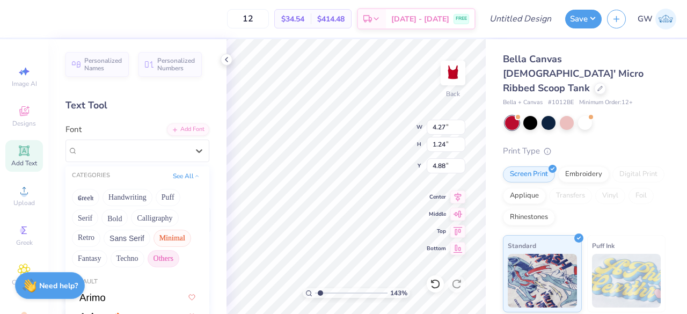
click at [162, 258] on button "Others" at bounding box center [163, 258] width 32 height 17
click at [82, 191] on button "Greek" at bounding box center [85, 197] width 27 height 17
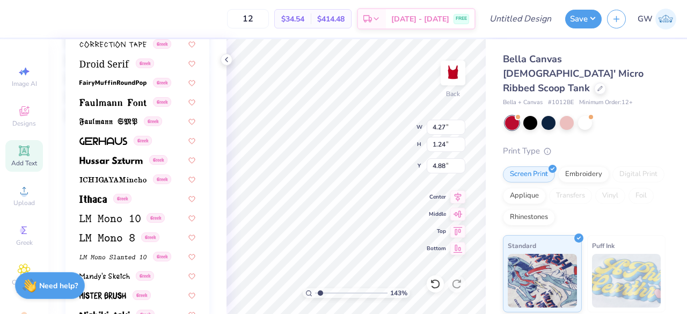
scroll to position [270, 0]
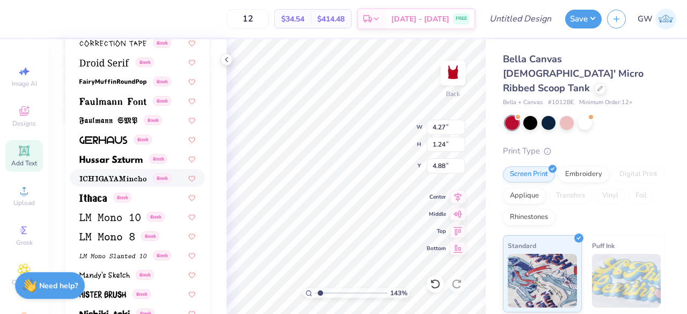
click at [127, 173] on span at bounding box center [112, 177] width 67 height 11
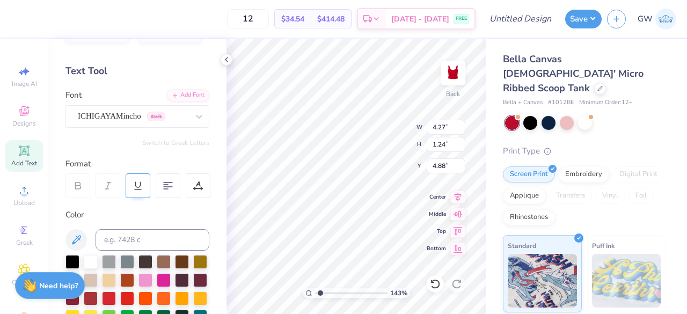
scroll to position [5, 0]
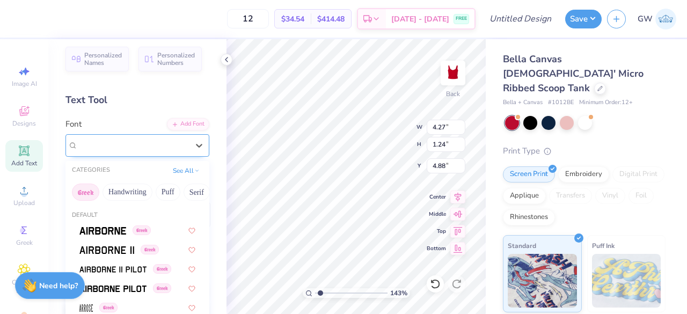
click at [171, 144] on div "ICHIGAYAMincho Greek" at bounding box center [133, 145] width 113 height 17
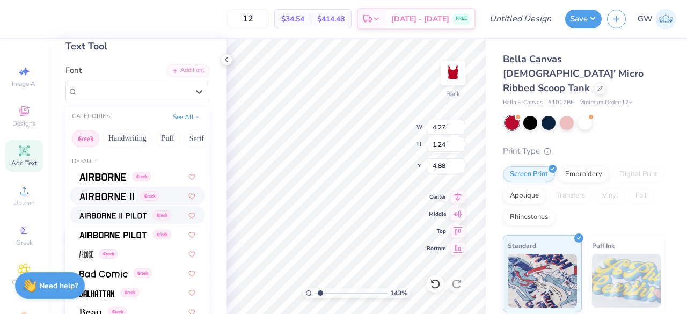
scroll to position [54, 0]
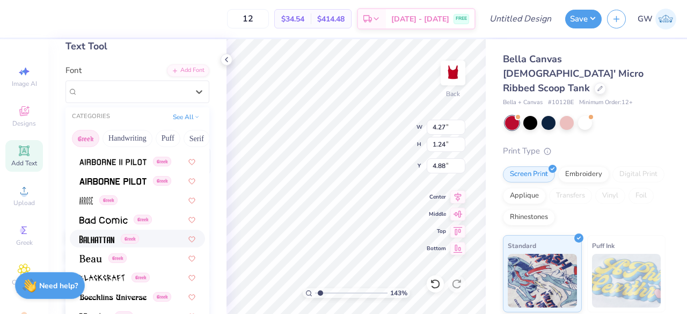
click at [108, 235] on img at bounding box center [96, 239] width 35 height 8
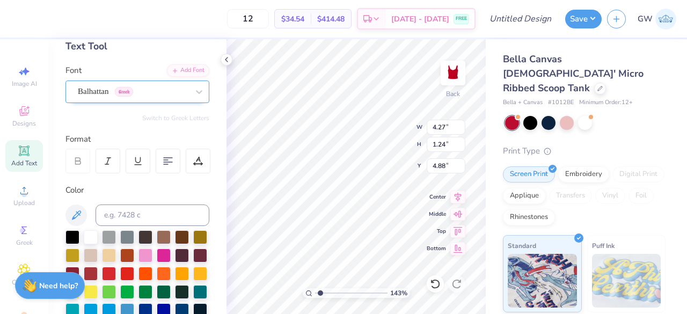
click at [146, 94] on div "Balhattan Greek" at bounding box center [133, 91] width 113 height 17
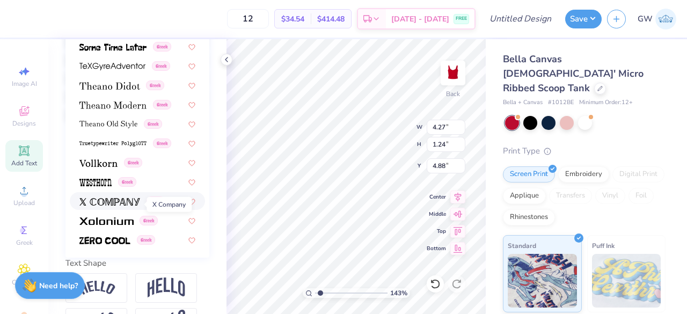
scroll to position [595, 0]
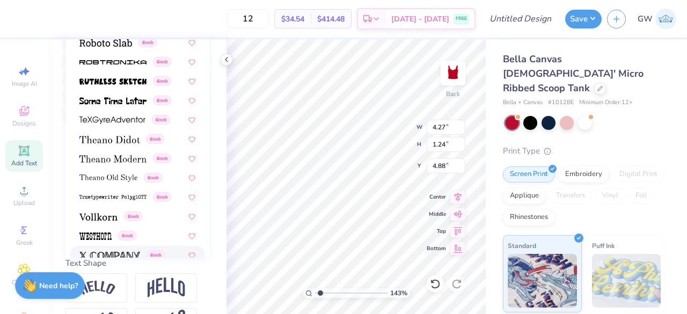
click at [130, 252] on img at bounding box center [109, 256] width 61 height 8
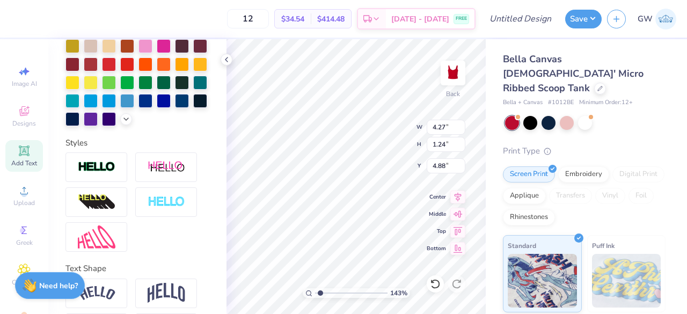
scroll to position [0, 0]
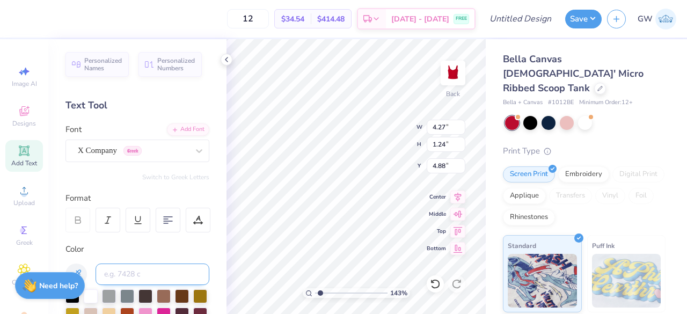
click at [145, 272] on input at bounding box center [152, 273] width 114 height 21
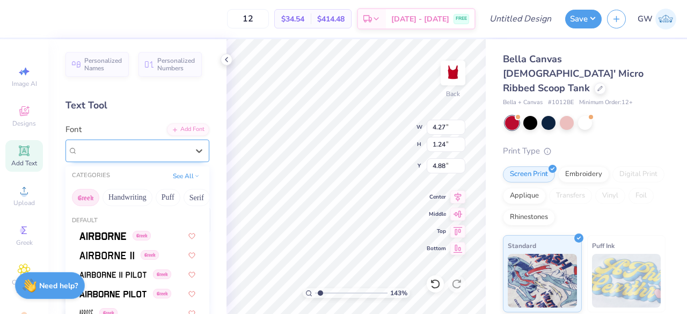
click at [133, 150] on div "X Company Greek" at bounding box center [133, 150] width 113 height 17
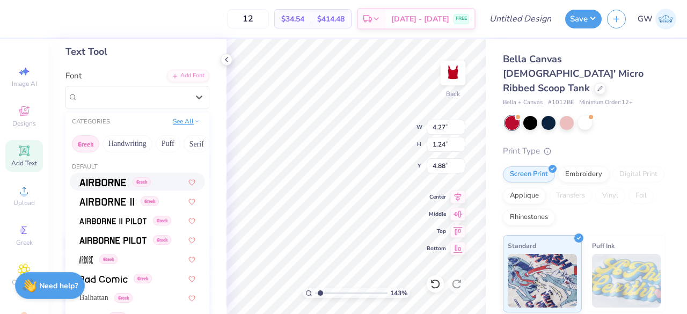
scroll to position [54, 0]
click at [194, 122] on icon at bounding box center [196, 121] width 5 height 5
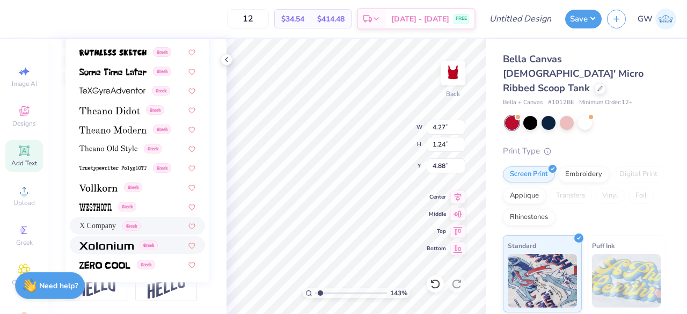
scroll to position [327, 0]
click at [101, 181] on span at bounding box center [98, 186] width 38 height 11
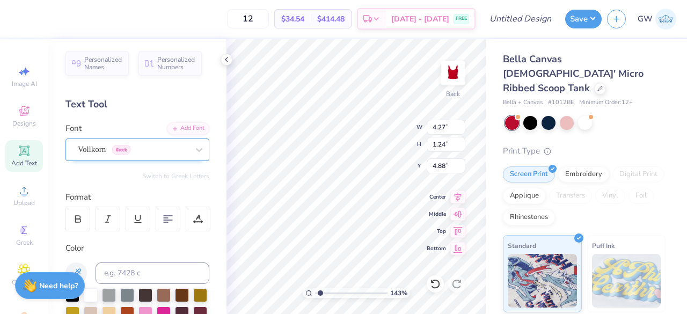
scroll to position [0, 0]
click at [145, 150] on div "Vollkorn Greek" at bounding box center [133, 150] width 113 height 17
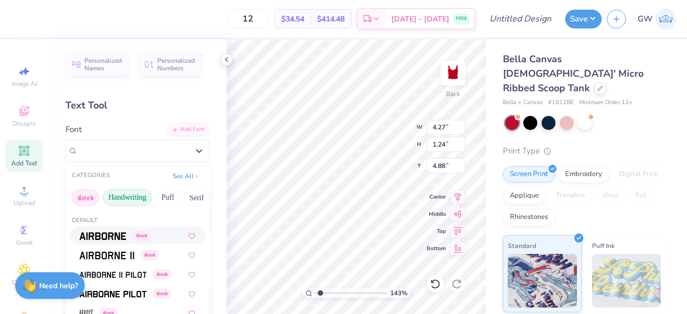
click at [132, 194] on button "Handwriting" at bounding box center [127, 197] width 50 height 17
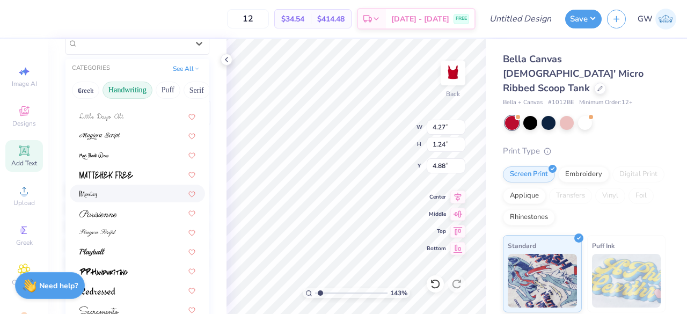
scroll to position [161, 0]
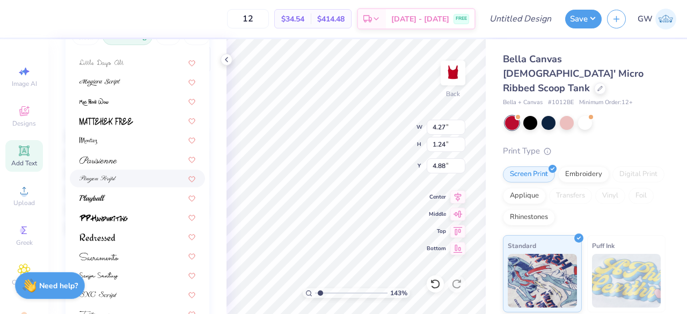
click at [137, 183] on div at bounding box center [137, 178] width 116 height 11
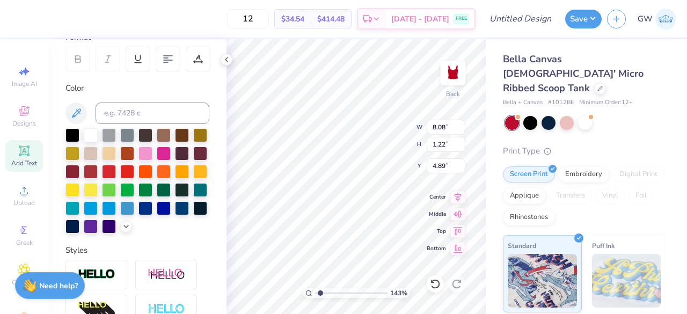
type input "0.78"
type input "5.84"
type input "0.88"
type input "1.12"
type input "2.21"
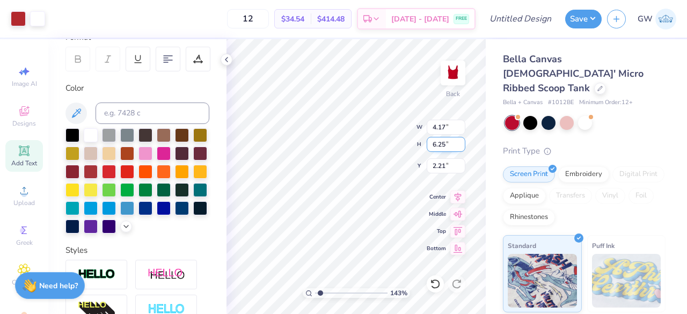
click at [456, 150] on input "6.25" at bounding box center [445, 144] width 39 height 15
type input "3.53"
type input "5.29"
type input "1"
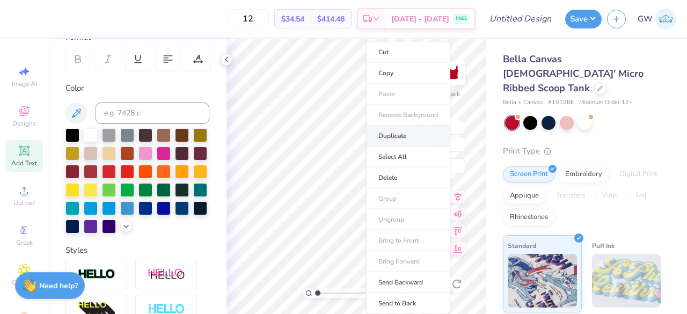
click at [388, 131] on li "Duplicate" at bounding box center [408, 136] width 84 height 21
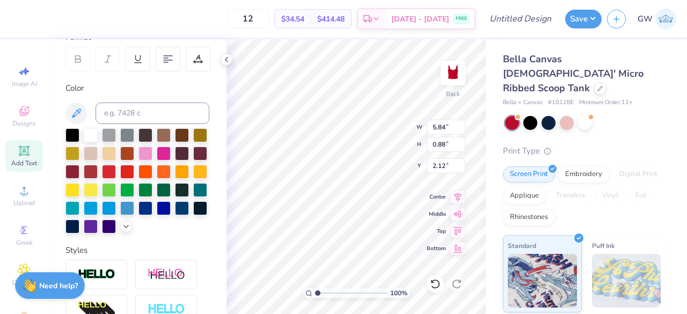
type input "2.12"
type input "1"
drag, startPoint x: 322, startPoint y: 293, endPoint x: 310, endPoint y: 294, distance: 11.8
click at [315, 294] on input "range" at bounding box center [351, 293] width 72 height 10
type input "7.50"
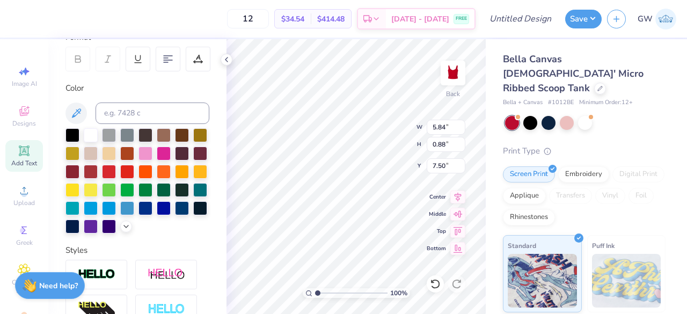
scroll to position [9, 2]
type textarea "Phi Mu"
type input "7.77"
click at [18, 151] on icon at bounding box center [24, 150] width 13 height 13
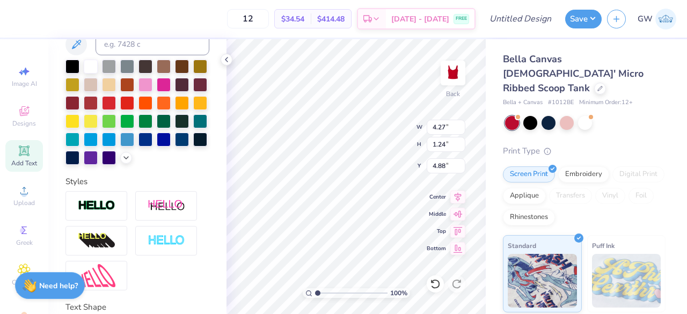
scroll to position [0, 0]
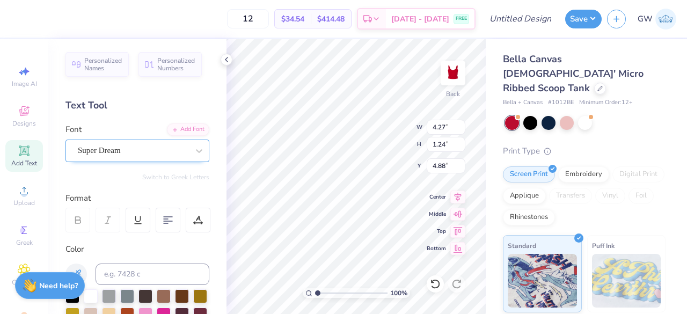
type textarea "Bid Day 25'"
click at [129, 142] on div "Super Dream" at bounding box center [133, 150] width 113 height 17
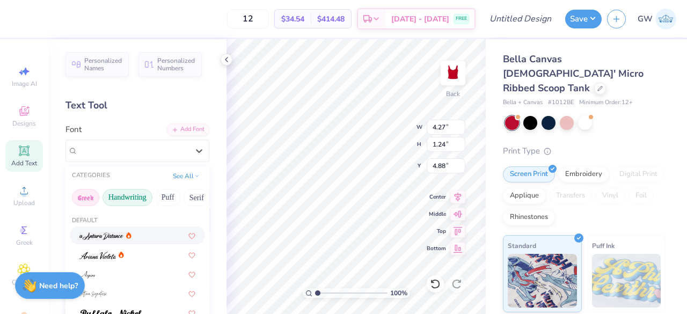
click at [98, 193] on button "Greek" at bounding box center [85, 197] width 27 height 17
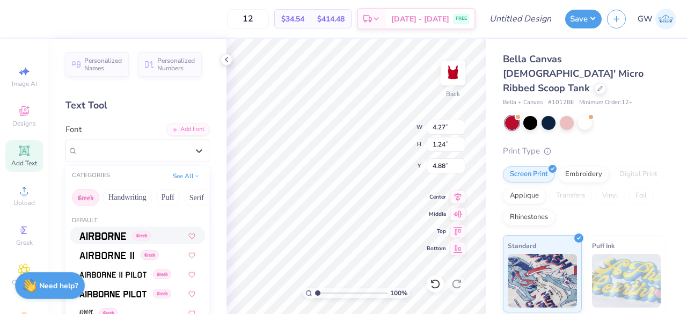
click at [107, 234] on img at bounding box center [102, 236] width 47 height 8
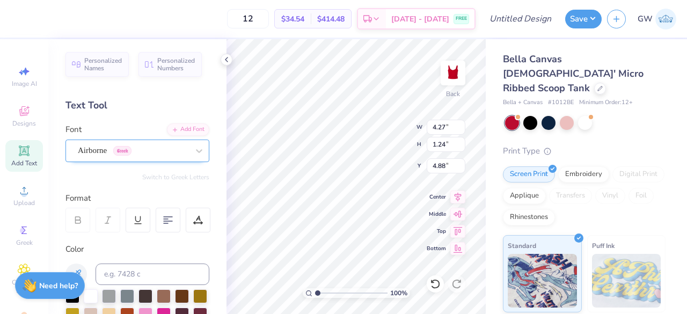
click at [144, 150] on div "Airborne Greek" at bounding box center [133, 150] width 113 height 17
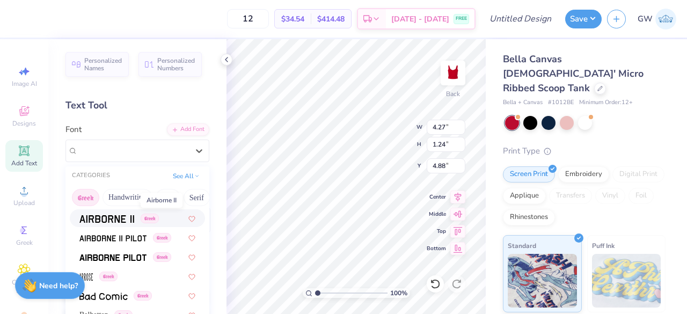
scroll to position [54, 0]
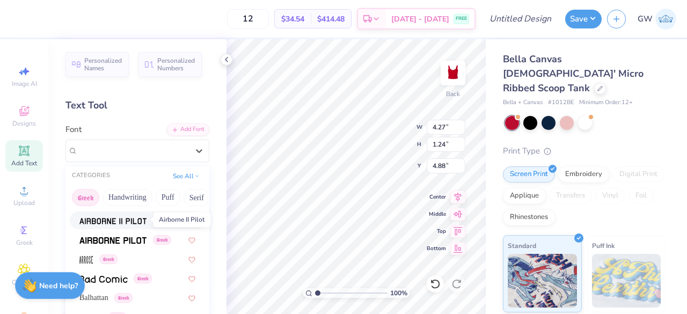
click at [110, 219] on img at bounding box center [112, 221] width 67 height 8
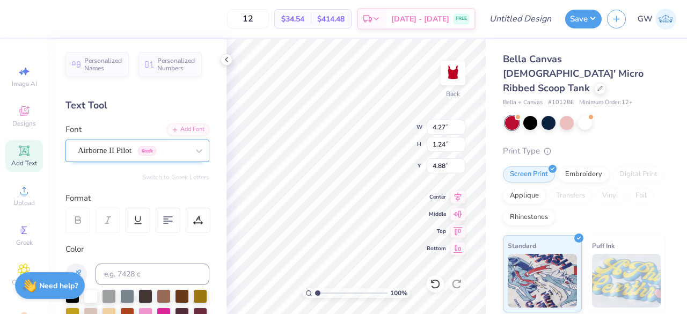
click at [142, 151] on div "Airborne II Pilot Greek" at bounding box center [133, 150] width 113 height 17
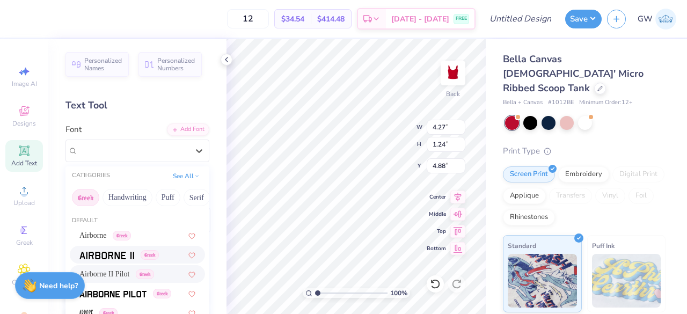
click at [116, 252] on img at bounding box center [106, 256] width 55 height 8
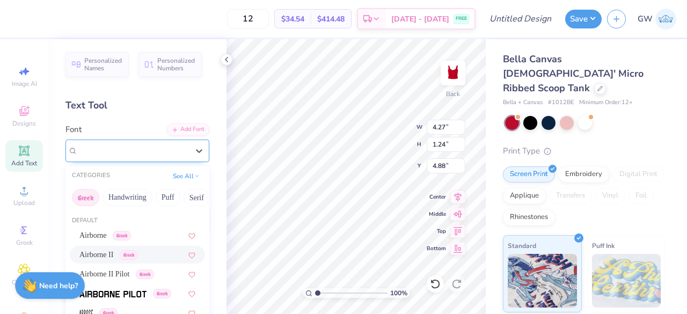
click at [162, 152] on div "Airborne II Greek" at bounding box center [133, 150] width 113 height 17
click at [121, 294] on img at bounding box center [112, 294] width 67 height 8
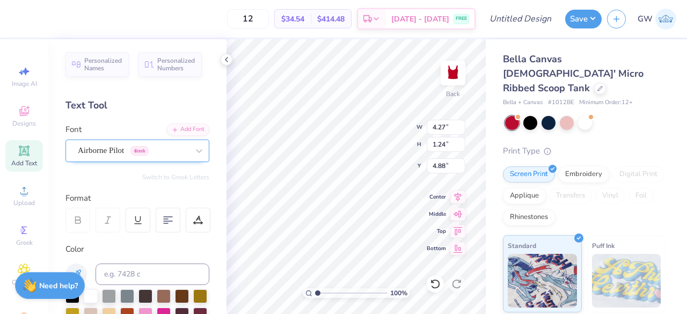
click at [169, 152] on div "Airborne Pilot Greek" at bounding box center [133, 150] width 113 height 17
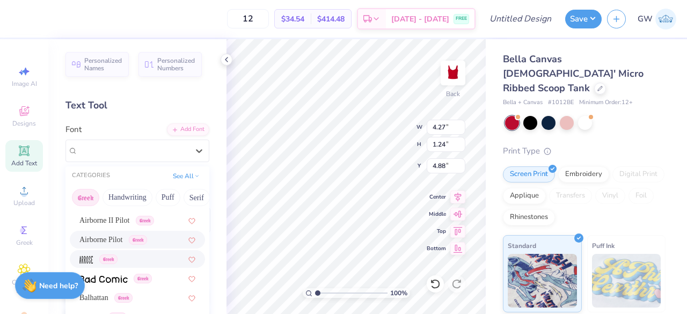
scroll to position [107, 0]
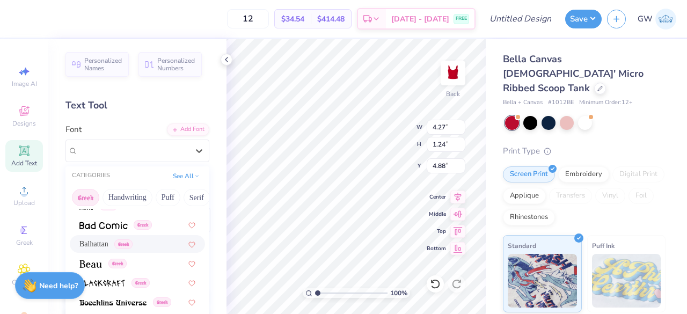
click at [137, 239] on div "Balhattan Greek" at bounding box center [137, 243] width 116 height 11
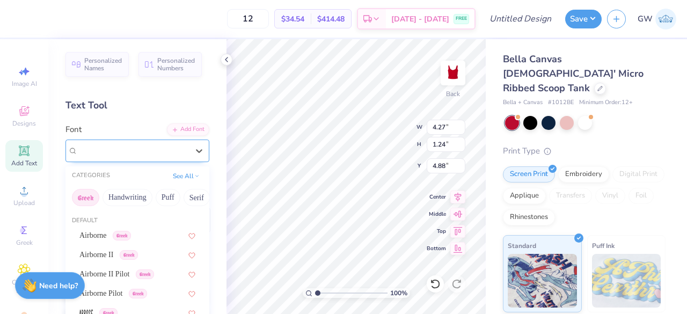
click at [164, 156] on div at bounding box center [133, 150] width 110 height 14
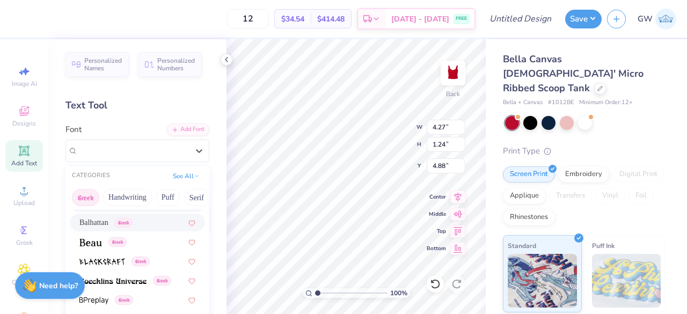
scroll to position [161, 0]
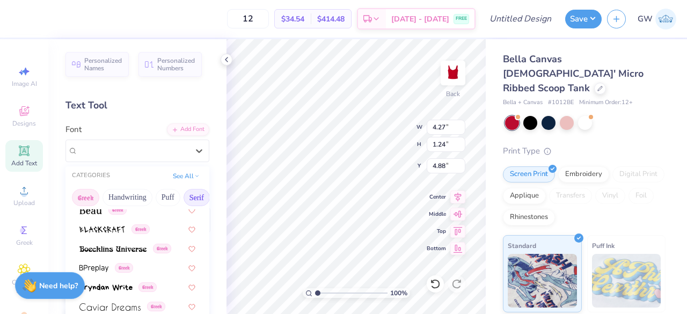
click at [188, 196] on button "Serif" at bounding box center [196, 197] width 26 height 17
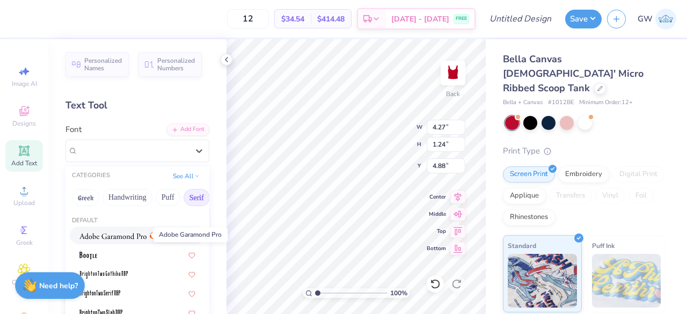
click at [128, 237] on img at bounding box center [112, 236] width 67 height 8
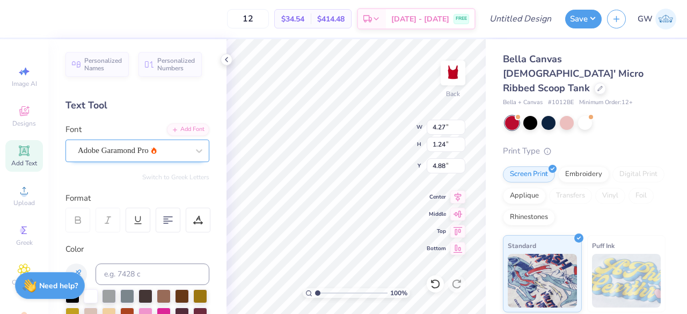
click at [175, 154] on div "Adobe Garamond Pro" at bounding box center [133, 150] width 113 height 17
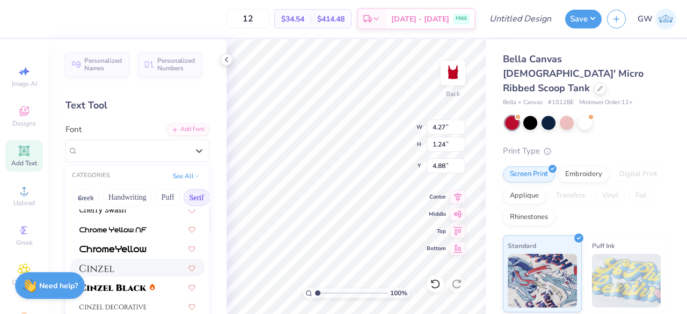
click at [124, 270] on div at bounding box center [137, 267] width 116 height 11
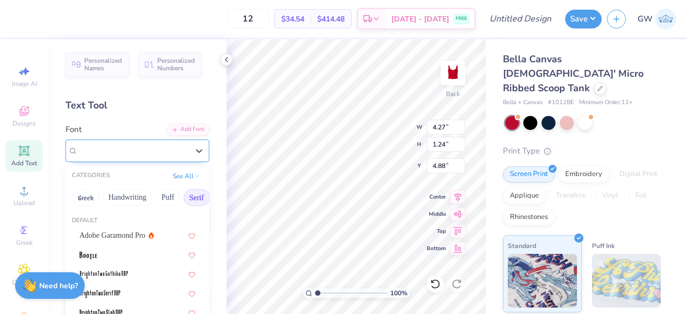
click at [167, 157] on div at bounding box center [133, 150] width 110 height 14
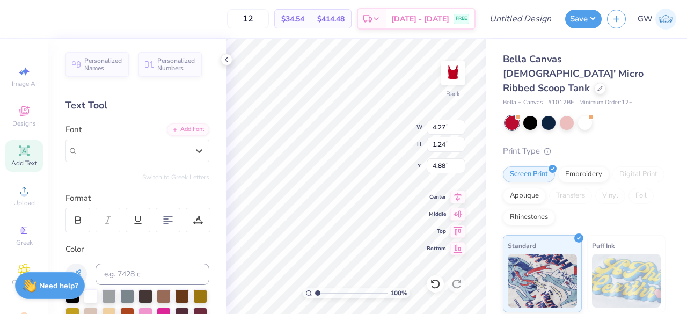
scroll to position [0, 0]
click at [189, 154] on div at bounding box center [198, 150] width 19 height 19
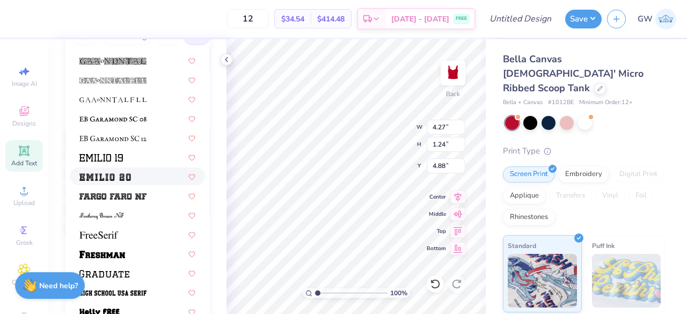
scroll to position [805, 0]
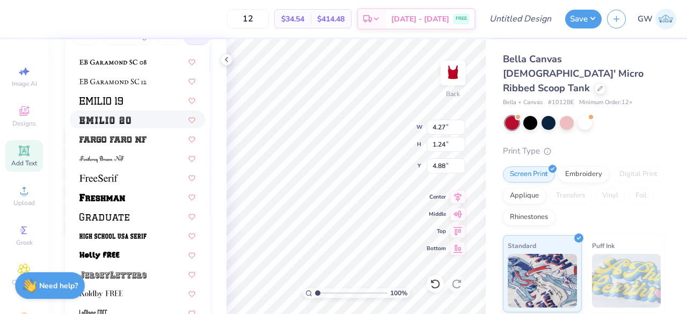
click at [116, 116] on img at bounding box center [104, 120] width 51 height 8
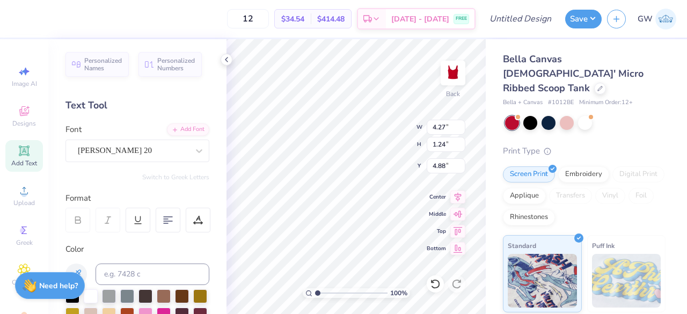
scroll to position [54, 0]
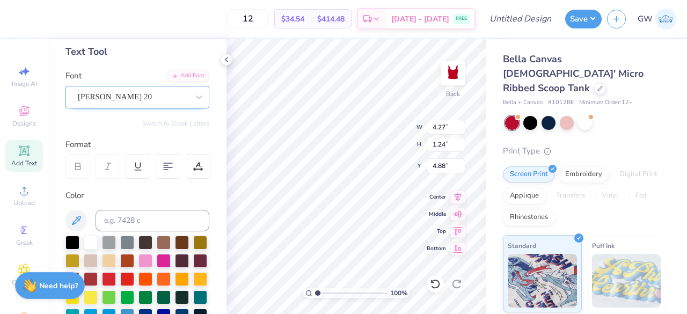
click at [157, 94] on div "Emilio 20" at bounding box center [133, 96] width 113 height 17
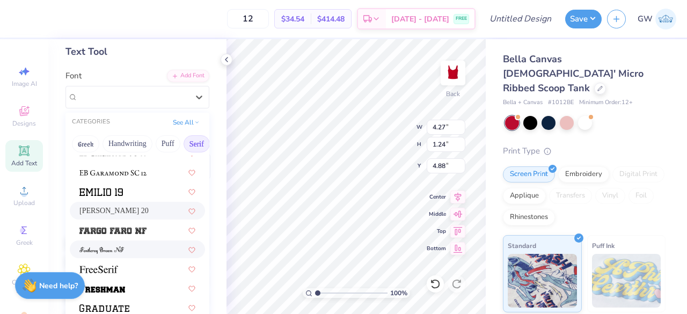
scroll to position [805, 0]
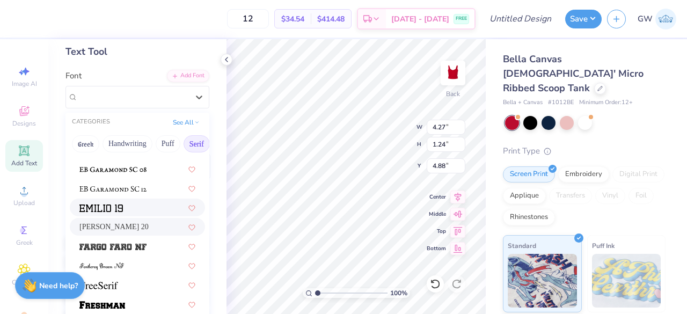
click at [137, 209] on div at bounding box center [137, 207] width 116 height 11
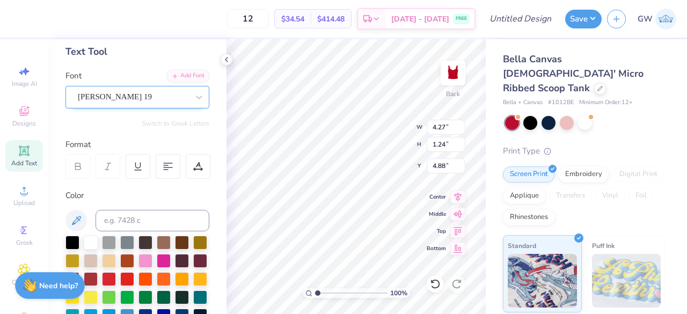
click at [145, 101] on div "Emilio 19" at bounding box center [133, 96] width 113 height 17
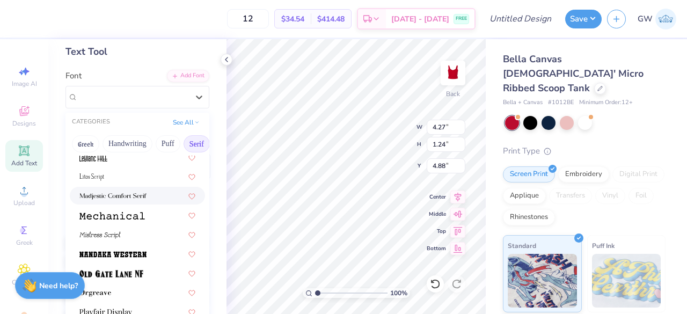
scroll to position [1126, 0]
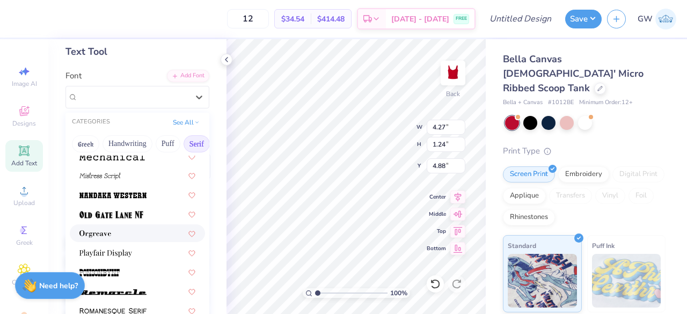
click at [135, 237] on div at bounding box center [137, 232] width 116 height 11
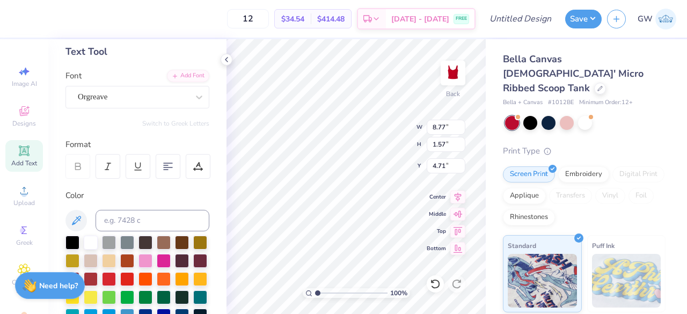
type input "8.77"
type input "1.57"
type input "4.71"
type input "3.88"
type input "0.99"
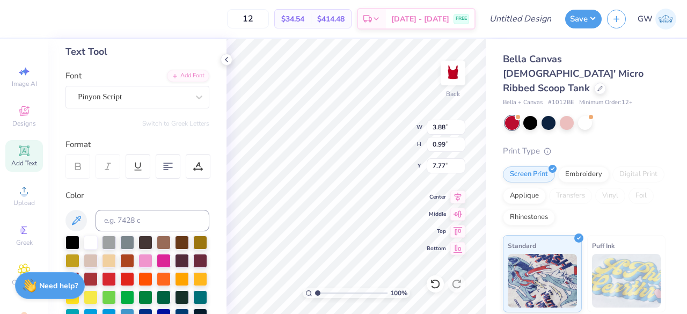
type input "8.47"
type input "3.57"
type input "0.64"
type input "7.83"
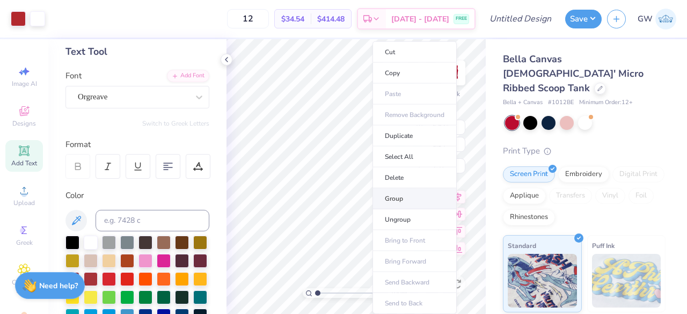
click at [409, 192] on li "Group" at bounding box center [414, 198] width 84 height 21
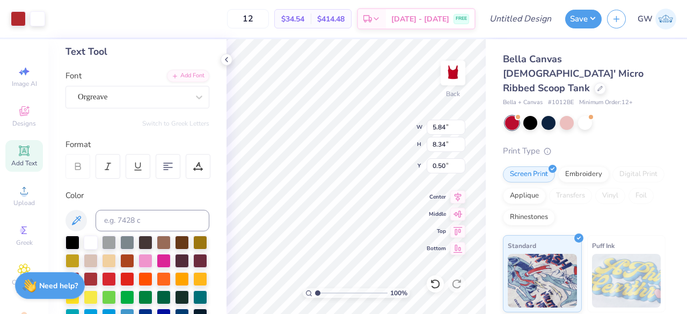
type input "0.50"
type input "4.61"
type input "6.59"
type input "1.37"
type input "4.97"
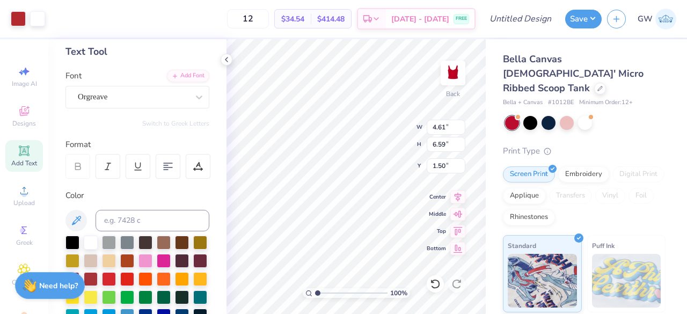
type input "7.11"
type input "0.98"
click at [548, 115] on div at bounding box center [548, 122] width 14 height 14
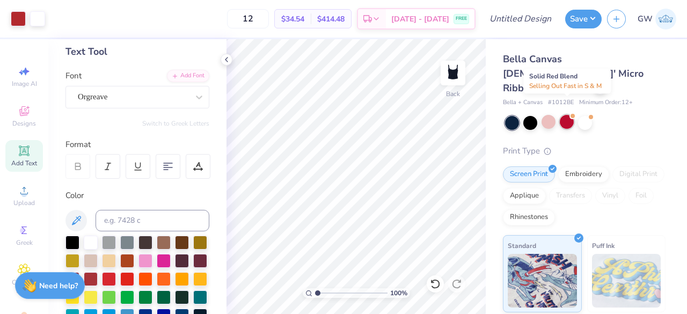
click at [564, 115] on div at bounding box center [566, 122] width 14 height 14
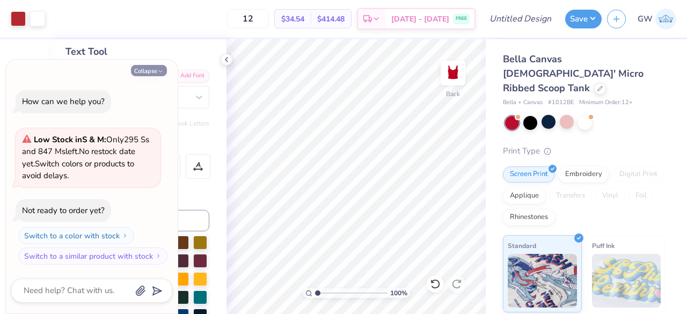
click at [158, 72] on icon "button" at bounding box center [160, 71] width 6 height 6
type textarea "x"
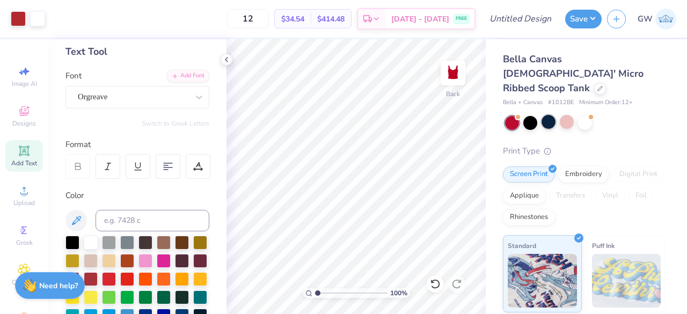
click at [551, 115] on div at bounding box center [548, 122] width 14 height 14
click at [571, 16] on button "Save" at bounding box center [583, 17] width 36 height 19
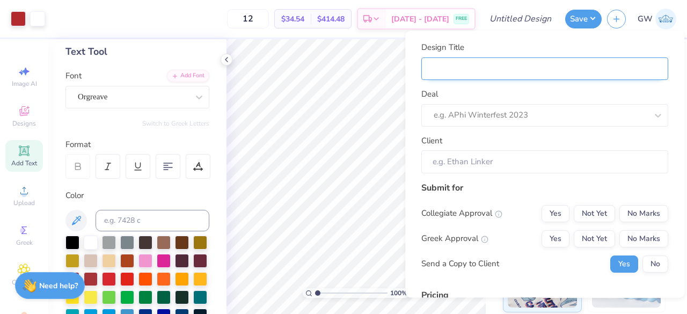
click at [538, 63] on input "Design Title" at bounding box center [544, 68] width 247 height 23
paste input "Bid Day Idea White Tank Red & Blue Phi Mu"
type input "Bid Day Idea White Tank Red & Blue Phi Mu"
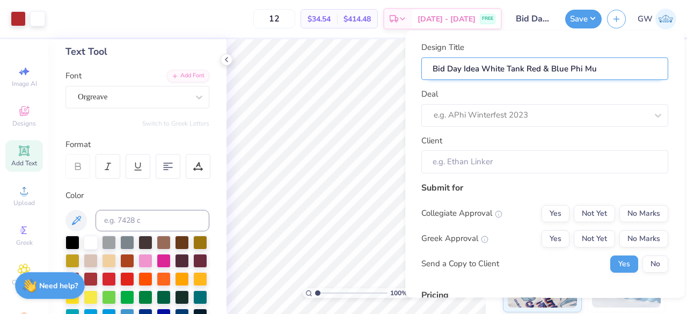
click at [493, 67] on input "Bid Day Idea White Tank Red & Blue Phi Mu" at bounding box center [544, 68] width 247 height 23
type input "Bid Day Idea NTank Red & Blue Phi Mu"
type input "Bid Day Idea NaTank Red & Blue Phi Mu"
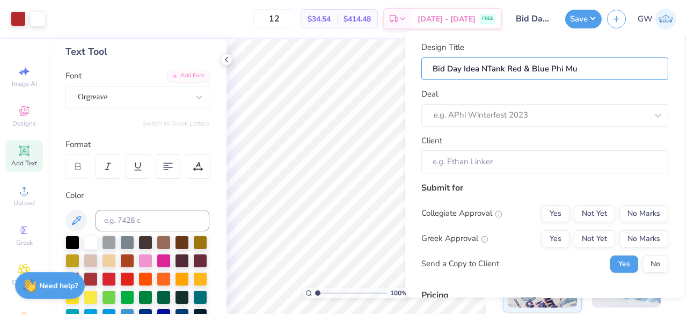
type input "Bid Day Idea NaTank Red & Blue Phi Mu"
type input "Bid Day Idea NavTank Red & Blue Phi Mu"
type input "Bid Day Idea NavyTank Red & Blue Phi Mu"
type input "Bid Day Idea Navy Tank Red & Blue Phi Mu"
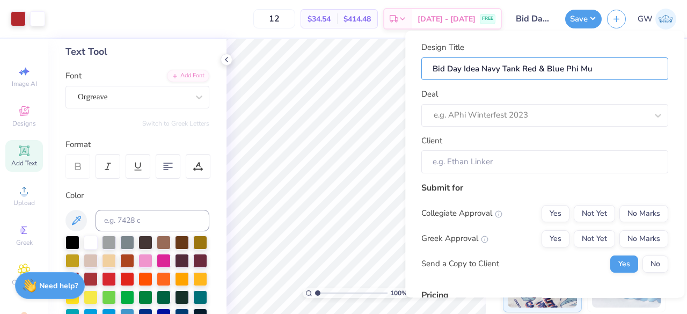
type input "Bid Day Idea NavyTank Red & Blue Phi Mu"
type input "Bid Day Idea Navy Tank Red & Blue Phi Mu"
drag, startPoint x: 540, startPoint y: 68, endPoint x: 561, endPoint y: 68, distance: 21.5
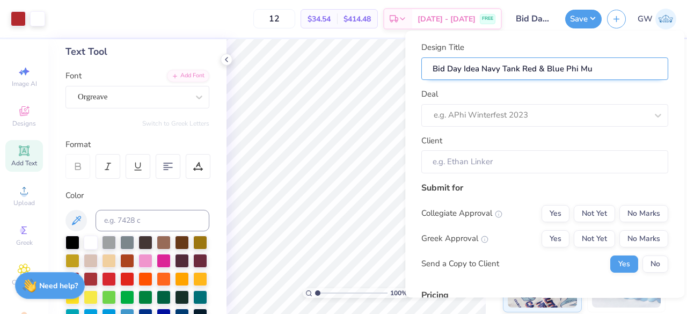
click at [561, 68] on input "Bid Day Idea Navy Tank Red & Blue Phi Mu" at bounding box center [544, 68] width 247 height 23
type input "Bid Day Idea Navy Tank Red R Phi Mu"
type input "Bid Day Idea Navy Tank Red Phi Mu"
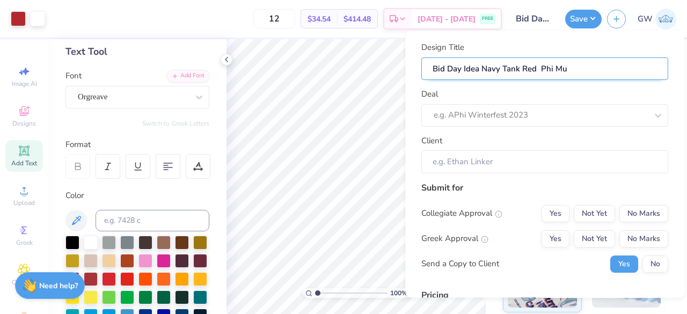
type input "Bid Day Idea Navy Tank Red D Phi Mu"
type input "Bid Day Idea Navy Tank Red De Phi Mu"
type input "Bid Day Idea Navy Tank Red Des Phi Mu"
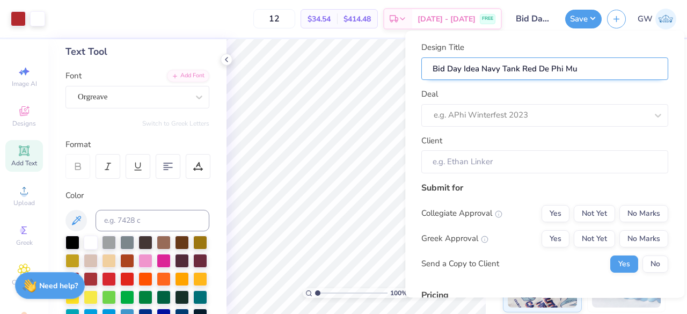
type input "Bid Day Idea Navy Tank Red Des Phi Mu"
type input "Bid Day Idea Navy Tank Red Desi Phi Mu"
type input "Bid Day Idea Navy Tank Red Desig Phi Mu"
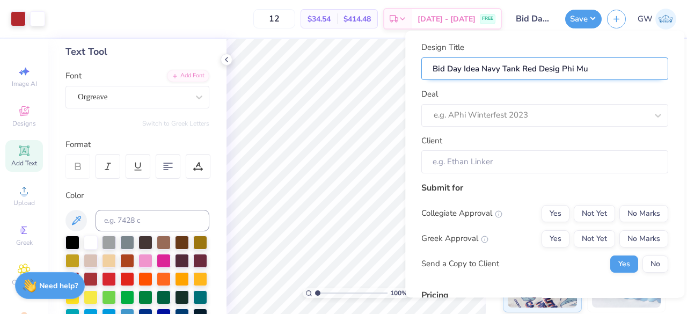
type input "Bid Day Idea Navy Tank Red Design Phi Mu"
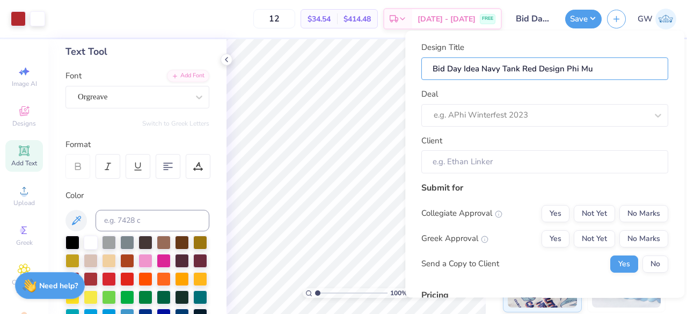
type input "Bid Day Idea Navy Tank Red Design Phi Mu"
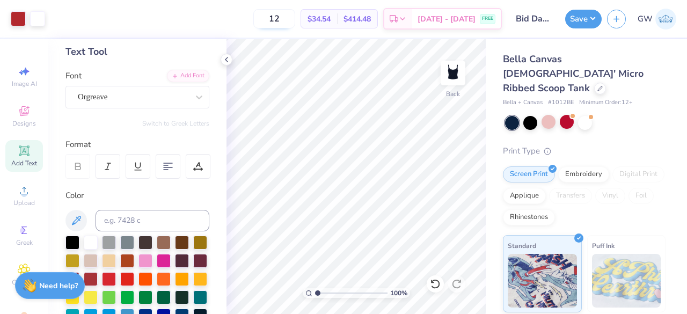
click at [295, 12] on input "12" at bounding box center [274, 18] width 42 height 19
type input "1"
type input "50"
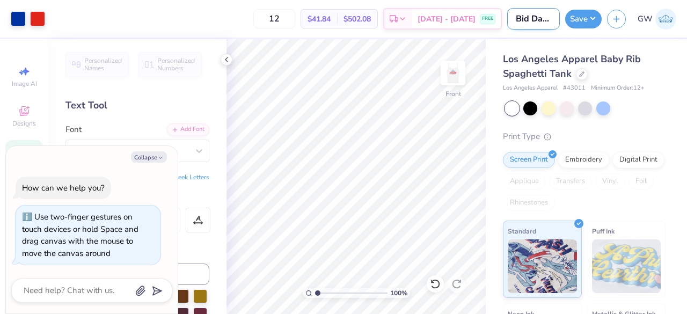
click at [550, 15] on input "Bid Day Idea White Tank Red & Blue Phi Mu" at bounding box center [533, 18] width 53 height 21
click at [541, 19] on input "Bid Day Idea White Tank Red & Blue Phi Mu" at bounding box center [533, 18] width 53 height 21
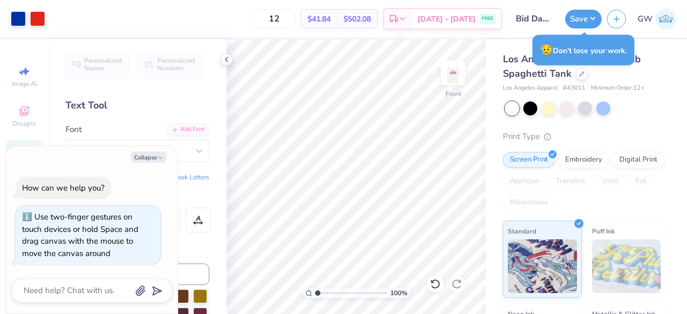
type textarea "x"
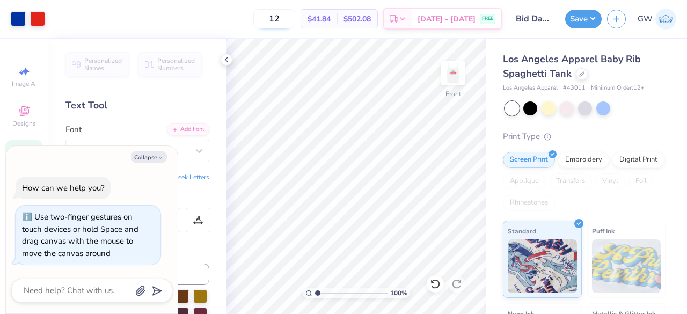
click at [293, 17] on input "12" at bounding box center [274, 18] width 42 height 19
click at [291, 21] on input "12" at bounding box center [274, 18] width 42 height 19
click at [292, 21] on input "12" at bounding box center [274, 18] width 42 height 19
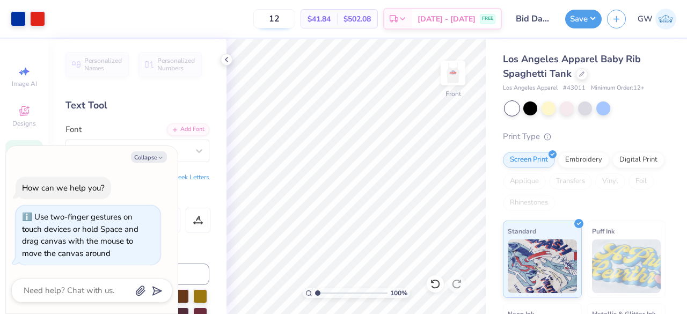
click at [292, 21] on input "12" at bounding box center [274, 18] width 42 height 19
drag, startPoint x: 292, startPoint y: 21, endPoint x: 261, endPoint y: 20, distance: 31.2
click at [261, 20] on div "12 $41.84 Per Item $502.08 Total Est. Delivery [DATE] - [DATE] FREE" at bounding box center [275, 19] width 451 height 38
type input "50"
type textarea "x"
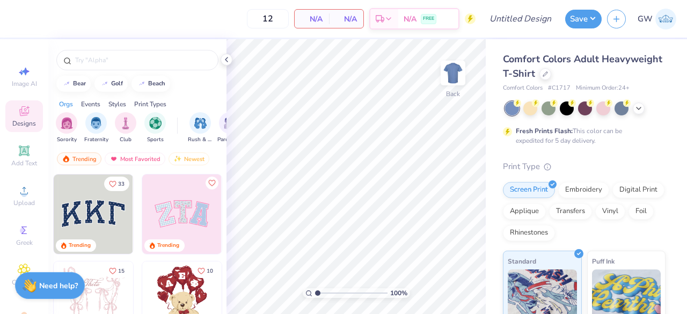
click at [20, 115] on icon at bounding box center [24, 112] width 9 height 7
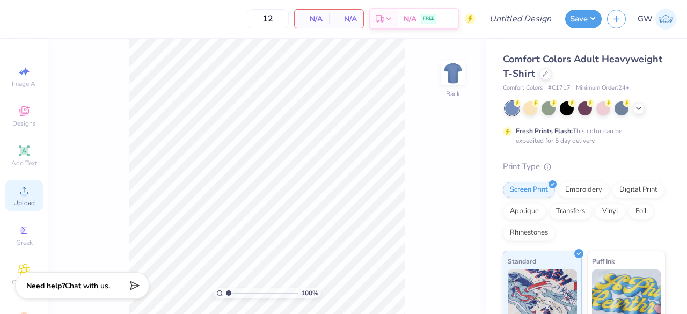
click at [18, 185] on icon at bounding box center [24, 190] width 13 height 13
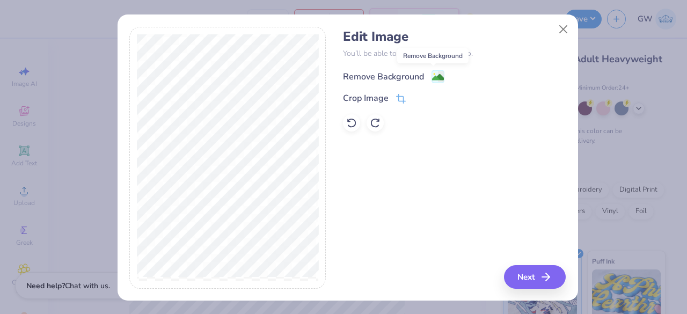
click at [432, 75] on image at bounding box center [438, 77] width 12 height 12
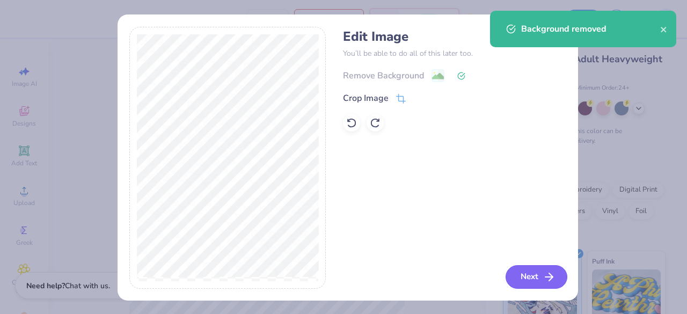
click at [531, 281] on button "Next" at bounding box center [536, 277] width 62 height 24
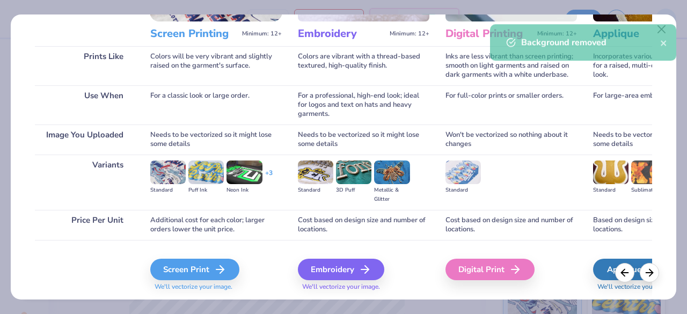
scroll to position [167, 0]
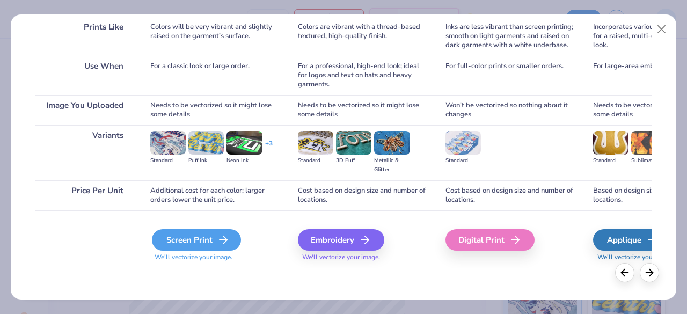
click at [198, 230] on div "Screen Print" at bounding box center [196, 239] width 89 height 21
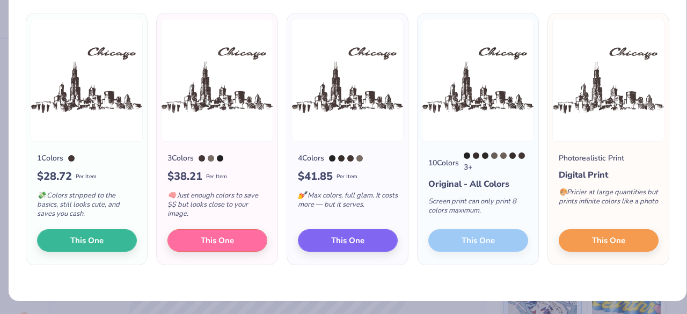
scroll to position [76, 0]
click at [93, 235] on span "This One" at bounding box center [86, 239] width 33 height 12
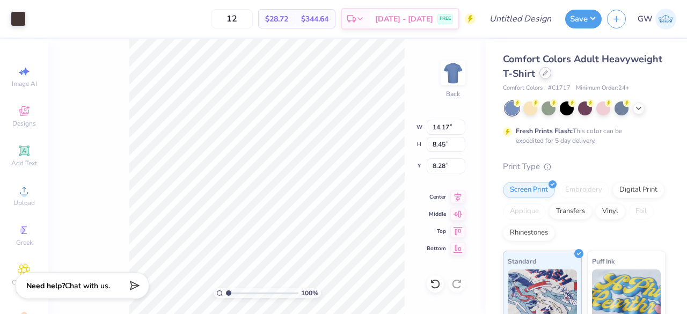
click at [551, 70] on div at bounding box center [545, 73] width 12 height 12
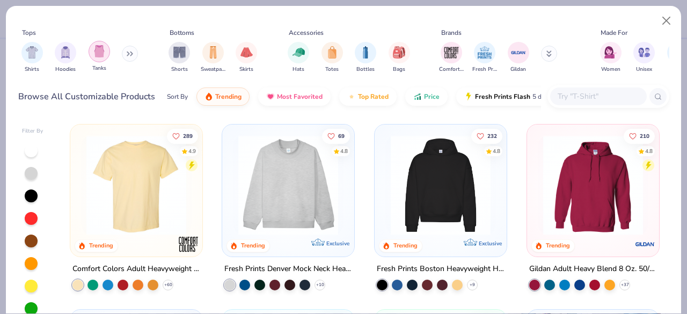
click at [92, 53] on div "filter for Tanks" at bounding box center [98, 51] width 21 height 21
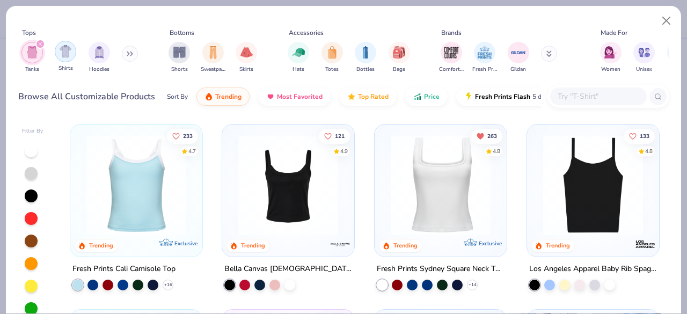
click at [69, 54] on img "filter for Shirts" at bounding box center [66, 51] width 12 height 12
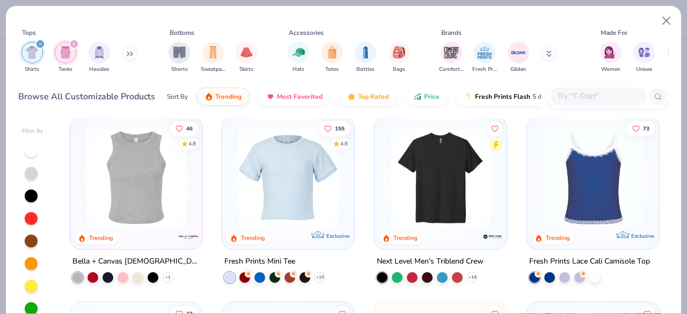
scroll to position [536, 0]
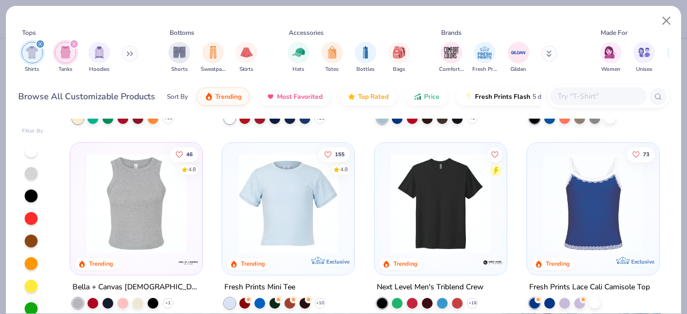
click at [309, 213] on img at bounding box center [288, 203] width 110 height 100
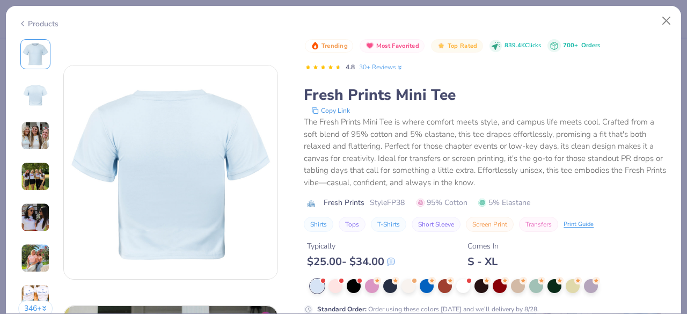
click at [610, 246] on div "Typically $ 25.00 - $ 34.00 Comes In S - XL" at bounding box center [486, 250] width 365 height 36
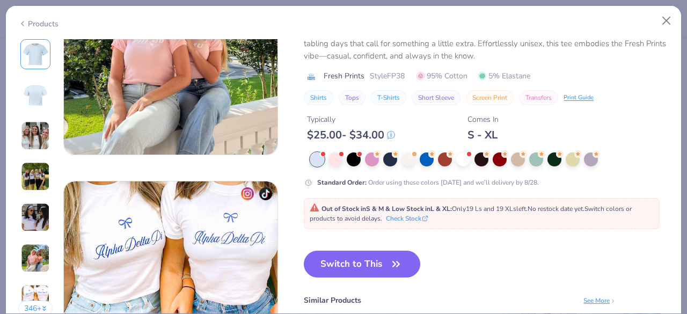
scroll to position [1287, 0]
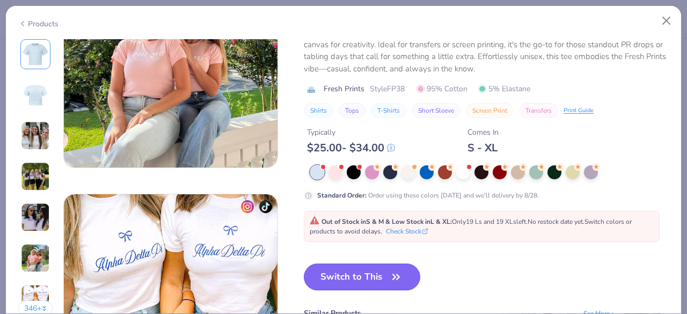
click at [392, 270] on icon "button" at bounding box center [395, 276] width 15 height 15
type input "50"
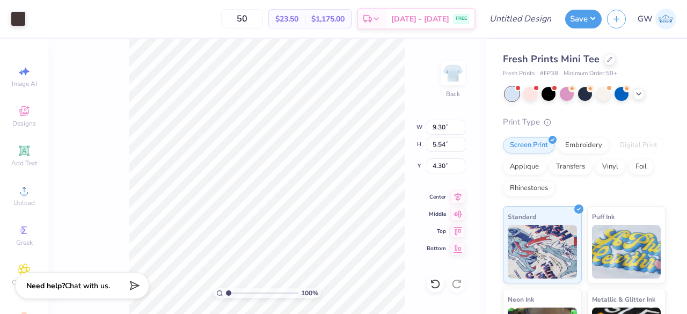
type input "9.30"
type input "5.54"
type input "2.75"
click at [20, 17] on div at bounding box center [18, 17] width 15 height 15
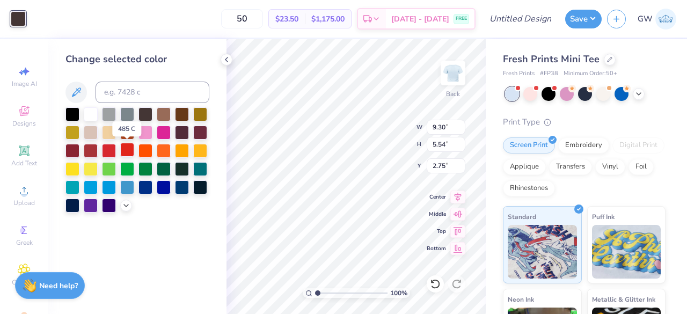
click at [123, 149] on div at bounding box center [127, 150] width 14 height 14
click at [93, 112] on div at bounding box center [91, 113] width 14 height 14
click at [109, 146] on div at bounding box center [109, 150] width 14 height 14
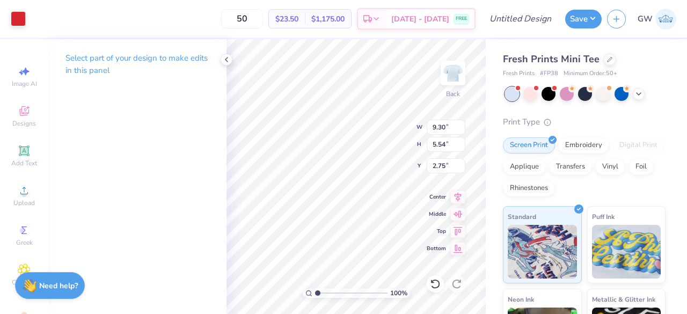
type input "2.46"
click at [23, 157] on div "Add Text" at bounding box center [24, 156] width 38 height 32
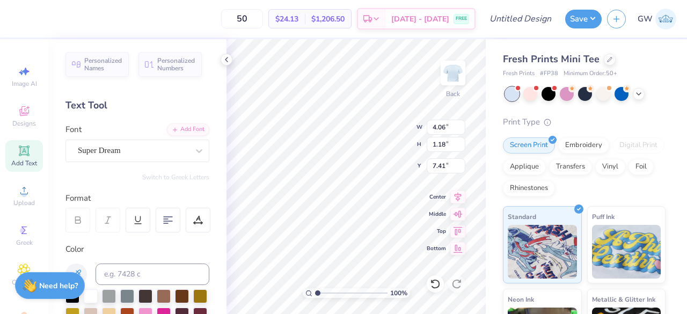
scroll to position [9, 3]
type textarea "Sweet Home"
click at [130, 155] on div "Super Dream" at bounding box center [133, 150] width 113 height 17
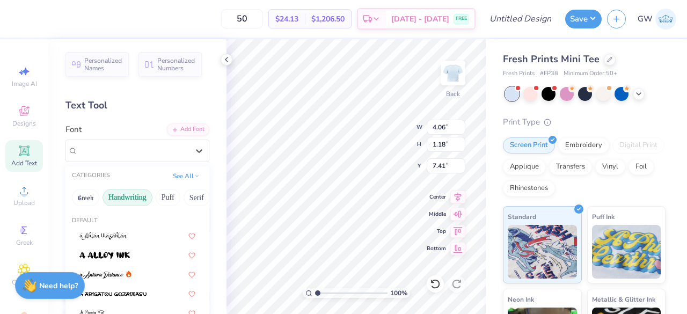
click at [142, 192] on button "Handwriting" at bounding box center [127, 197] width 50 height 17
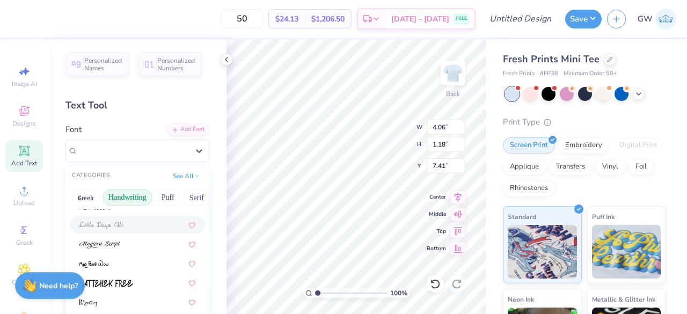
scroll to position [244, 0]
click at [128, 262] on div at bounding box center [137, 261] width 116 height 11
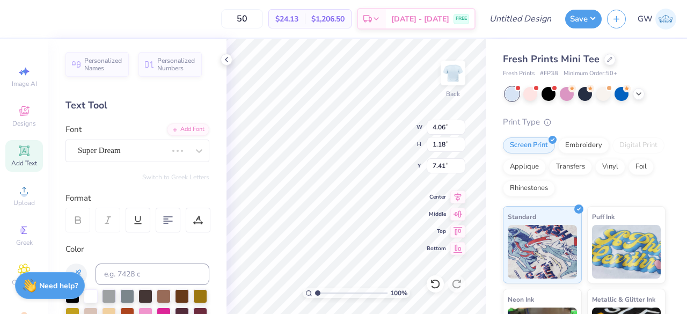
scroll to position [9, 4]
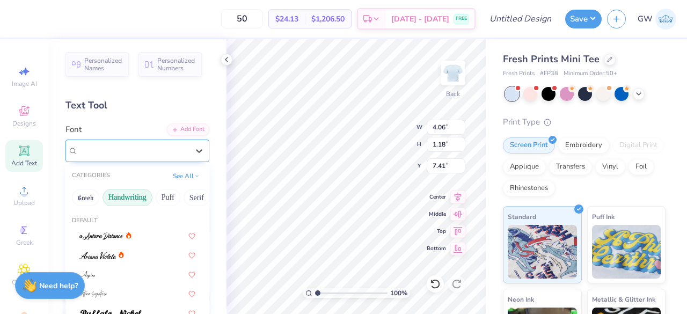
click at [152, 150] on div "Mas Pendi Wow" at bounding box center [133, 150] width 113 height 17
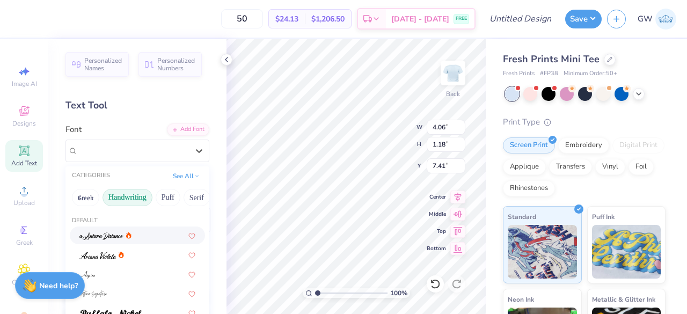
click at [134, 234] on div at bounding box center [137, 235] width 116 height 11
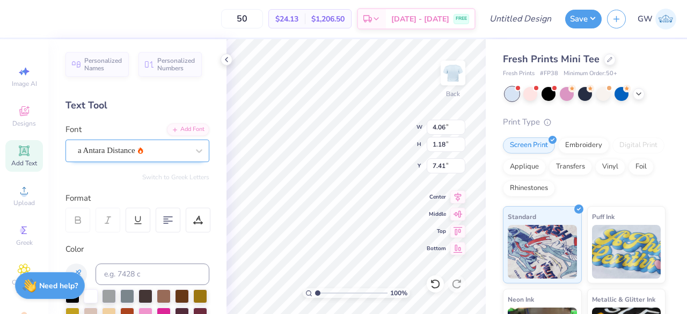
click at [156, 154] on div "a Antara Distance" at bounding box center [133, 150] width 113 height 17
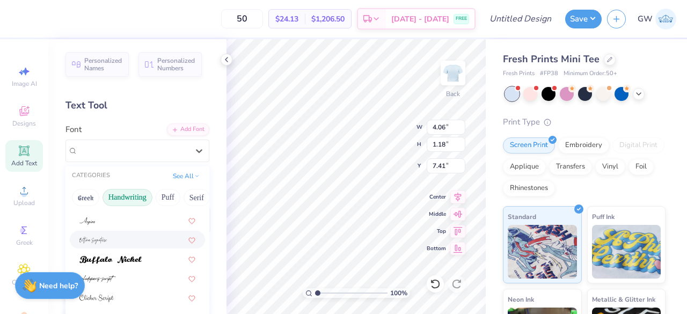
scroll to position [0, 0]
click at [137, 253] on div at bounding box center [137, 254] width 116 height 11
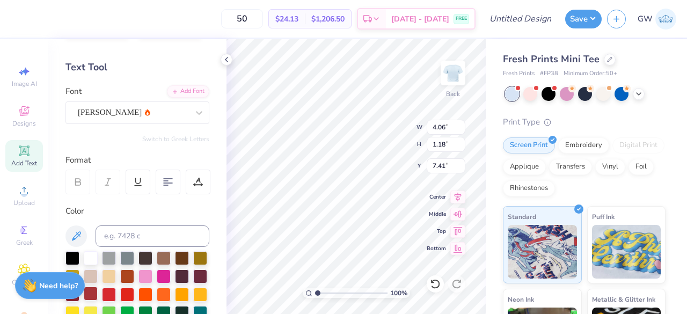
scroll to position [161, 0]
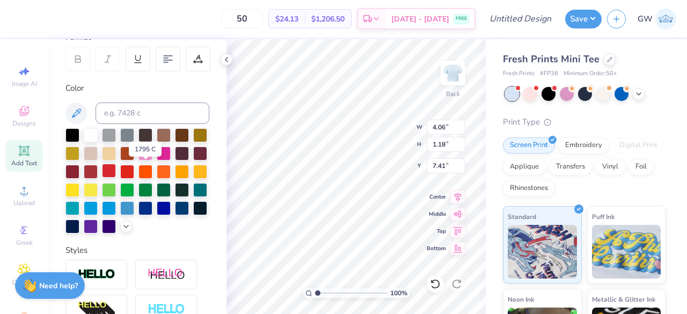
click at [116, 170] on div at bounding box center [109, 171] width 14 height 14
type input "1.10"
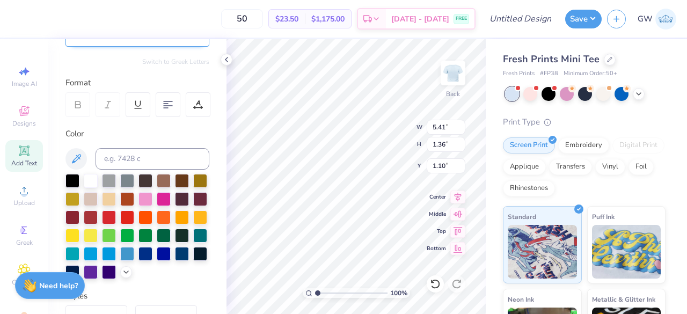
scroll to position [54, 0]
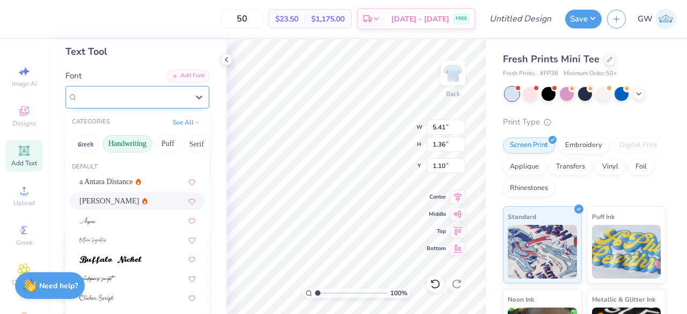
click at [130, 103] on div at bounding box center [133, 97] width 110 height 14
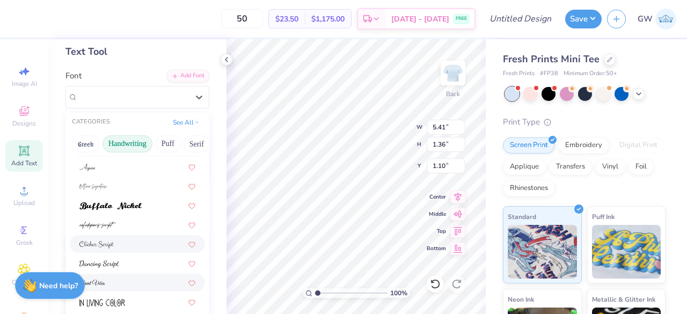
scroll to position [107, 0]
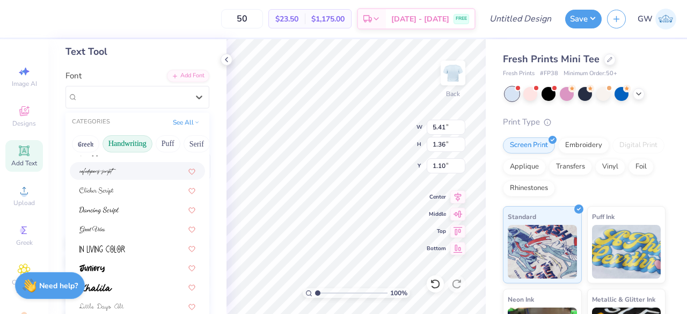
click at [129, 171] on div at bounding box center [137, 170] width 116 height 11
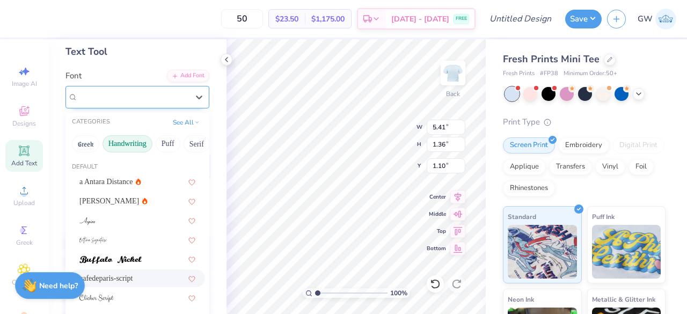
click at [157, 104] on div "cafedeparis-script" at bounding box center [133, 96] width 113 height 17
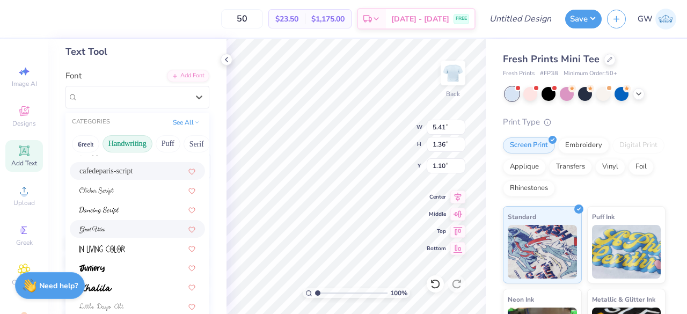
click at [131, 227] on div at bounding box center [137, 228] width 116 height 11
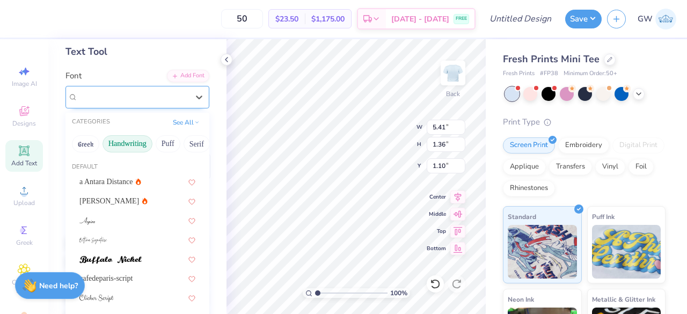
click at [135, 104] on div at bounding box center [133, 97] width 110 height 14
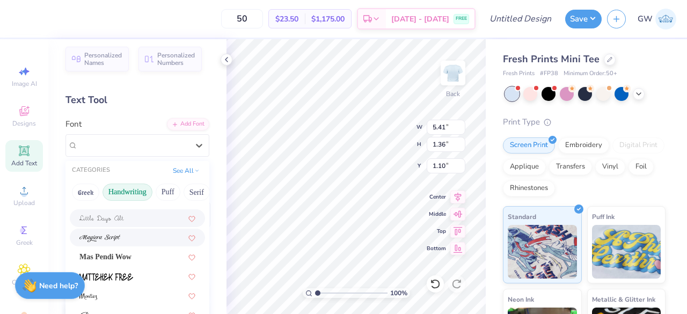
scroll to position [0, 0]
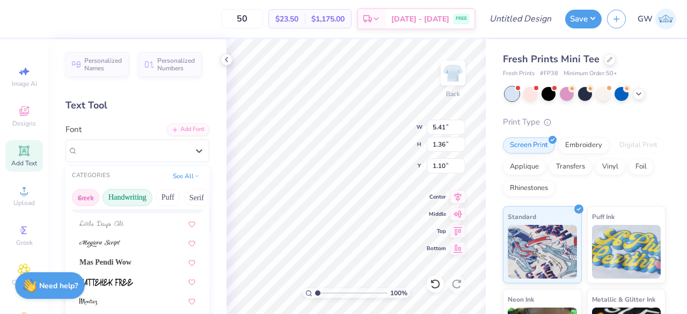
click at [78, 200] on button "Greek" at bounding box center [85, 197] width 27 height 17
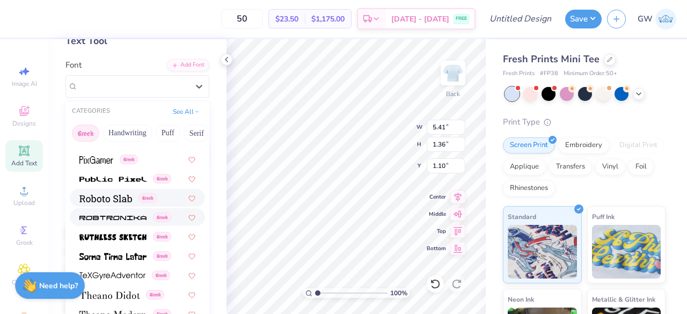
scroll to position [54, 0]
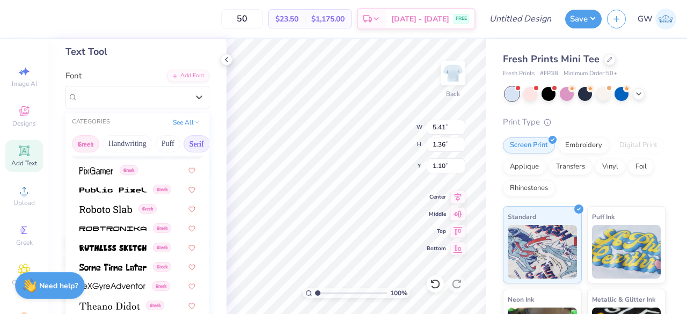
click at [194, 141] on button "Serif" at bounding box center [196, 143] width 26 height 17
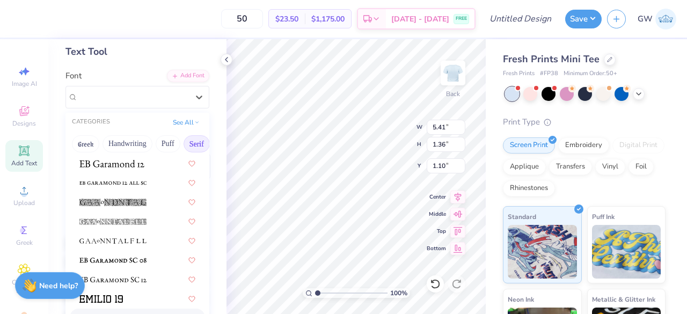
scroll to position [697, 0]
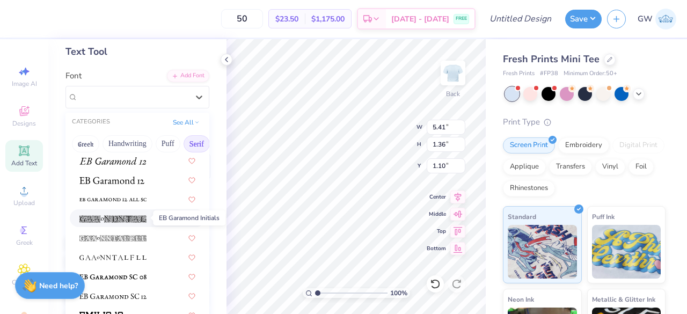
click at [136, 216] on img at bounding box center [112, 219] width 67 height 8
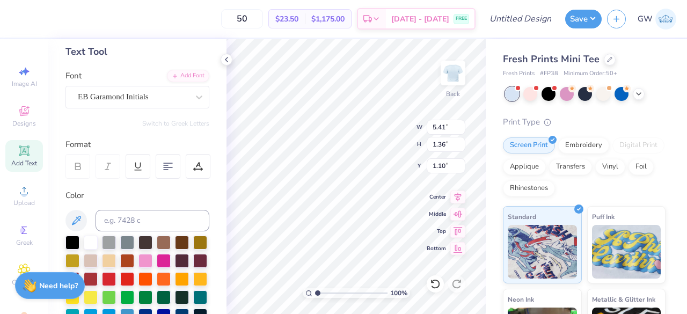
scroll to position [9, 1]
type textarea "T"
type textarea "D"
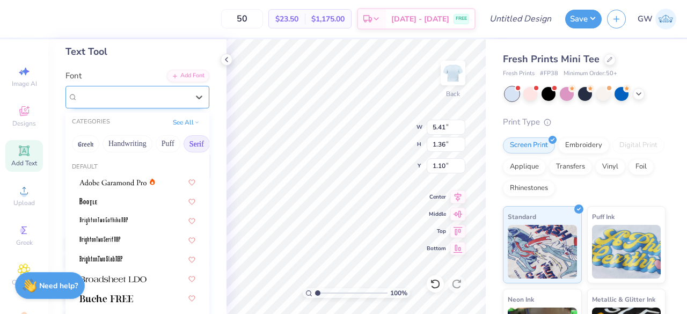
click at [164, 95] on div "EB Garamond Initials" at bounding box center [133, 96] width 113 height 17
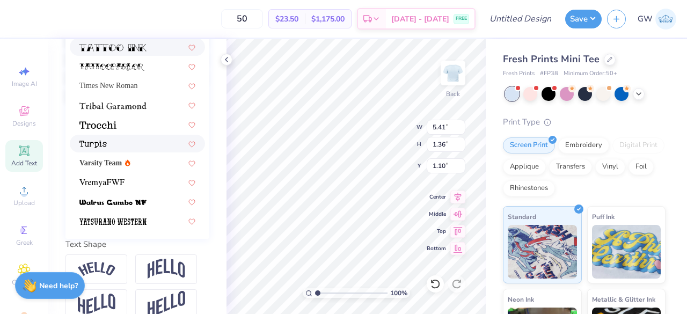
scroll to position [322, 0]
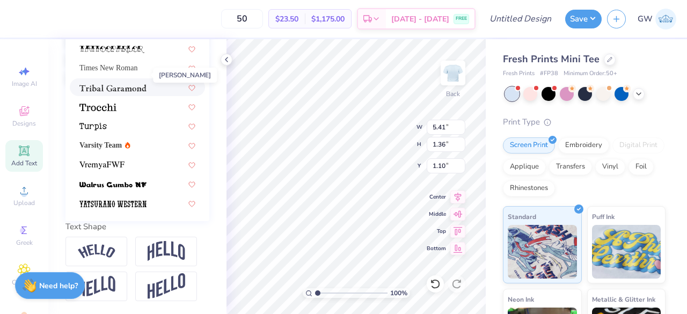
click at [101, 84] on img at bounding box center [112, 88] width 67 height 8
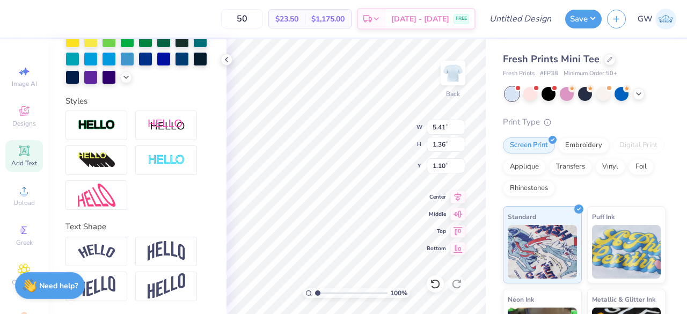
type textarea "T"
type textarea "Sweet Home"
type input "5.72"
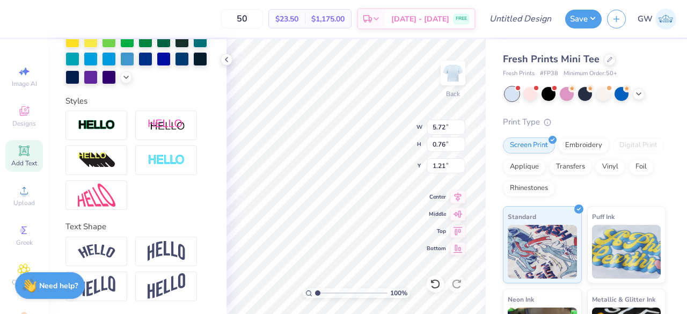
type input "0.76"
type input "1.24"
type input "1.35"
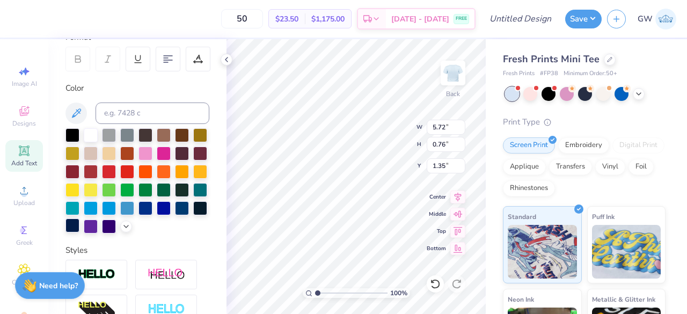
scroll to position [327, 0]
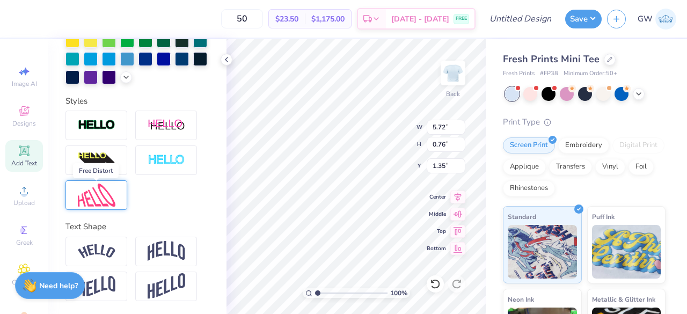
click at [102, 198] on img at bounding box center [97, 194] width 38 height 23
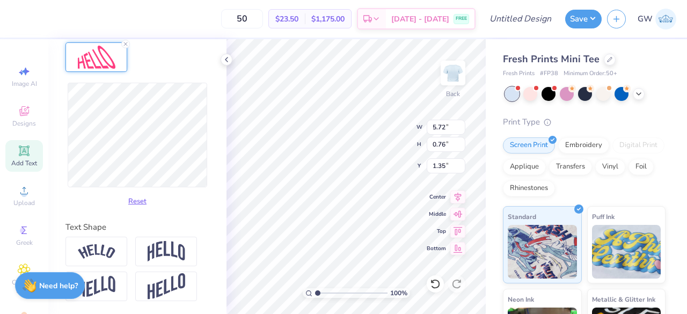
scroll to position [465, 0]
type input "6.32"
type input "0.92"
type input "1.27"
click at [135, 200] on button "Reset" at bounding box center [137, 199] width 28 height 18
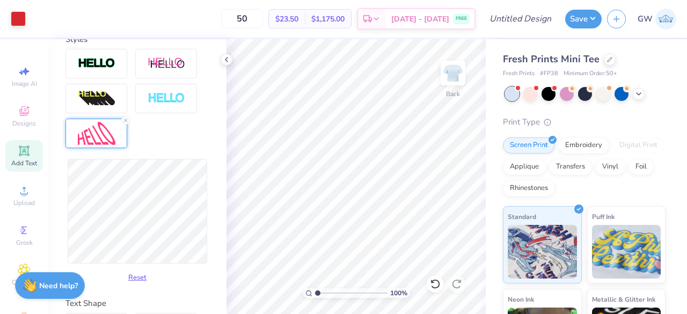
scroll to position [358, 0]
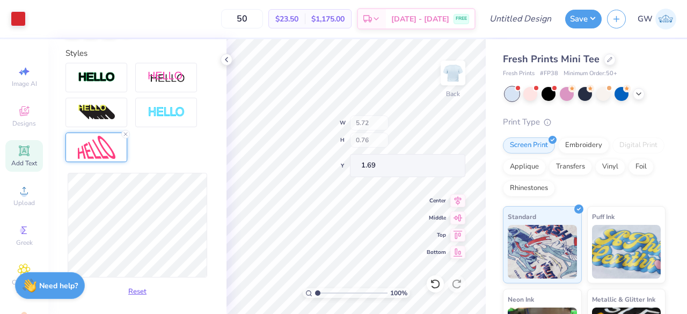
type input "1.69"
type input "1.38"
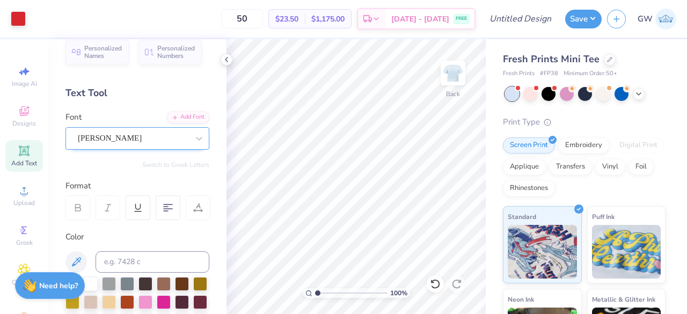
scroll to position [0, 0]
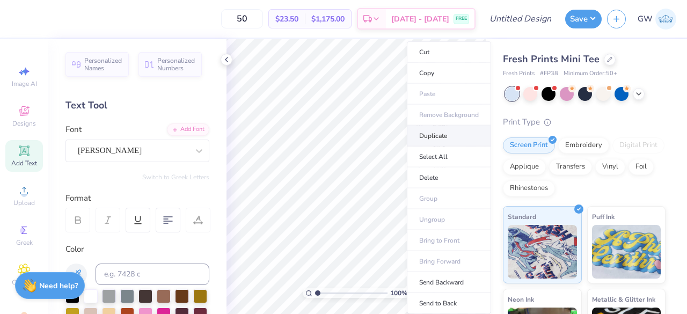
click at [447, 130] on li "Duplicate" at bounding box center [449, 136] width 84 height 21
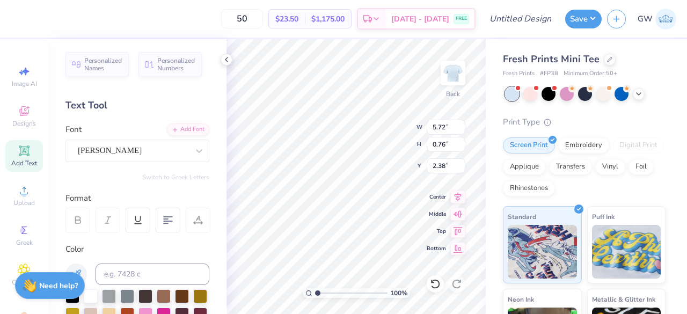
type input "8.00"
type textarea "Phi Mu"
type input "8.00"
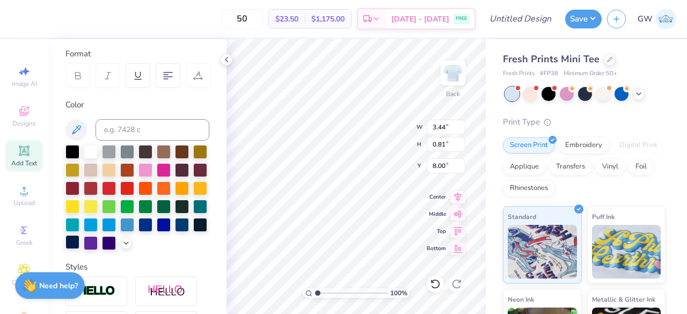
scroll to position [161, 0]
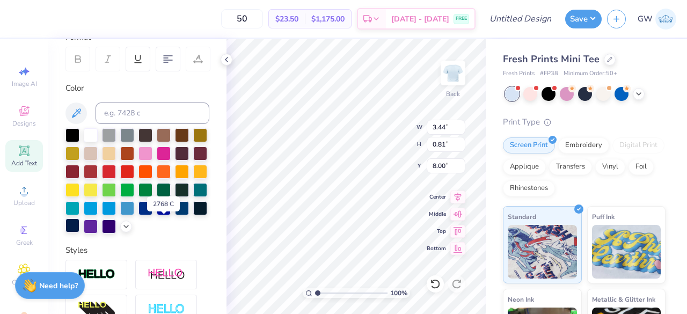
click at [79, 224] on div at bounding box center [72, 225] width 14 height 14
type input "5.72"
type input "0.76"
type input "1.46"
click at [79, 226] on div at bounding box center [72, 225] width 14 height 14
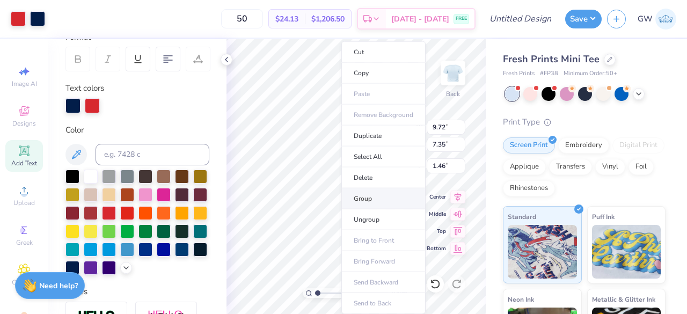
click at [379, 203] on li "Group" at bounding box center [383, 198] width 84 height 21
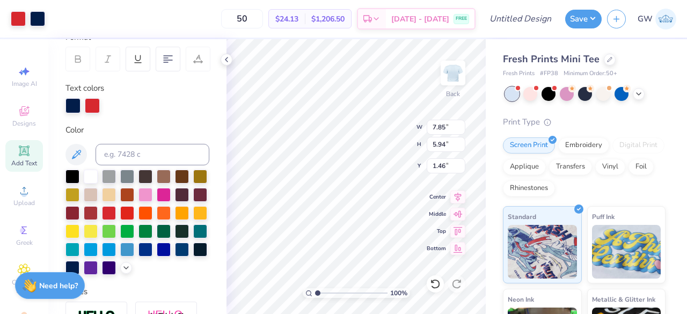
type input "7.85"
type input "5.94"
type input "2.70"
click at [604, 64] on div "Fresh Prints Mini Tee" at bounding box center [584, 59] width 163 height 14
click at [602, 97] on div at bounding box center [603, 93] width 14 height 14
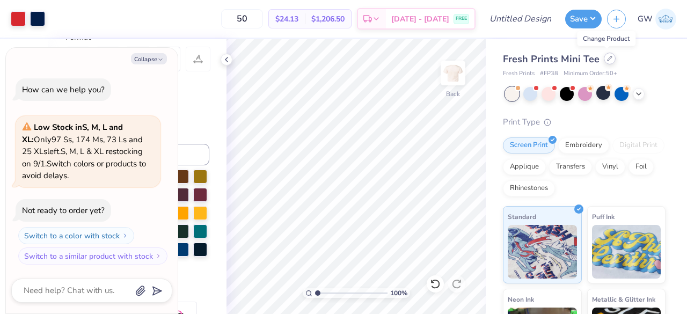
click at [608, 62] on div at bounding box center [609, 59] width 12 height 12
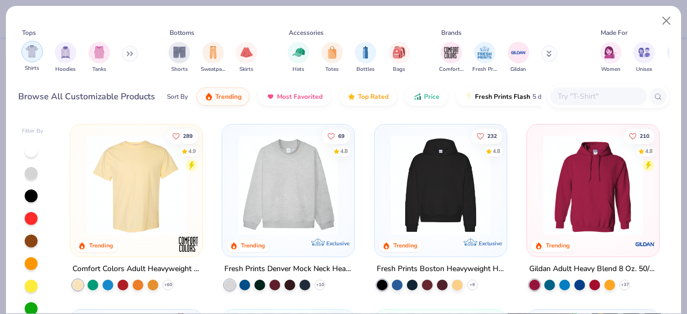
click at [28, 56] on img "filter for Shirts" at bounding box center [32, 51] width 12 height 12
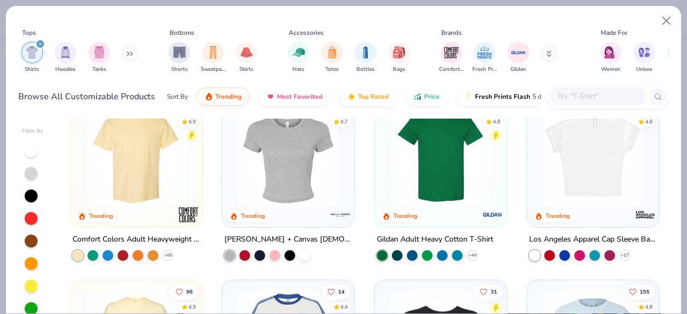
scroll to position [54, 0]
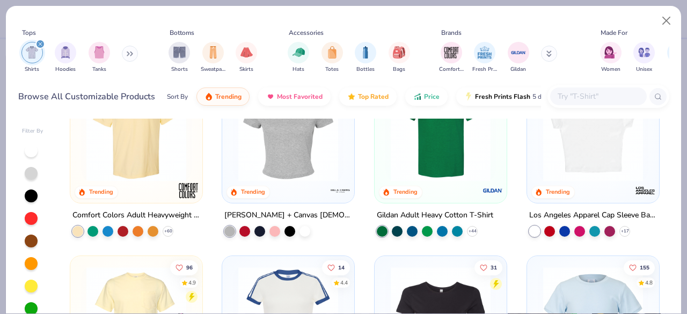
click at [260, 167] on img at bounding box center [288, 132] width 110 height 100
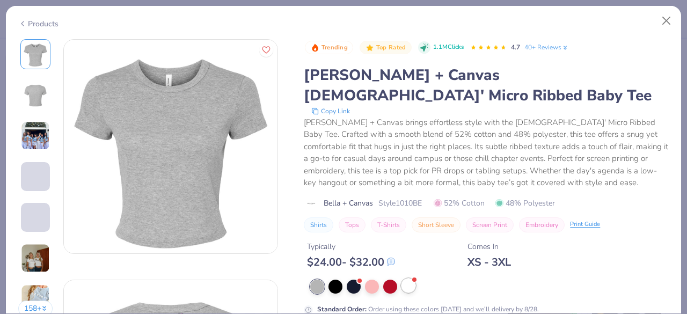
click at [414, 278] on div at bounding box center [408, 285] width 14 height 14
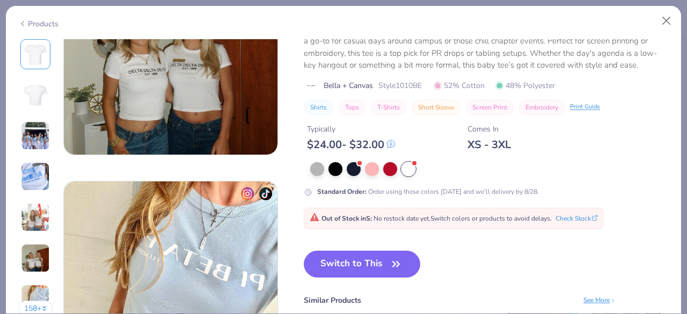
scroll to position [1287, 0]
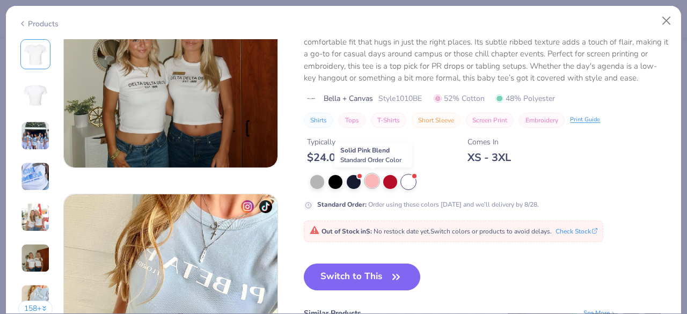
click at [366, 183] on div at bounding box center [372, 181] width 14 height 14
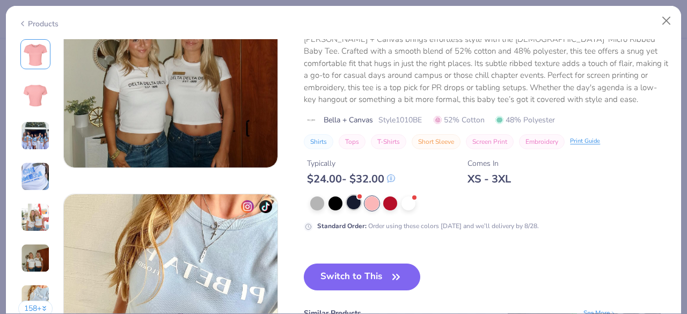
click at [352, 197] on div at bounding box center [353, 202] width 14 height 14
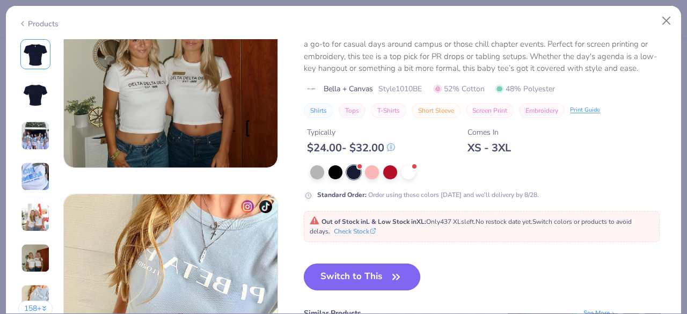
click at [365, 275] on button "Switch to This" at bounding box center [362, 276] width 116 height 27
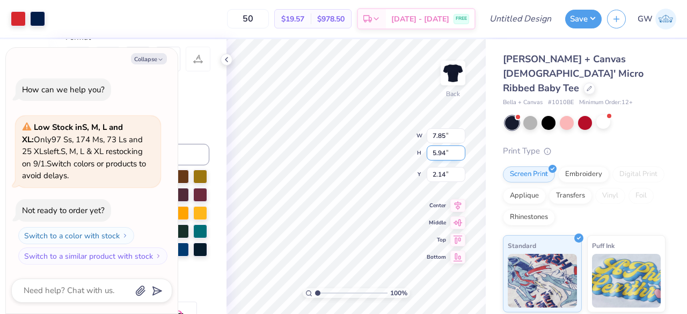
type textarea "x"
type input "2.18"
type textarea "x"
type input "7.52"
type input "4.48"
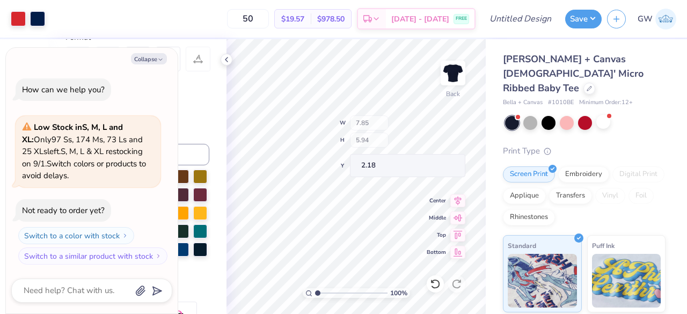
type input "2.98"
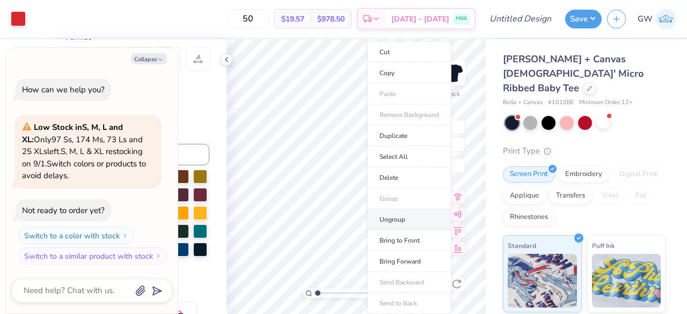
click at [410, 216] on li "Ungroup" at bounding box center [409, 219] width 84 height 21
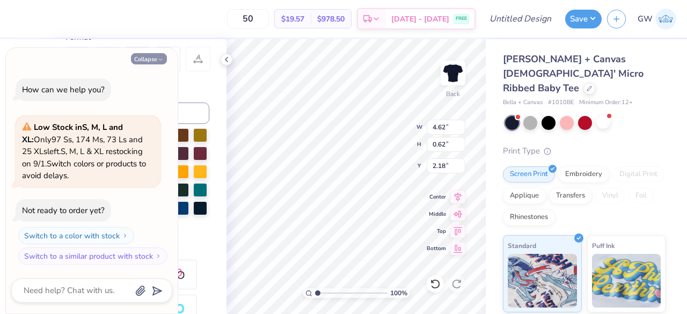
click at [151, 62] on button "Collapse" at bounding box center [149, 58] width 36 height 11
type textarea "x"
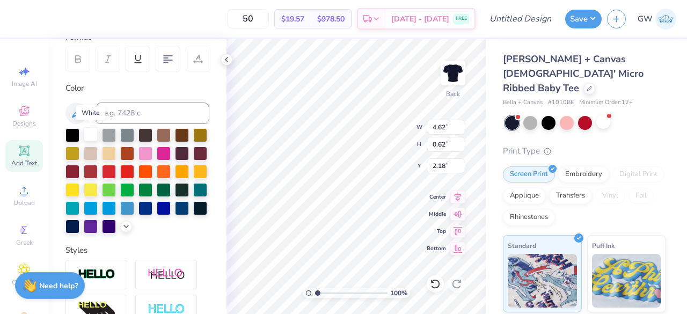
click at [87, 134] on div at bounding box center [91, 134] width 14 height 14
type input "2.78"
type input "0.65"
type input "7.46"
click at [97, 132] on div at bounding box center [91, 134] width 14 height 14
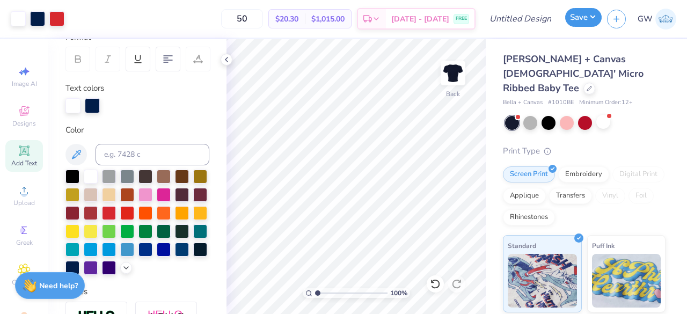
drag, startPoint x: 593, startPoint y: 16, endPoint x: 580, endPoint y: 25, distance: 15.7
click at [593, 16] on button "Save" at bounding box center [583, 17] width 36 height 19
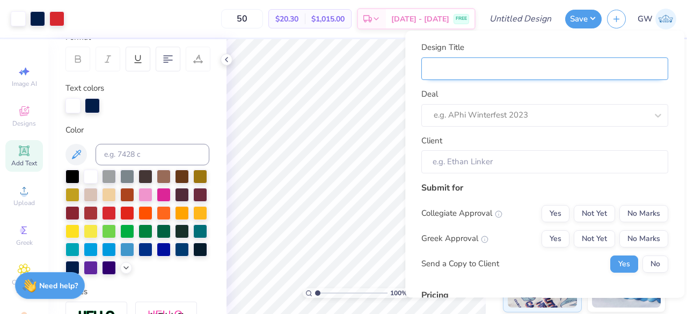
click at [503, 70] on input "Design Title" at bounding box center [544, 68] width 247 height 23
paste input "Bid Day Idea White Tank Red & Blue Phi Mu"
type input "Bid Day Idea White Tank Red & Blue Phi Mu"
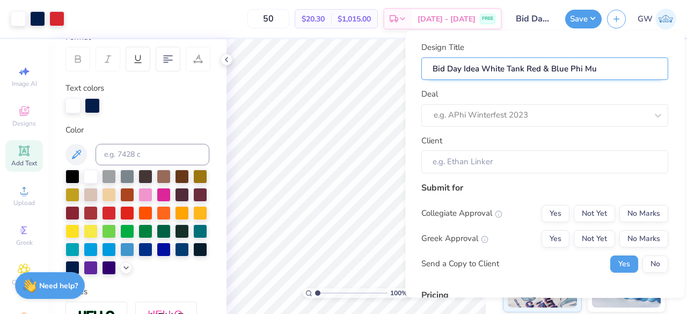
drag, startPoint x: 483, startPoint y: 69, endPoint x: 523, endPoint y: 71, distance: 40.3
click at [524, 70] on input "Bid Day Idea White Tank Red & Blue Phi Mu" at bounding box center [544, 68] width 247 height 23
type input "Bid Day Idea NRed & Blue Phi Mu"
type input "Bid Day Idea NaRed & Blue Phi Mu"
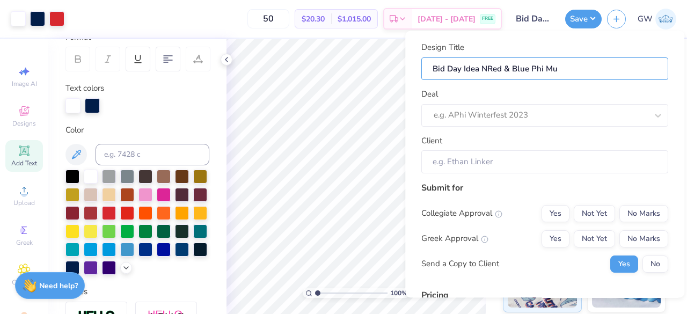
type input "Bid Day Idea NaRed & Blue Phi Mu"
type input "Bid Day Idea NavRed & Blue Phi Mu"
type input "Bid Day Idea NavyRed & Blue Phi Mu"
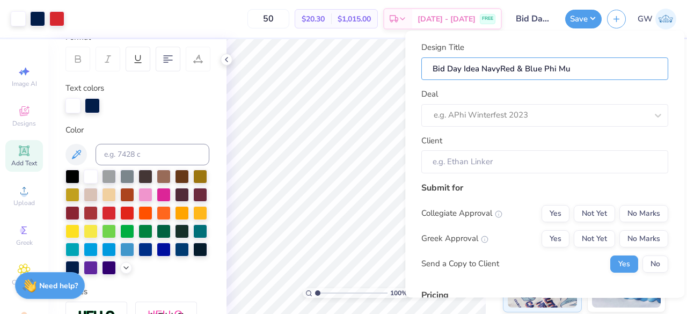
type input "Bid Day Idea Navy Red & Blue Phi Mu"
type input "Bid Day Idea Navy BRed & Blue Phi Mu"
type input "Bid Day Idea Navy BlRed & Blue Phi Mu"
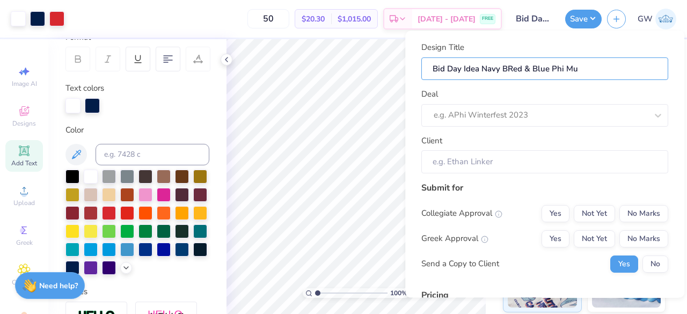
type input "Bid Day Idea Navy BlRed & Blue Phi Mu"
type input "Bid Day Idea Navy BluRed & Blue Phi Mu"
type input "Bid Day Idea Navy BlueRed & Blue Phi Mu"
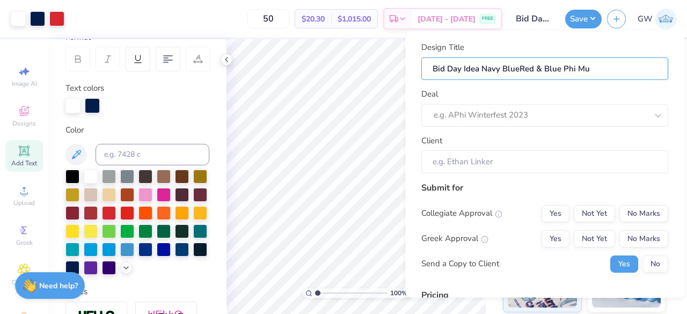
type input "Bid Day Idea Navy Blue Red & Blue Phi Mu"
type input "Bid Day Idea Navy Blue BRed & Blue Phi Mu"
type input "Bid Day Idea Navy Blue BaRed & Blue Phi Mu"
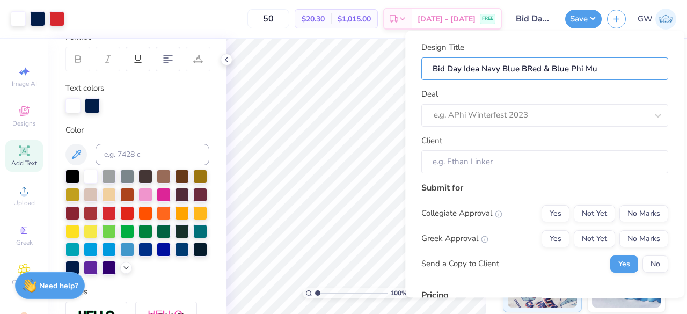
type input "Bid Day Idea Navy Blue BaRed & Blue Phi Mu"
type input "Bid Day Idea Navy Blue BabRed & Blue Phi Mu"
type input "Bid Day Idea Navy Blue BabyRed & Blue Phi Mu"
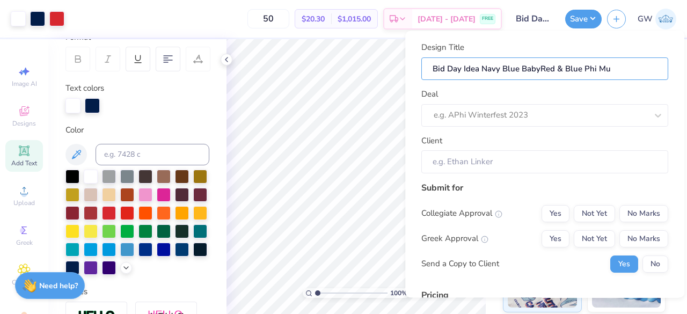
type input "Bid Day Idea Navy Blue Baby Red & Blue Phi Mu"
type input "Bid Day Idea Navy Blue Baby TRed & Blue Phi Mu"
type input "Bid Day Idea Navy Blue Baby TeRed & Blue Phi Mu"
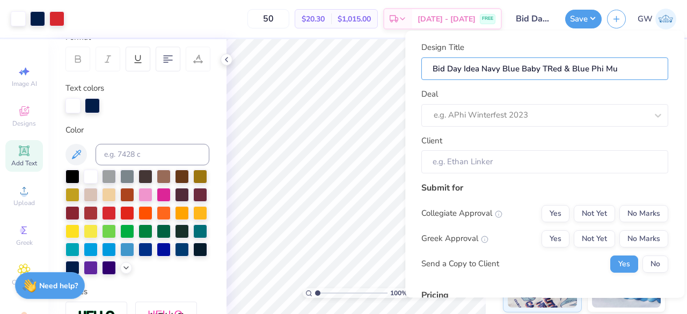
type input "Bid Day Idea Navy Blue Baby TeRed & Blue Phi Mu"
type input "Bid Day Idea Navy Blue Baby TeeRed & Blue Phi Mu"
type input "Bid Day Idea Navy Blue Baby Tee Red & Blue Phi Mu"
